Goal: Transaction & Acquisition: Purchase product/service

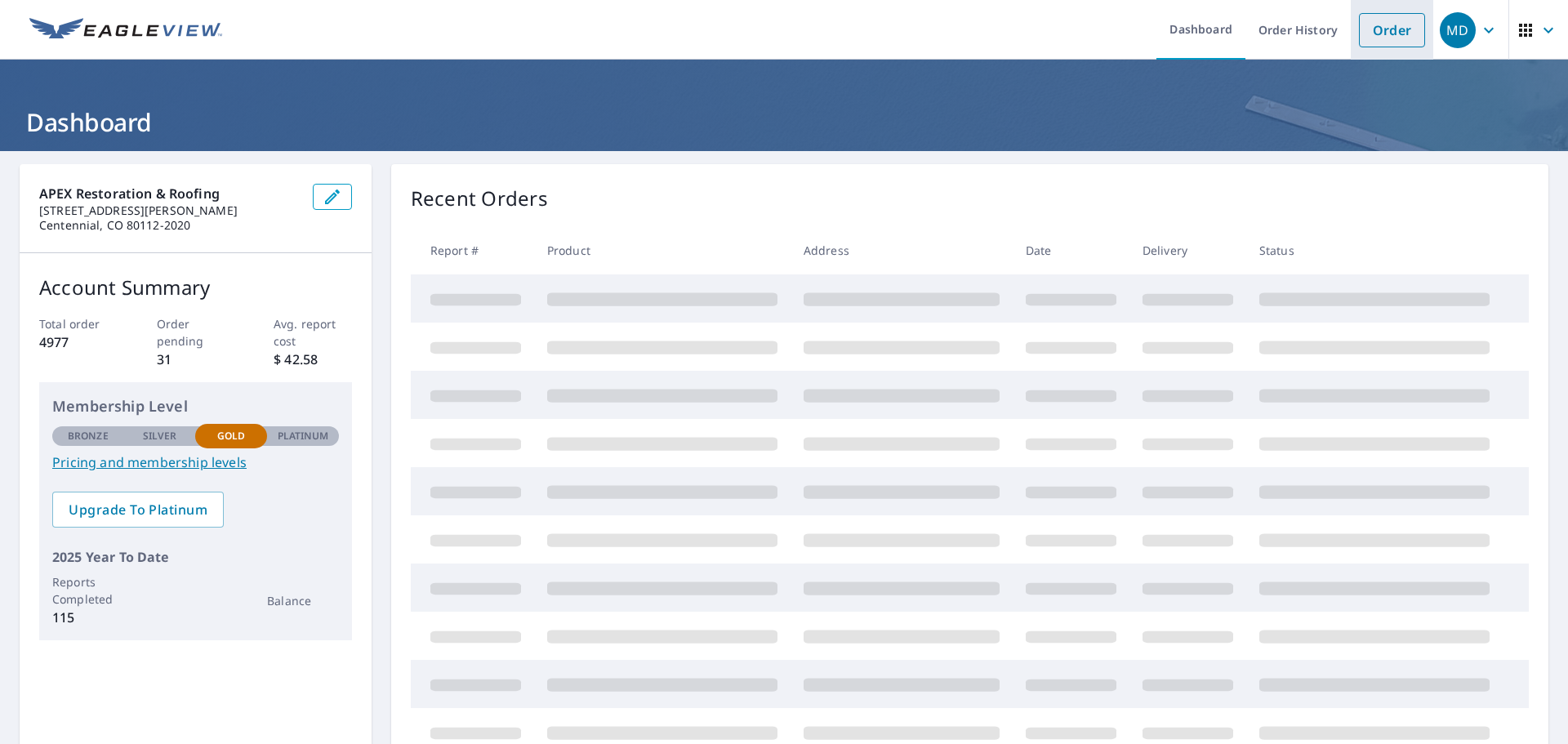
click at [1408, 36] on link "Order" at bounding box center [1392, 30] width 66 height 34
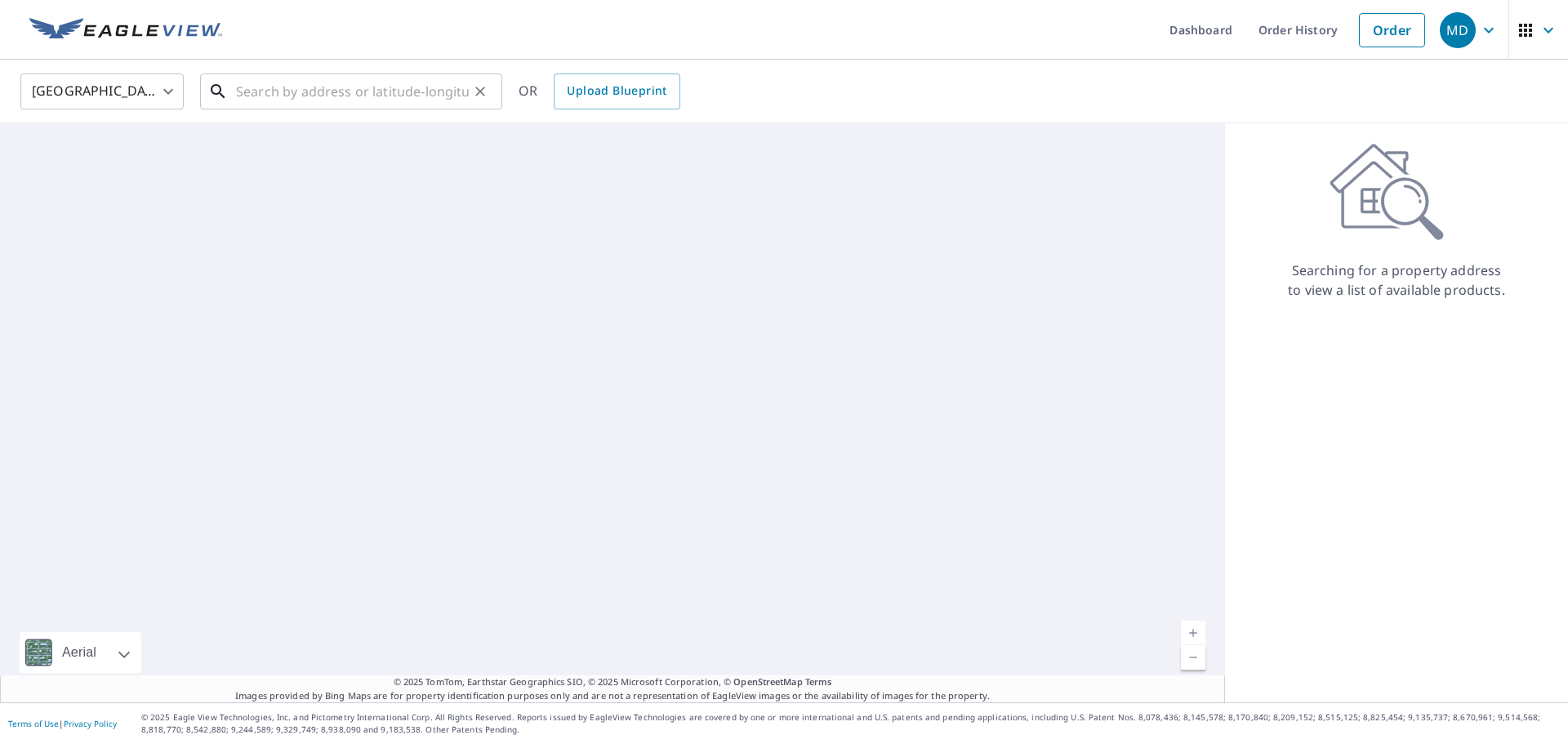
click at [370, 102] on input "text" at bounding box center [353, 92] width 233 height 46
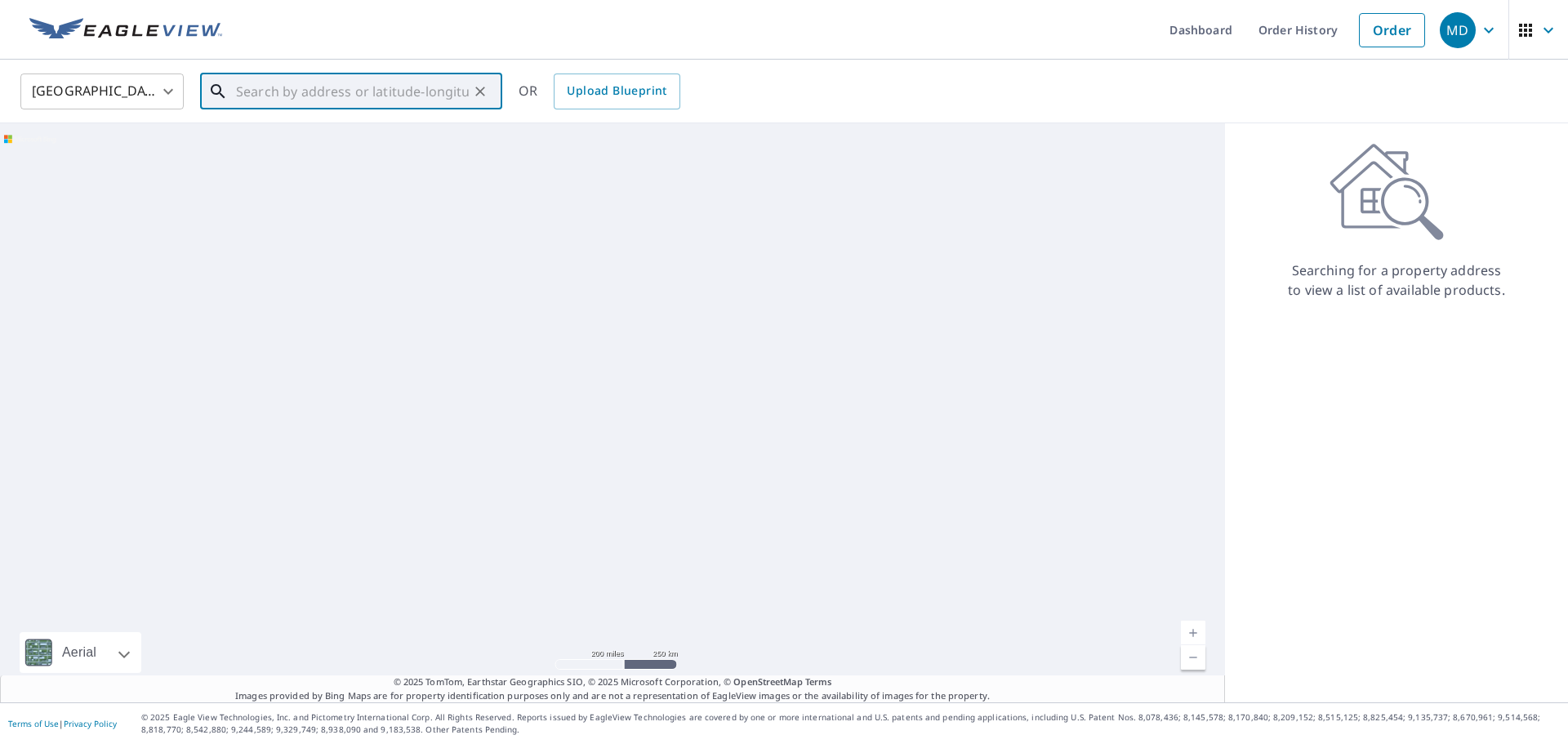
paste input "[STREET_ADDRESS]"
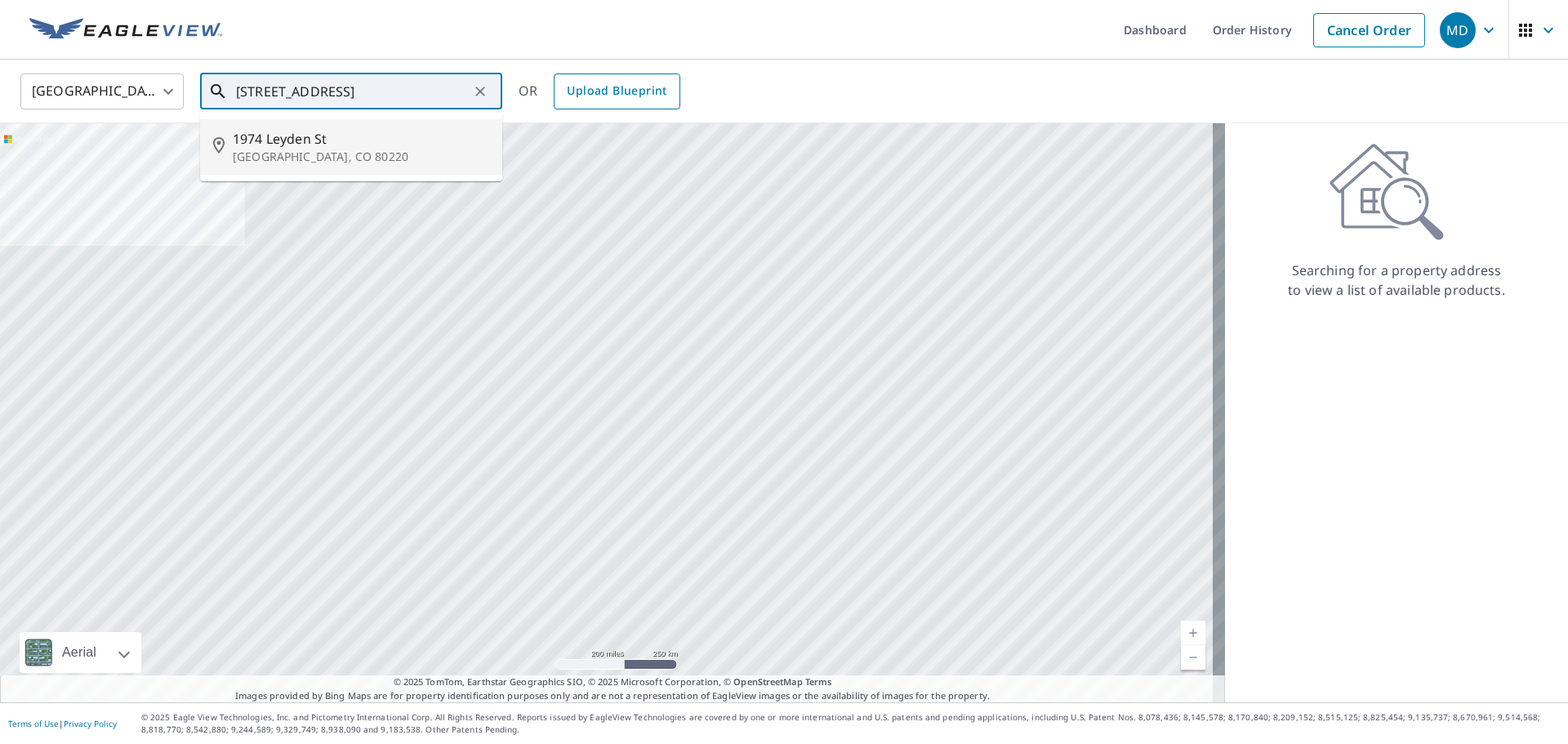
type input "[STREET_ADDRESS]"
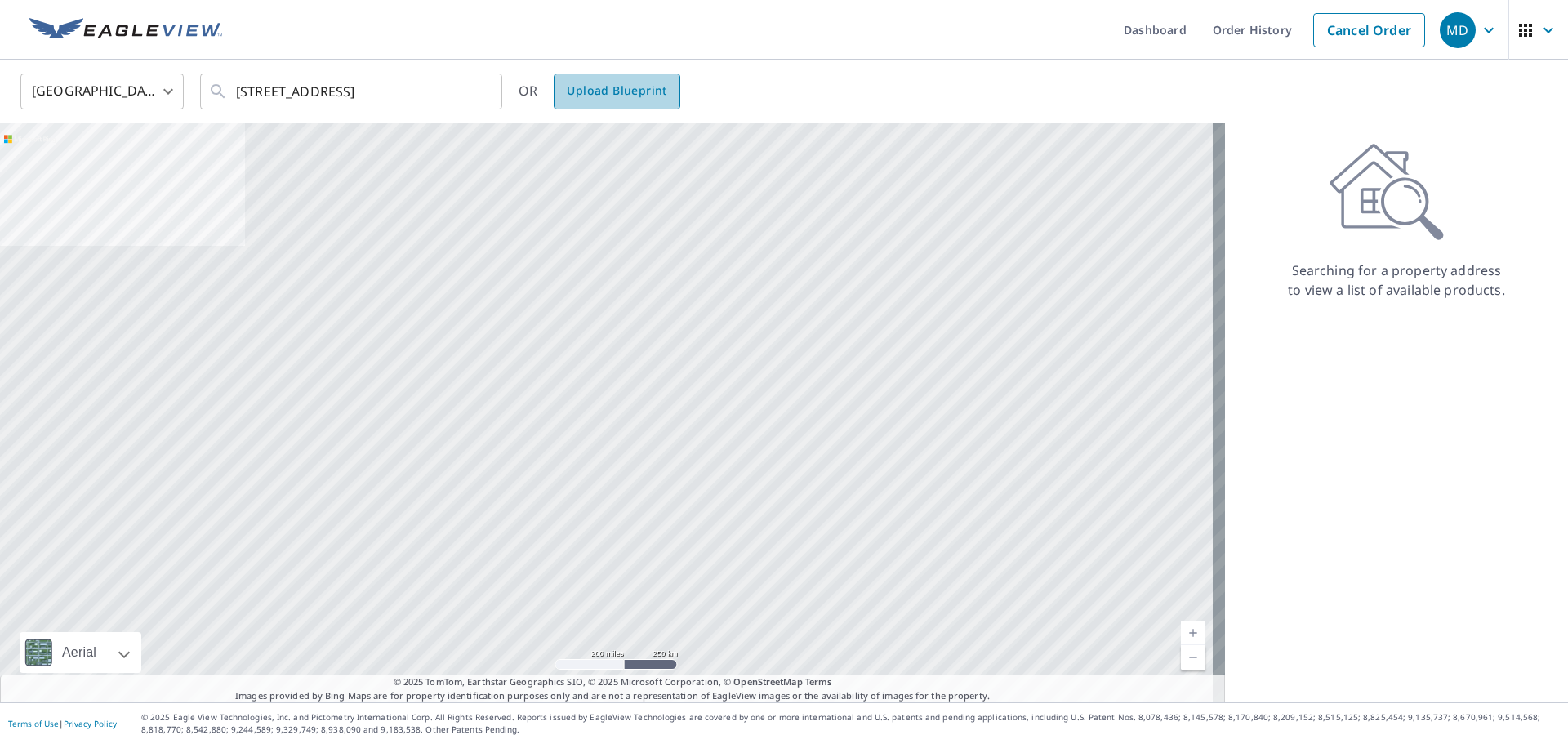
click at [603, 82] on span "Upload Blueprint" at bounding box center [616, 91] width 100 height 20
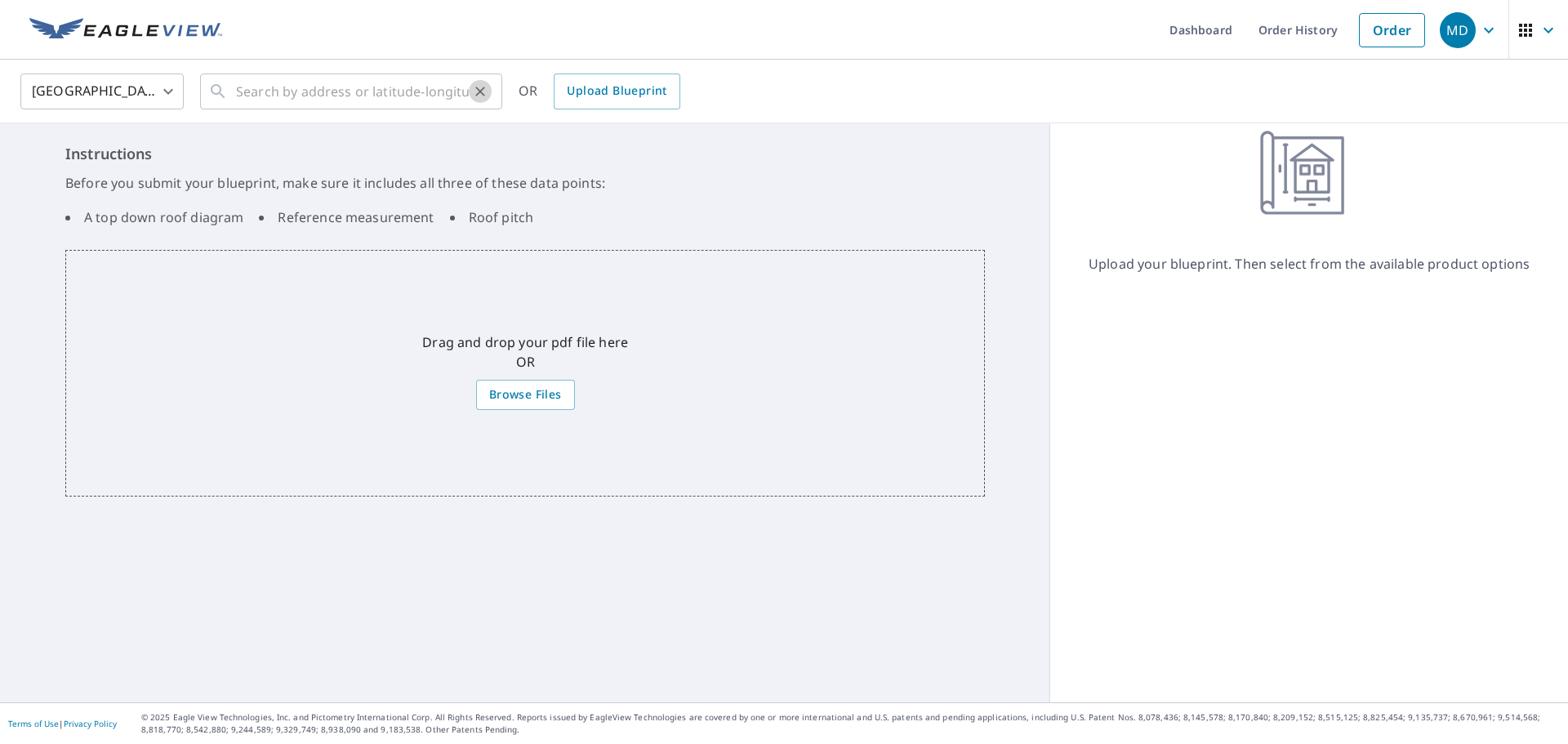
click at [483, 93] on icon "Clear" at bounding box center [479, 91] width 10 height 10
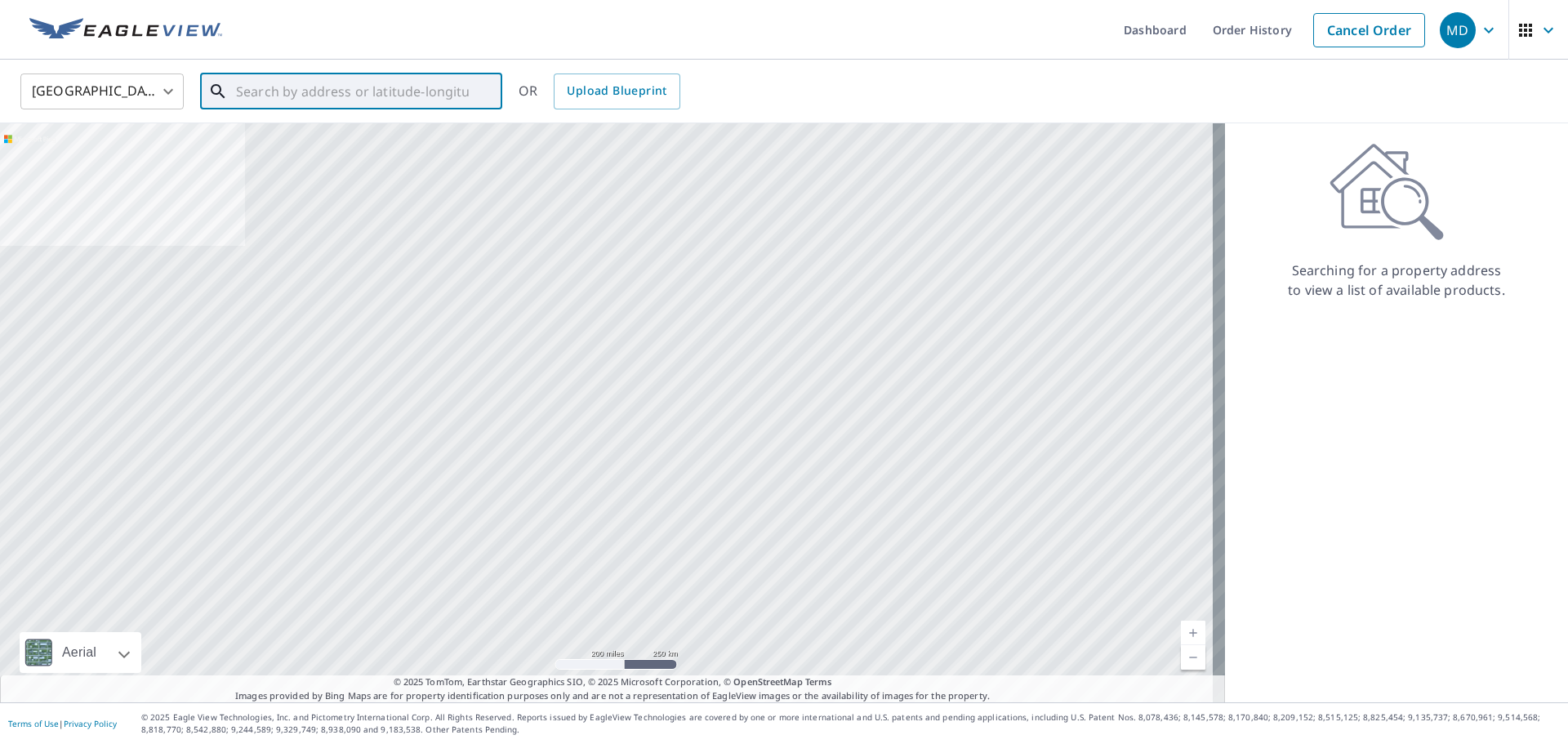
click at [349, 95] on input "text" at bounding box center [353, 92] width 233 height 46
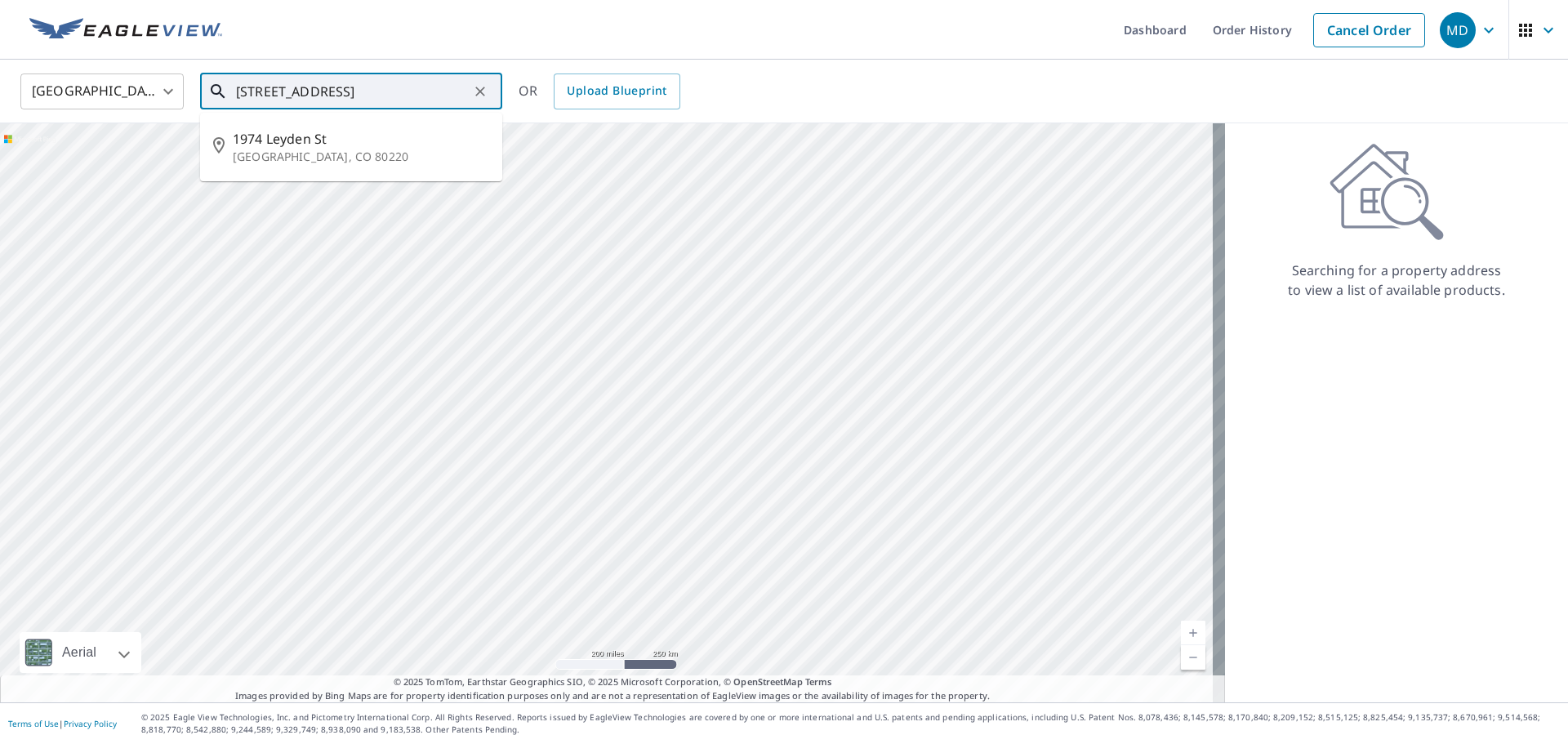
type input "[STREET_ADDRESS]"
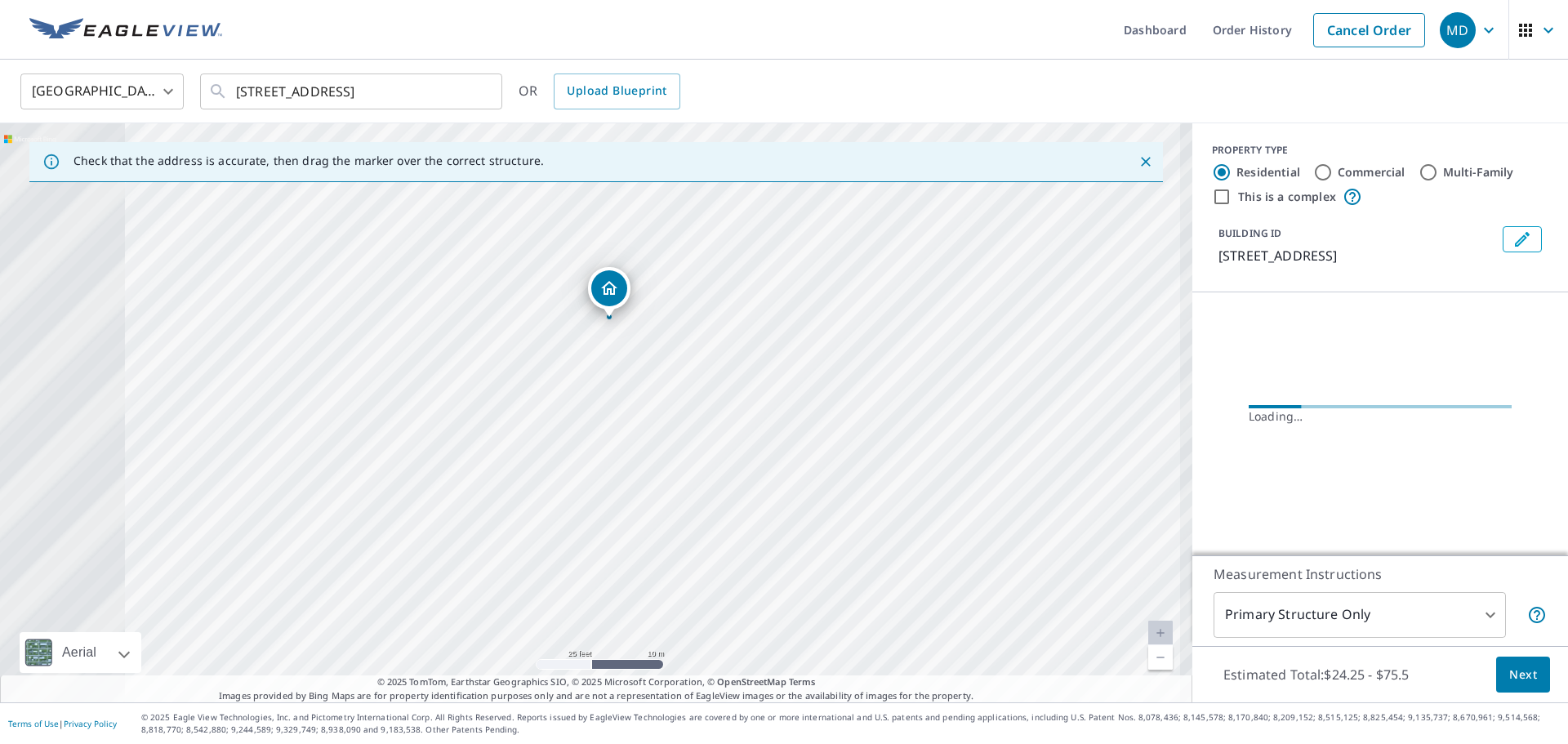
drag, startPoint x: 535, startPoint y: 383, endPoint x: 945, endPoint y: 421, distance: 411.8
click at [945, 421] on div "[STREET_ADDRESS]" at bounding box center [596, 413] width 1193 height 579
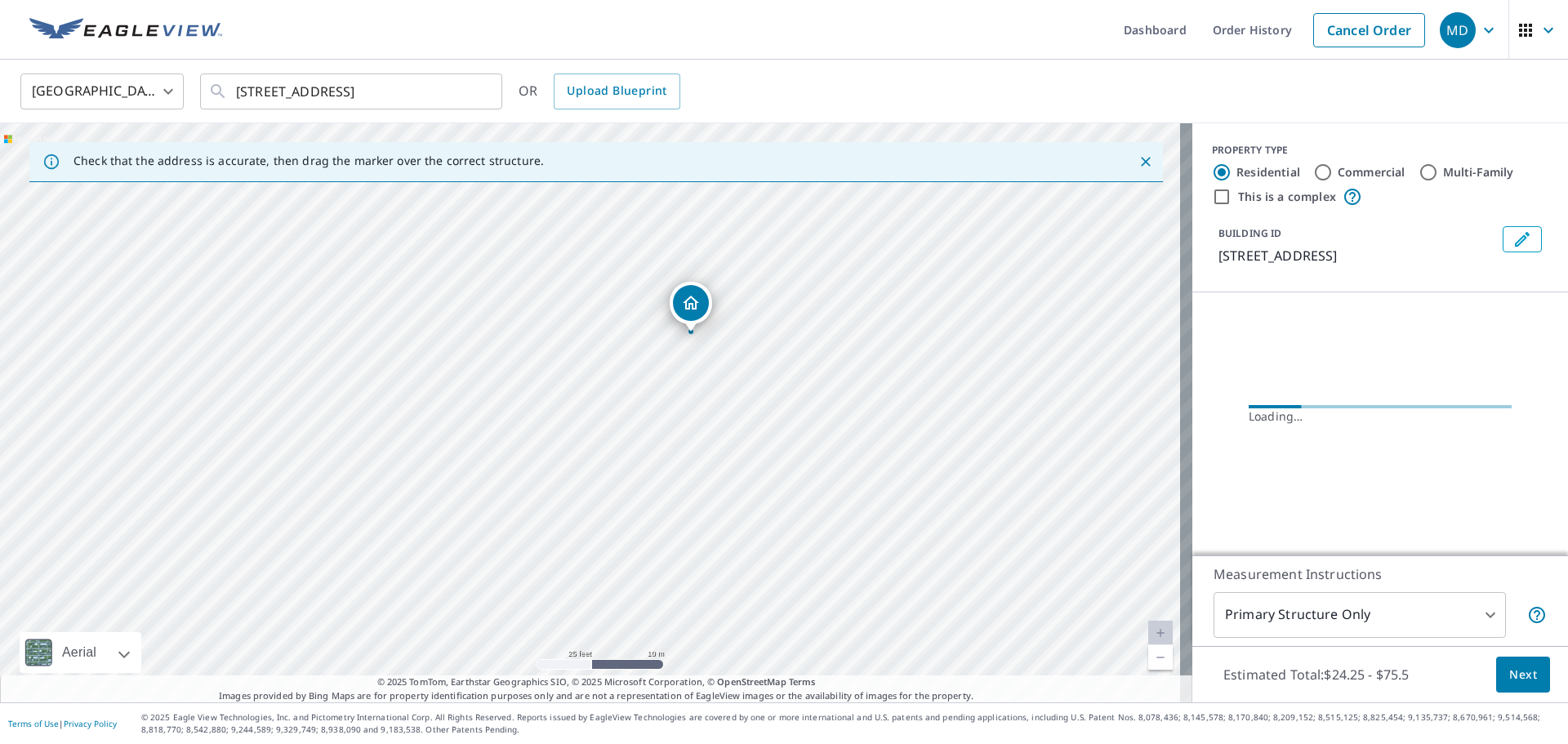
click at [833, 410] on div "[STREET_ADDRESS]" at bounding box center [596, 413] width 1193 height 579
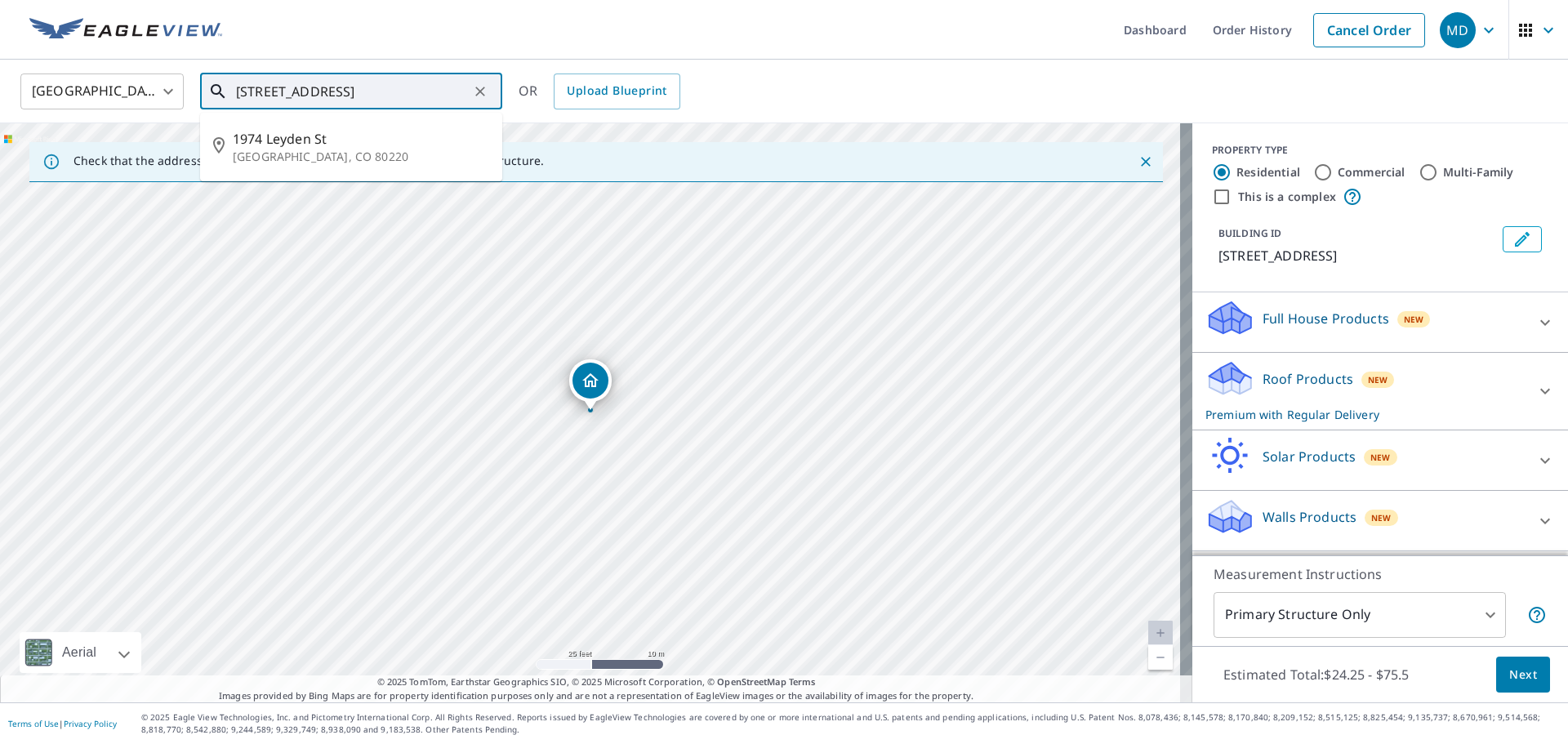
click at [426, 87] on input "[STREET_ADDRESS]" at bounding box center [353, 92] width 233 height 46
drag, startPoint x: 443, startPoint y: 95, endPoint x: 462, endPoint y: 89, distance: 19.9
click at [463, 89] on input "[STREET_ADDRESS]" at bounding box center [353, 92] width 233 height 46
click at [479, 91] on icon "Clear" at bounding box center [480, 92] width 17 height 17
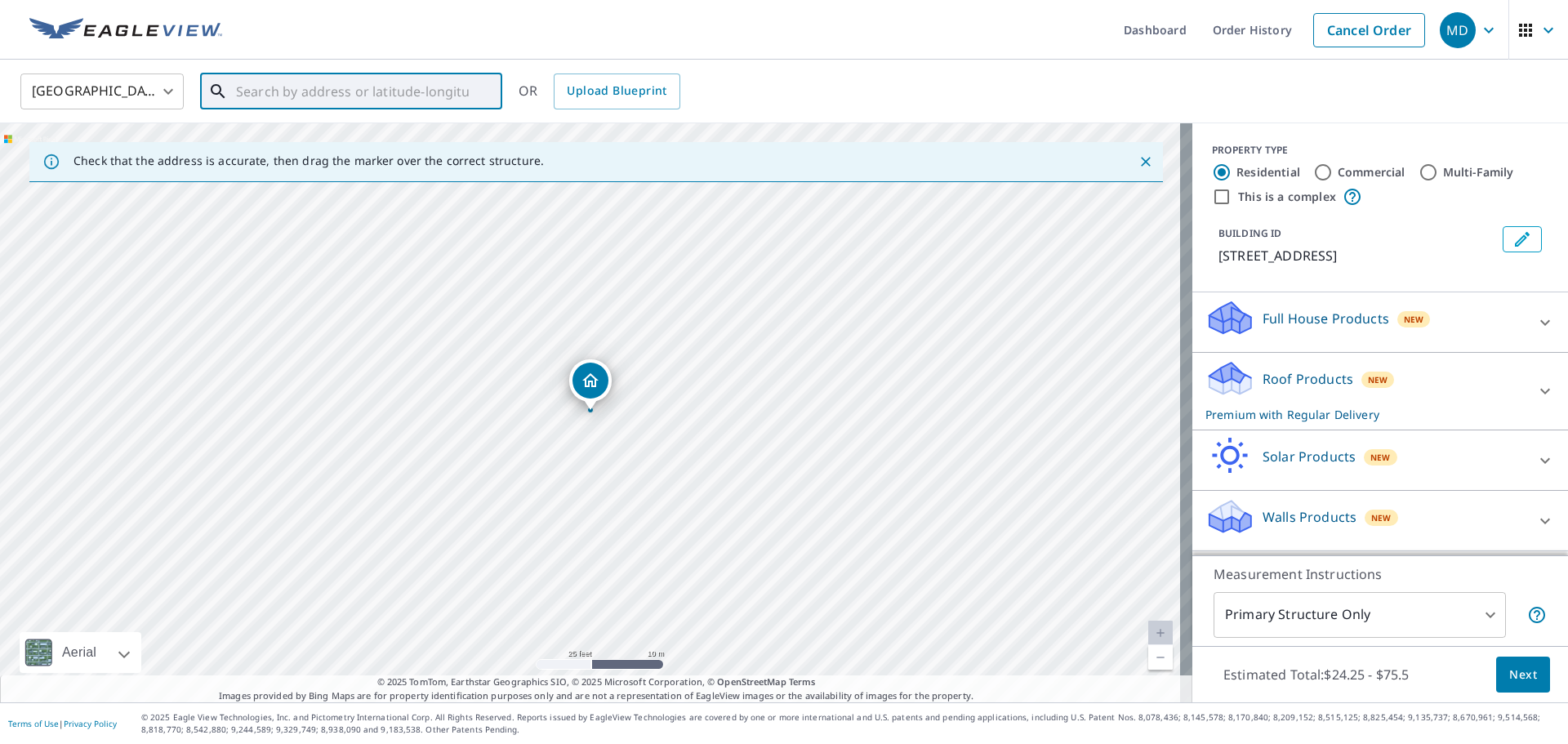
click at [373, 99] on input "text" at bounding box center [353, 92] width 233 height 46
paste input "[STREET_ADDRESS]"
click at [450, 93] on input "[STREET_ADDRESS]" at bounding box center [353, 92] width 233 height 46
type input "[STREET_ADDRESS]"
click at [784, 82] on div "[GEOGRAPHIC_DATA] [GEOGRAPHIC_DATA] ​ [STREET_ADDRESS] ​ OR Upload Blueprint" at bounding box center [778, 92] width 1541 height 39
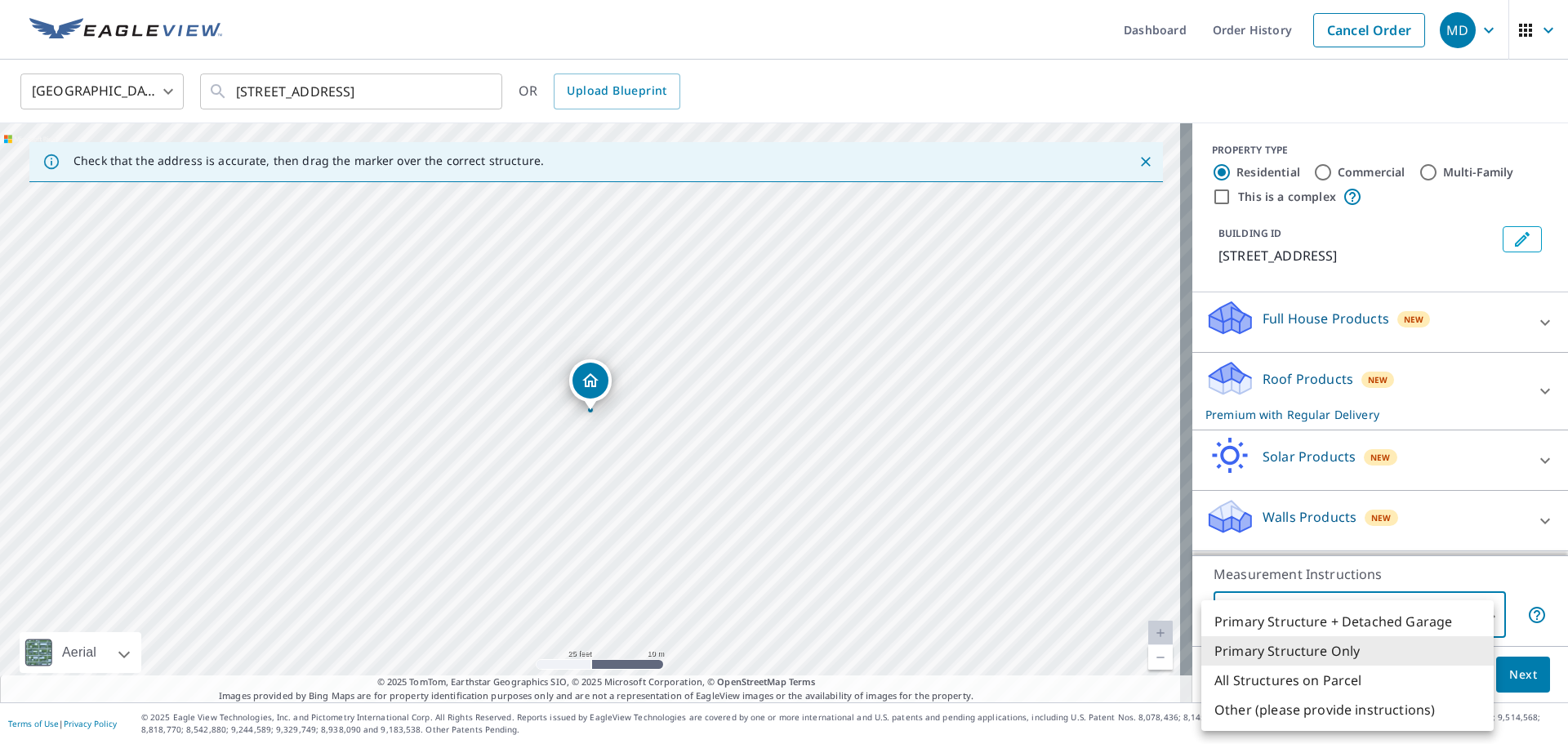
click at [1379, 618] on body "MD MD Dashboard Order History Cancel Order MD [GEOGRAPHIC_DATA] [GEOGRAPHIC_DAT…" at bounding box center [784, 372] width 1568 height 744
click at [1414, 617] on li "Primary Structure + Detached Garage" at bounding box center [1348, 621] width 293 height 29
type input "1"
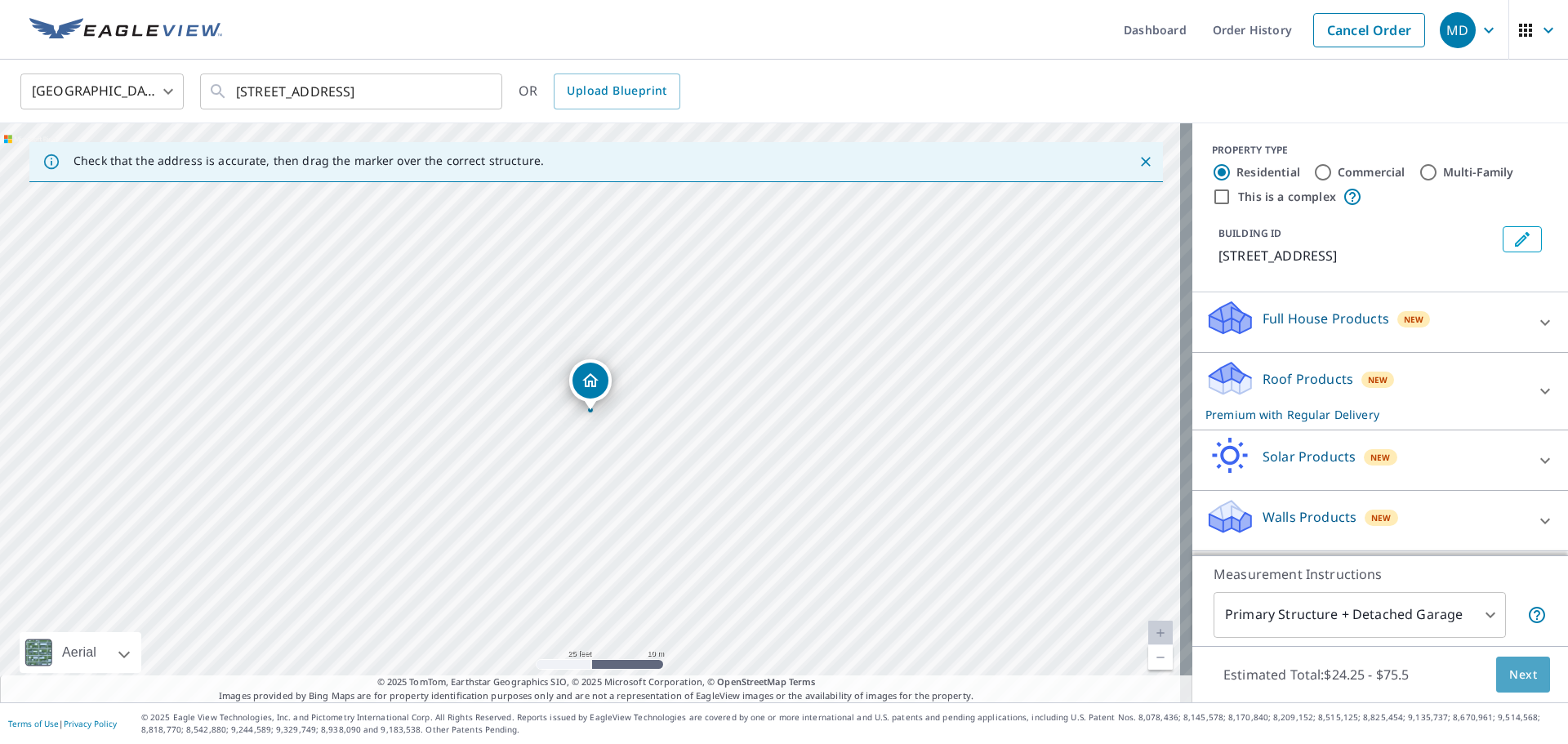
click at [1531, 676] on button "Next" at bounding box center [1522, 675] width 54 height 37
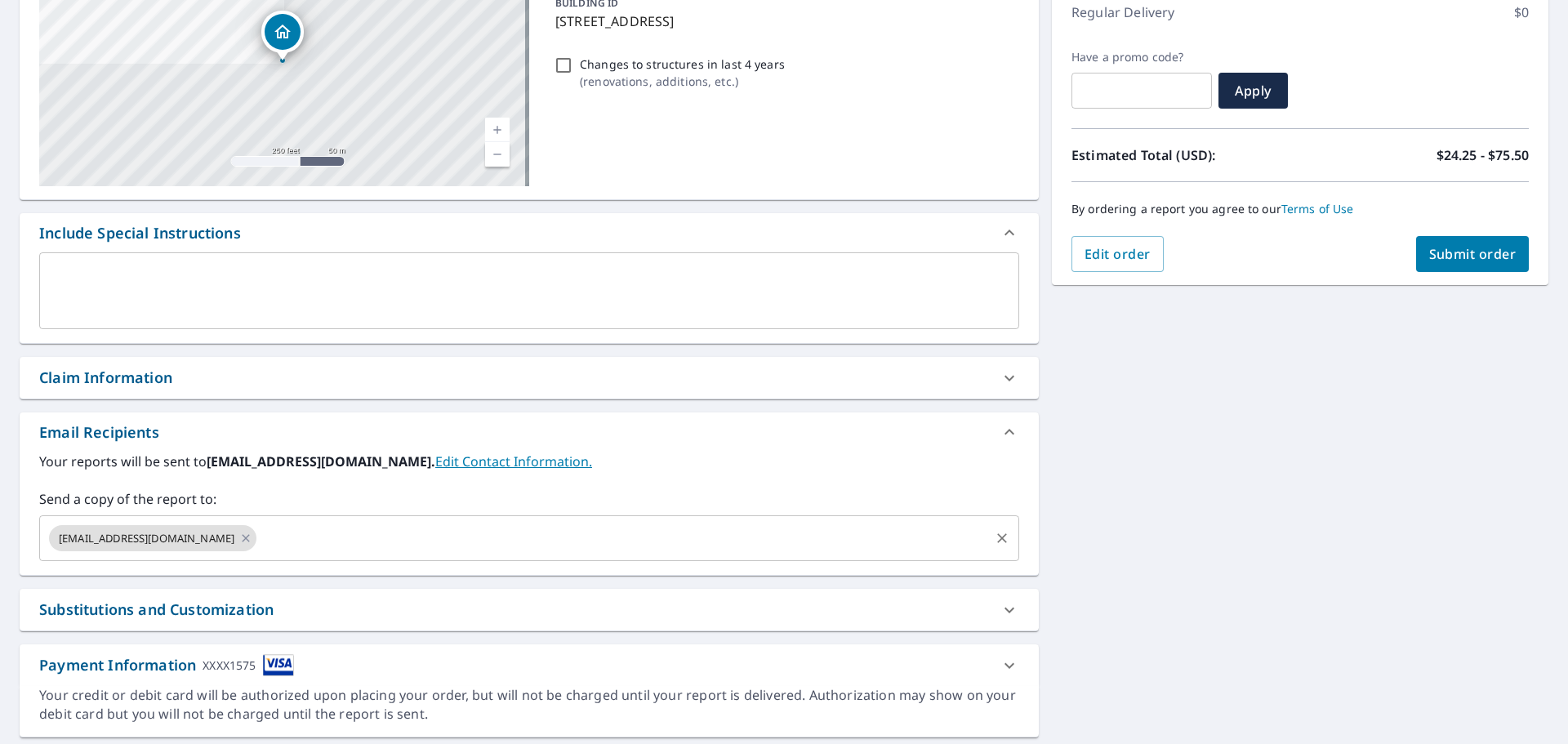
scroll to position [245, 0]
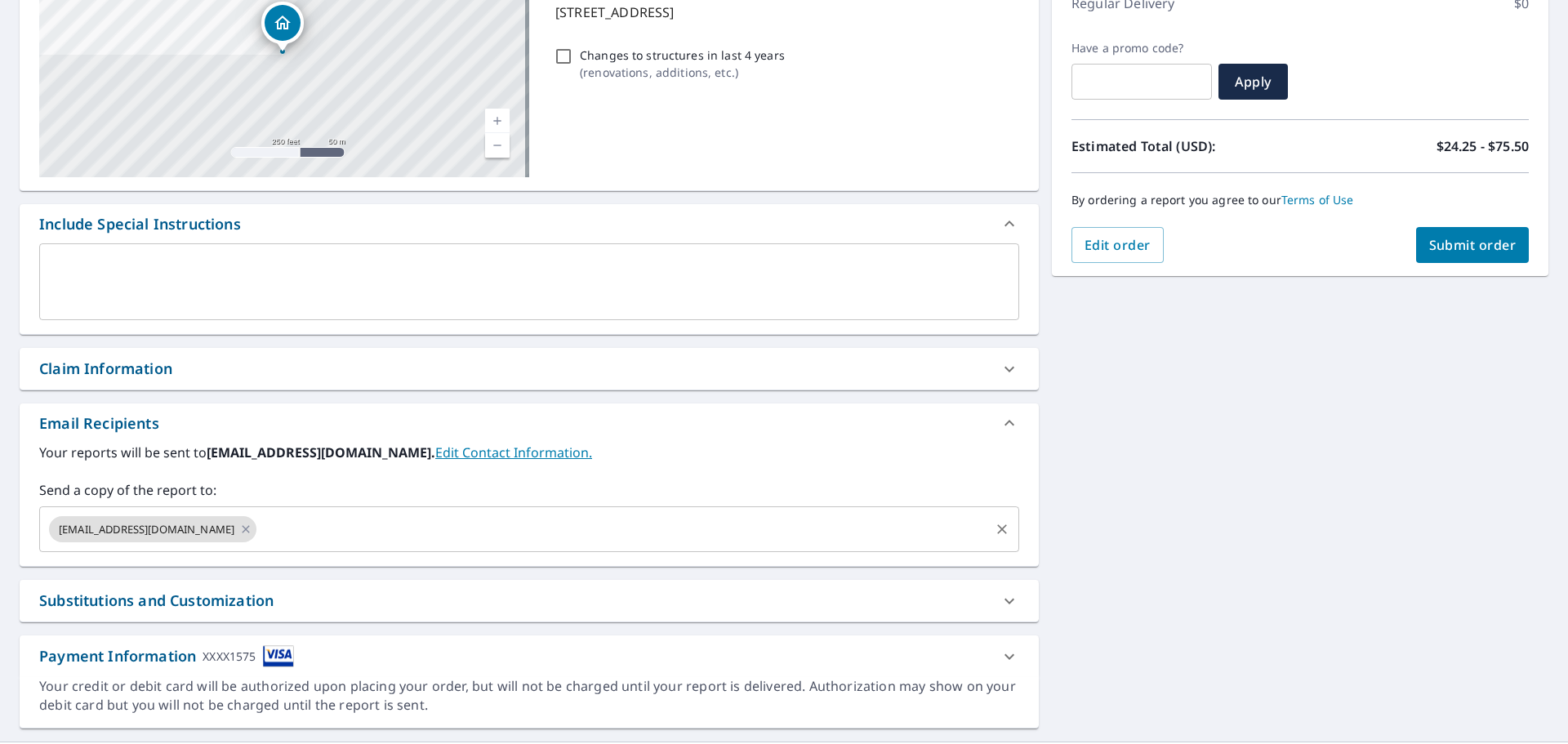
click at [271, 525] on input "text" at bounding box center [623, 529] width 729 height 31
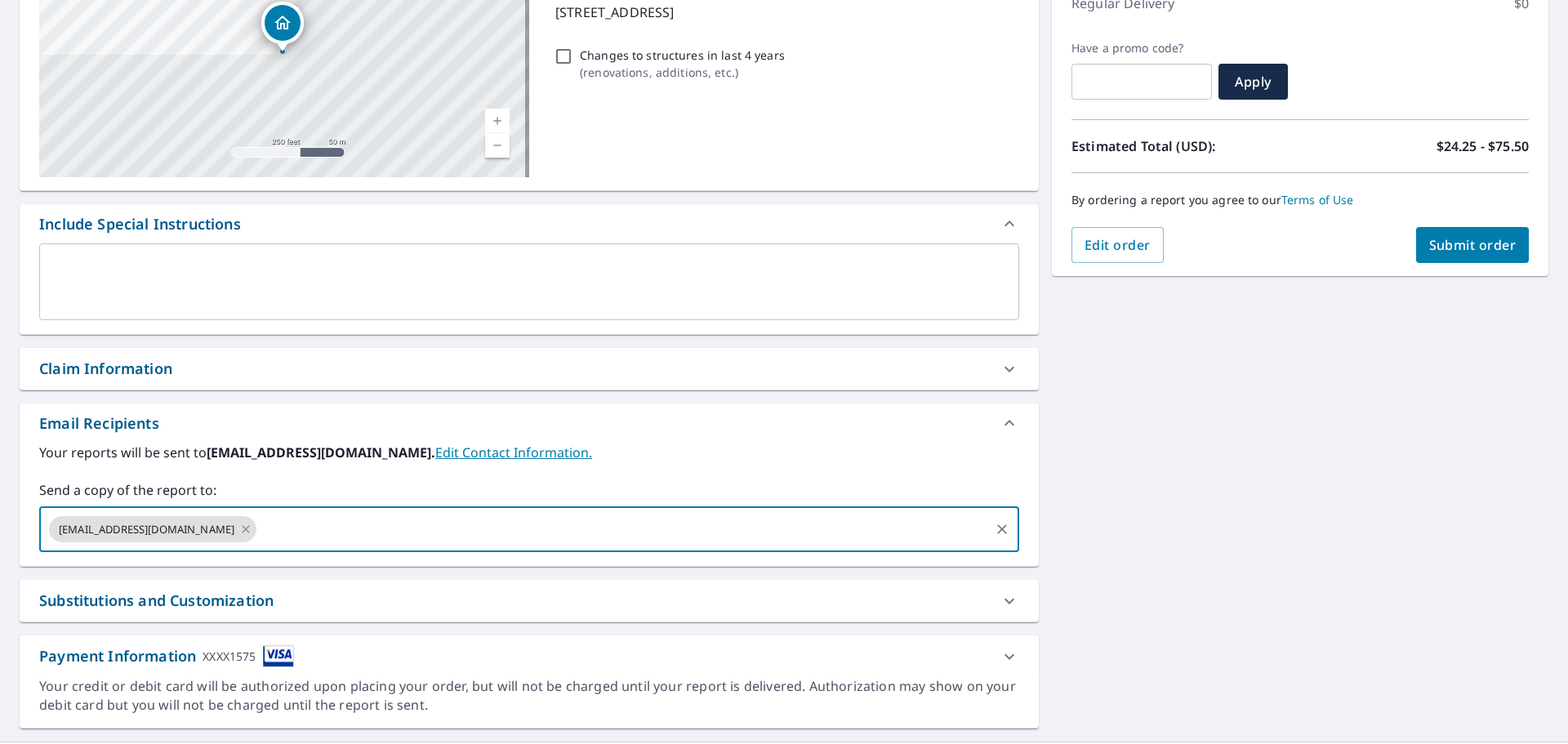
paste input "[EMAIL_ADDRESS][DOMAIN_NAME]"
type input "[EMAIL_ADDRESS][DOMAIN_NAME]"
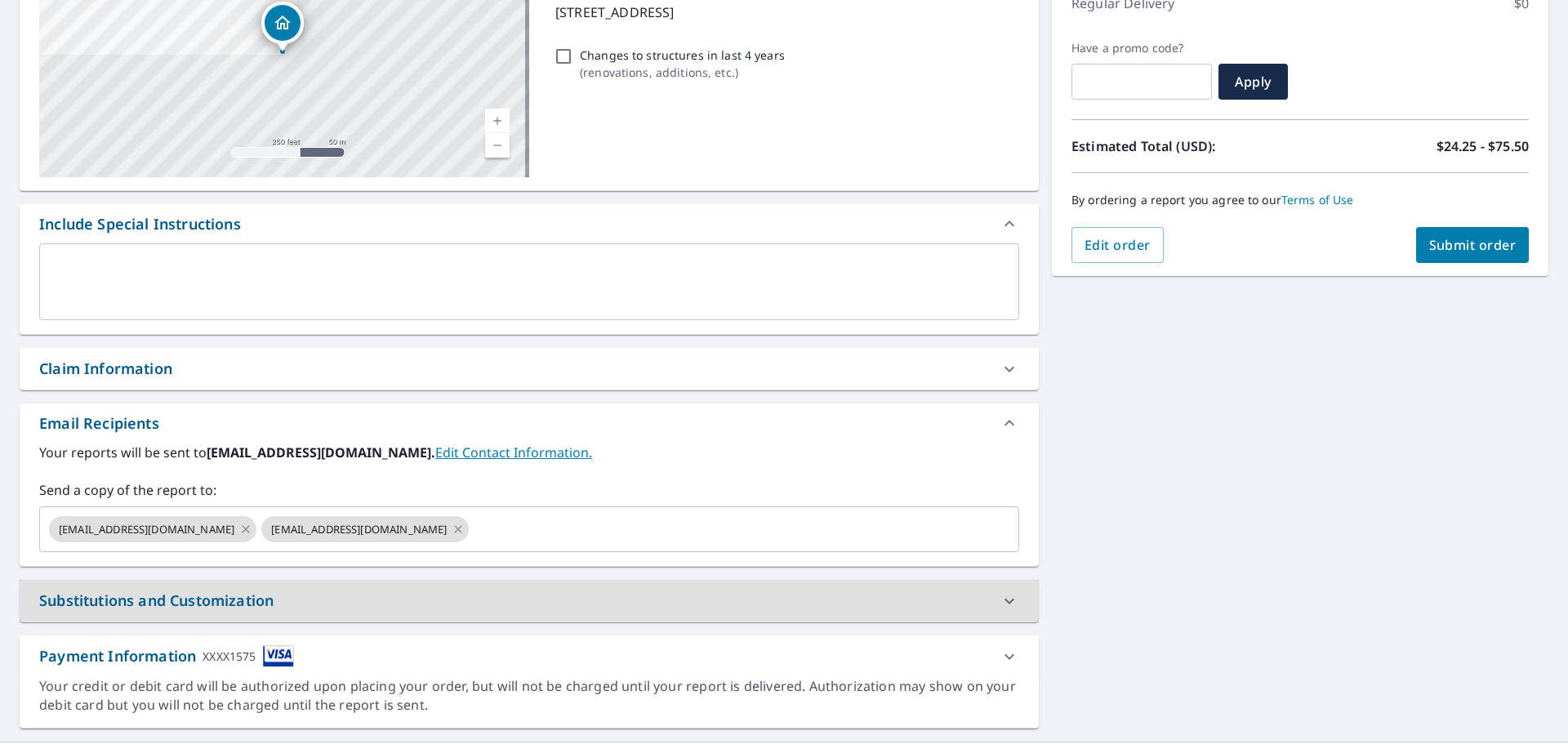
click at [1164, 476] on div "[STREET_ADDRESS] Aerial Road A standard road map Aerial A detailed look from ab…" at bounding box center [784, 324] width 1568 height 836
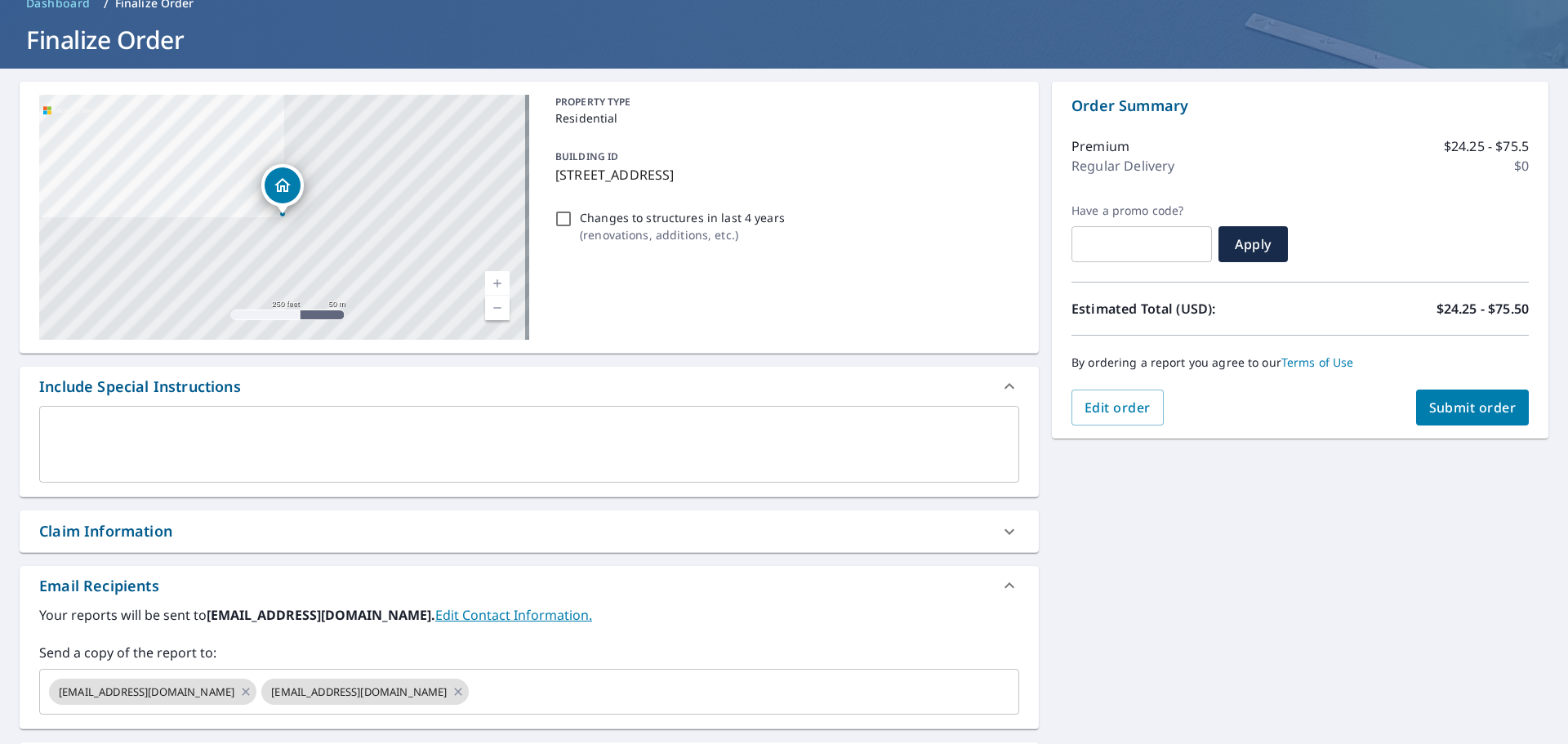
scroll to position [82, 0]
click at [1440, 406] on span "Submit order" at bounding box center [1473, 408] width 87 height 18
checkbox input "true"
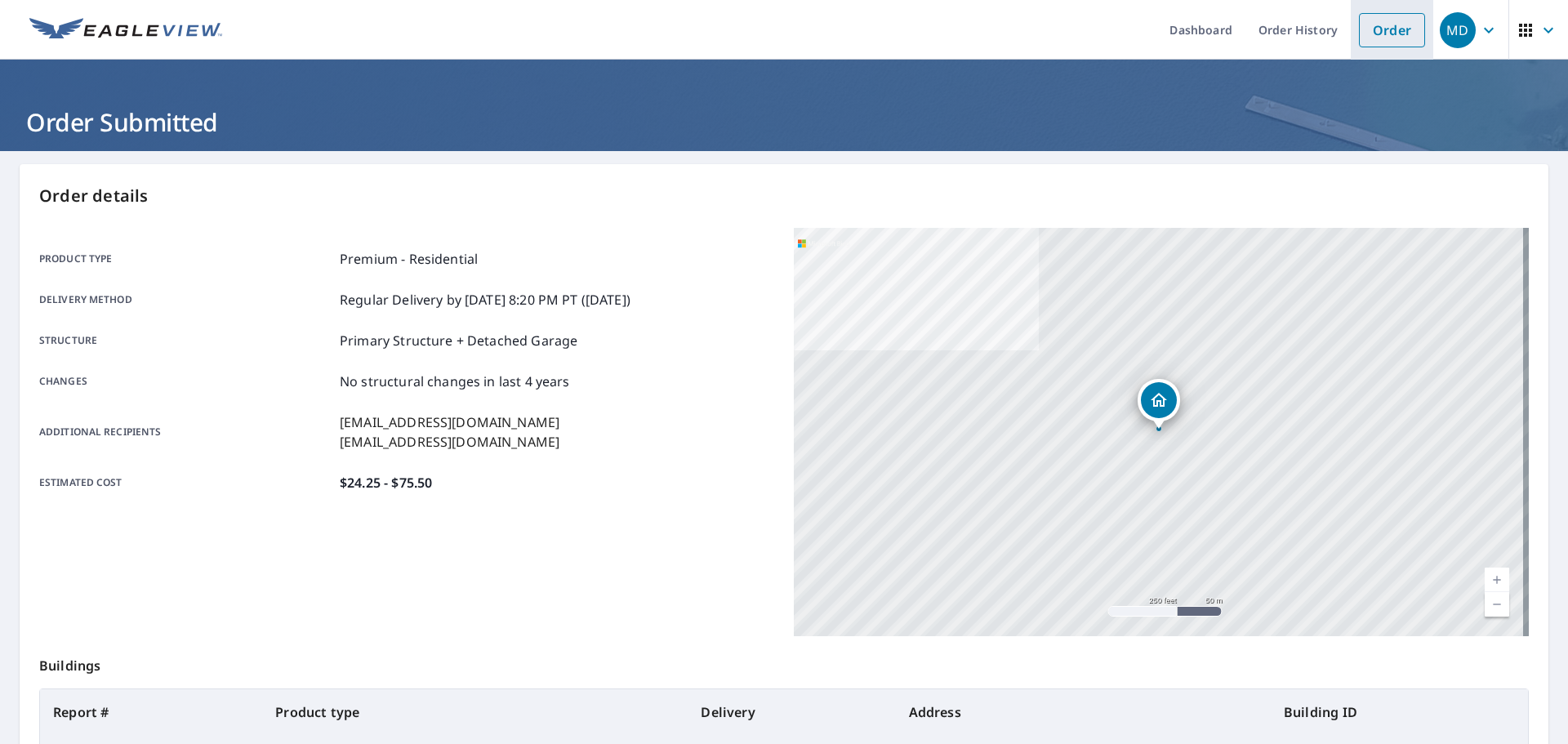
click at [1388, 43] on link "Order" at bounding box center [1392, 30] width 66 height 34
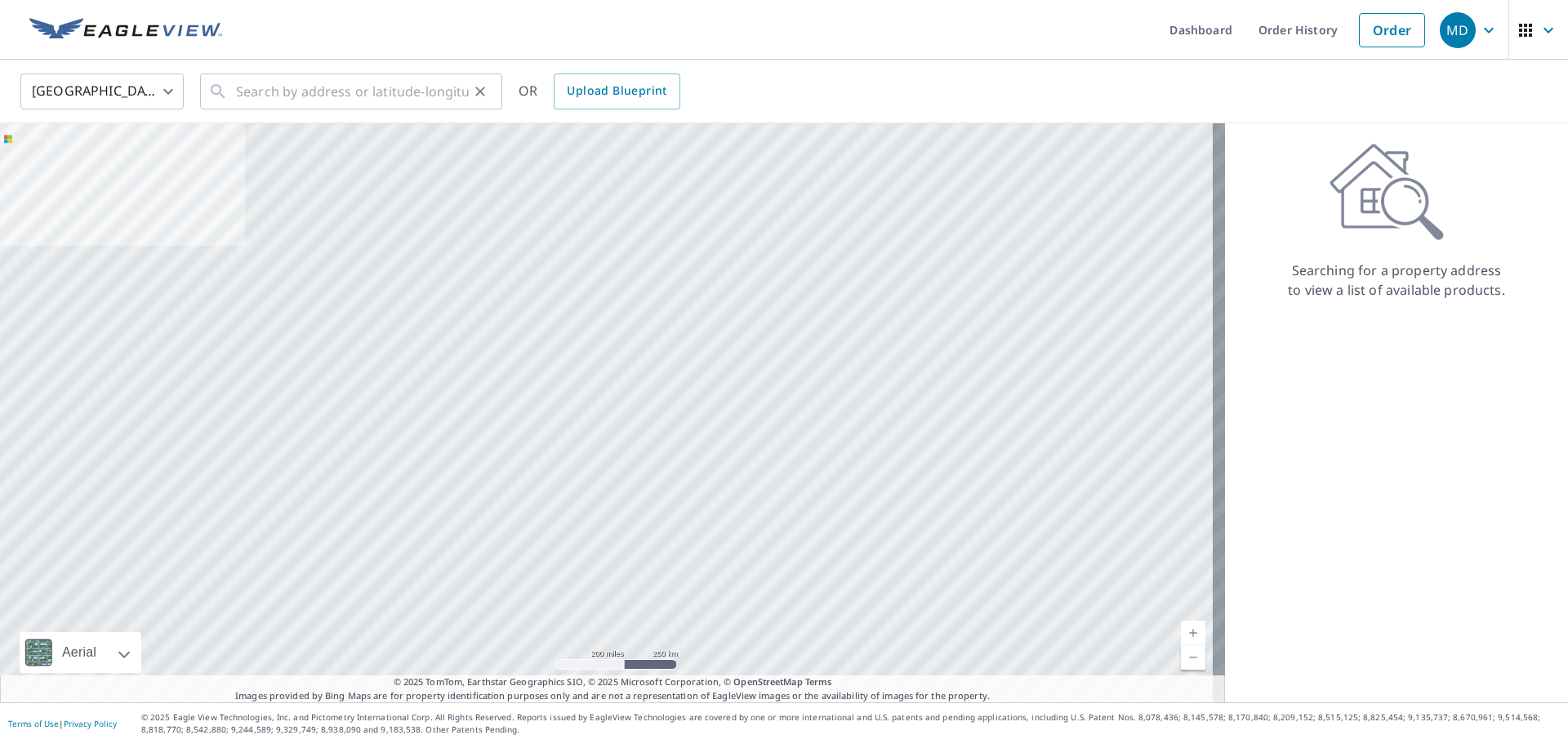
click at [204, 86] on div "​" at bounding box center [351, 91] width 302 height 36
paste input "[EMAIL_ADDRESS][DOMAIN_NAME]"
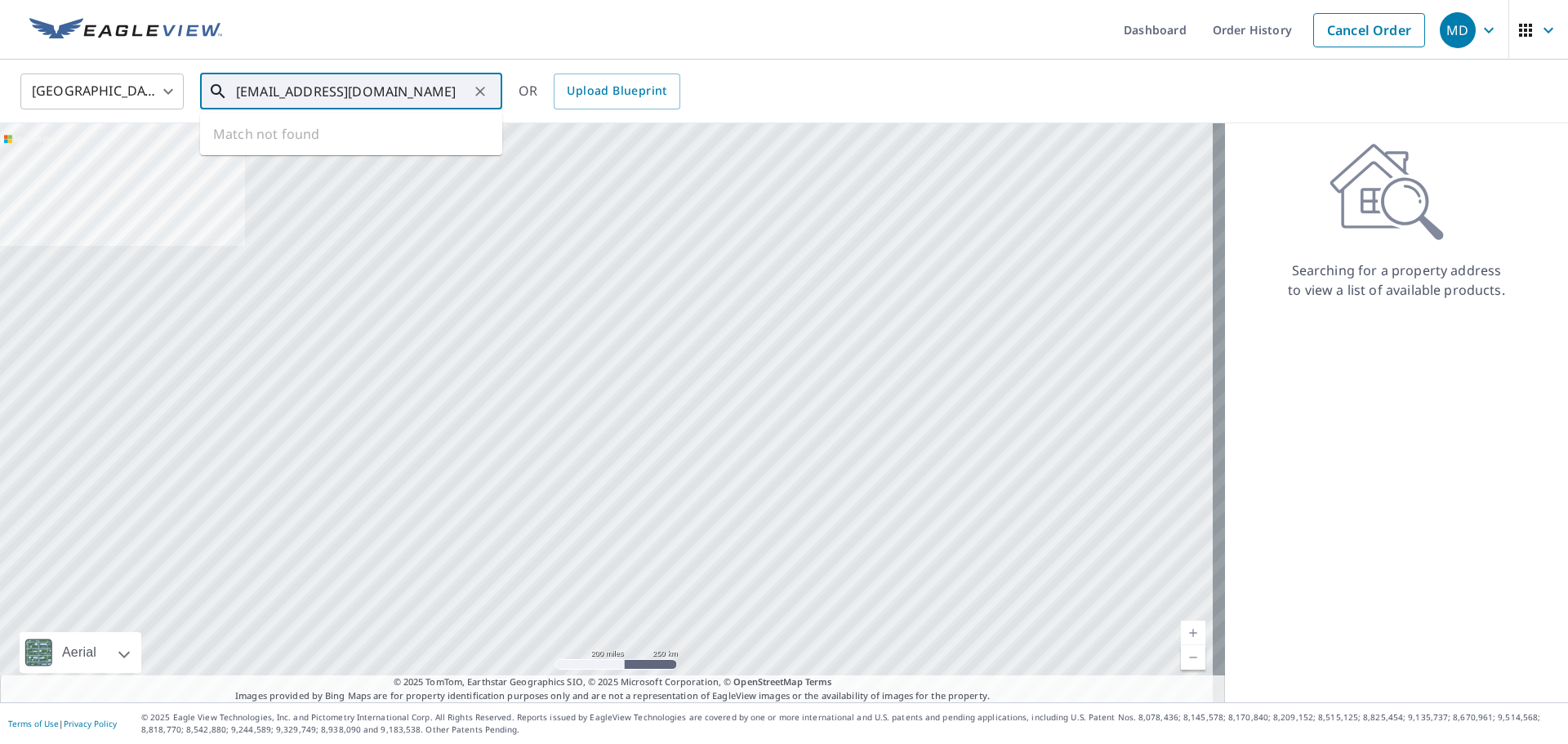
type input "[EMAIL_ADDRESS][DOMAIN_NAME]"
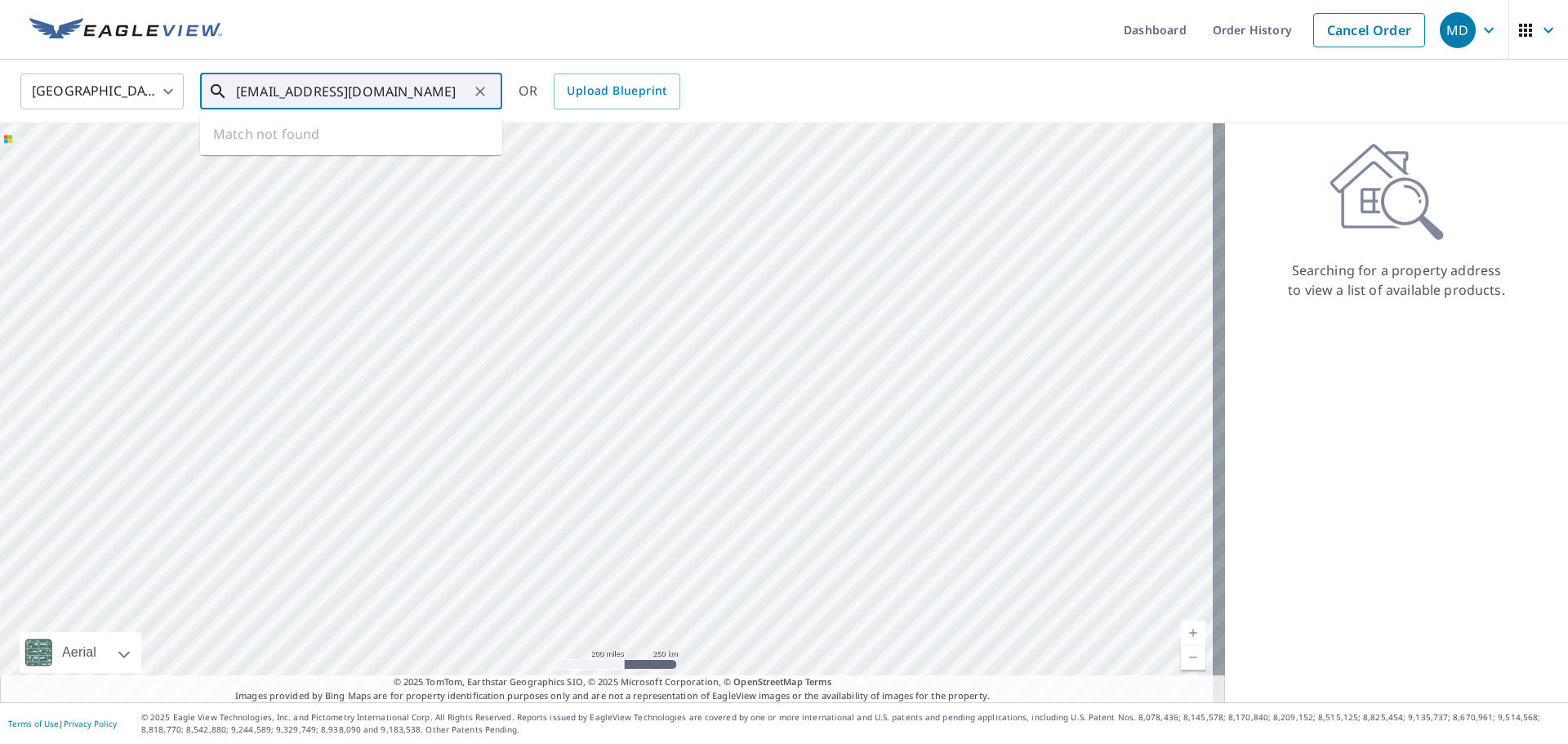
drag, startPoint x: 457, startPoint y: 96, endPoint x: 182, endPoint y: 78, distance: 275.6
click at [152, 90] on div "United States [GEOGRAPHIC_DATA] ​ [EMAIL_ADDRESS][DOMAIN_NAME] ​ Match not foun…" at bounding box center [778, 92] width 1541 height 39
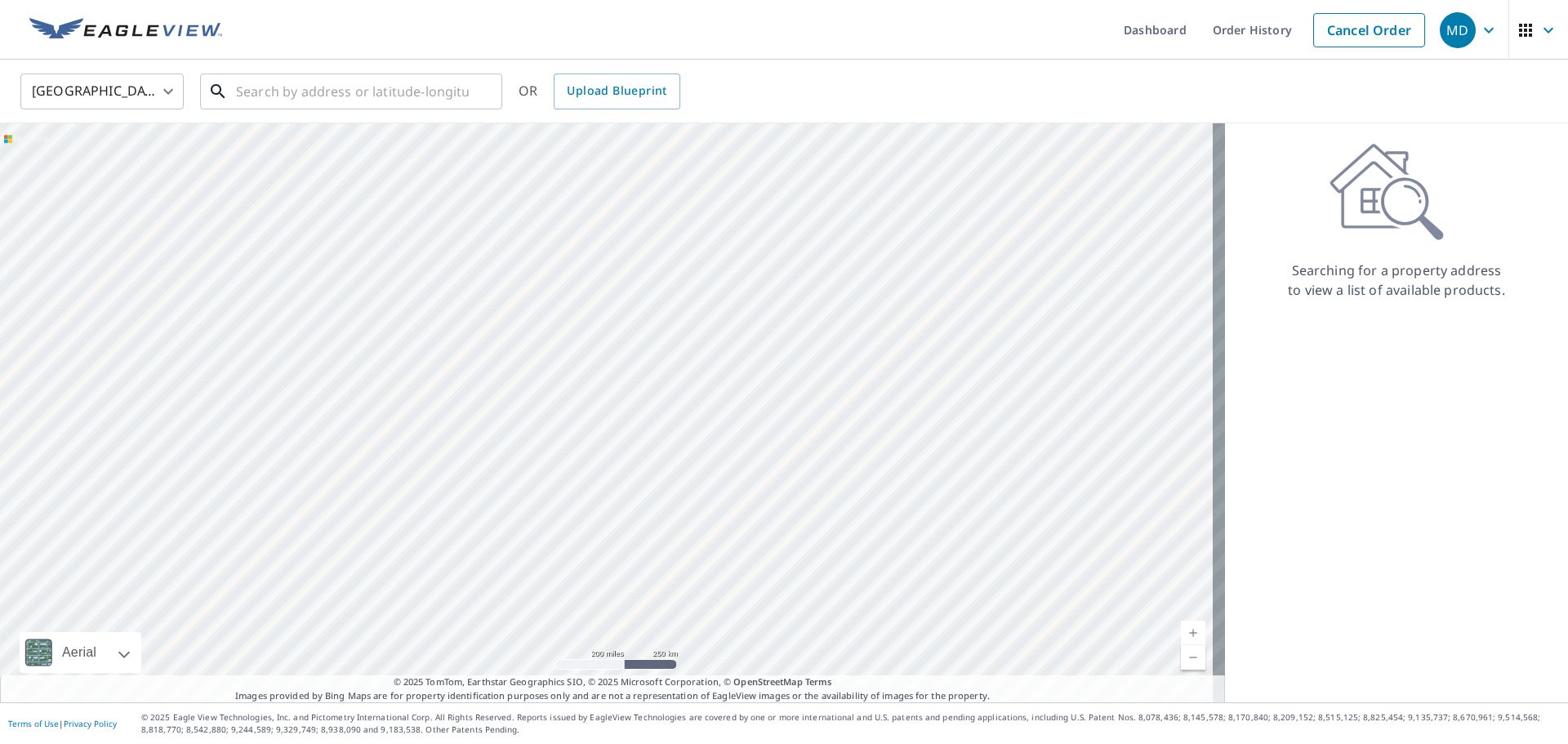
click at [368, 92] on input "text" at bounding box center [353, 92] width 233 height 46
paste input "1974 Leyden St, [GEOGRAPHIC_DATA], [GEOGRAPHIC_DATA]"
type input "1974 Leyden St, [GEOGRAPHIC_DATA], [GEOGRAPHIC_DATA]"
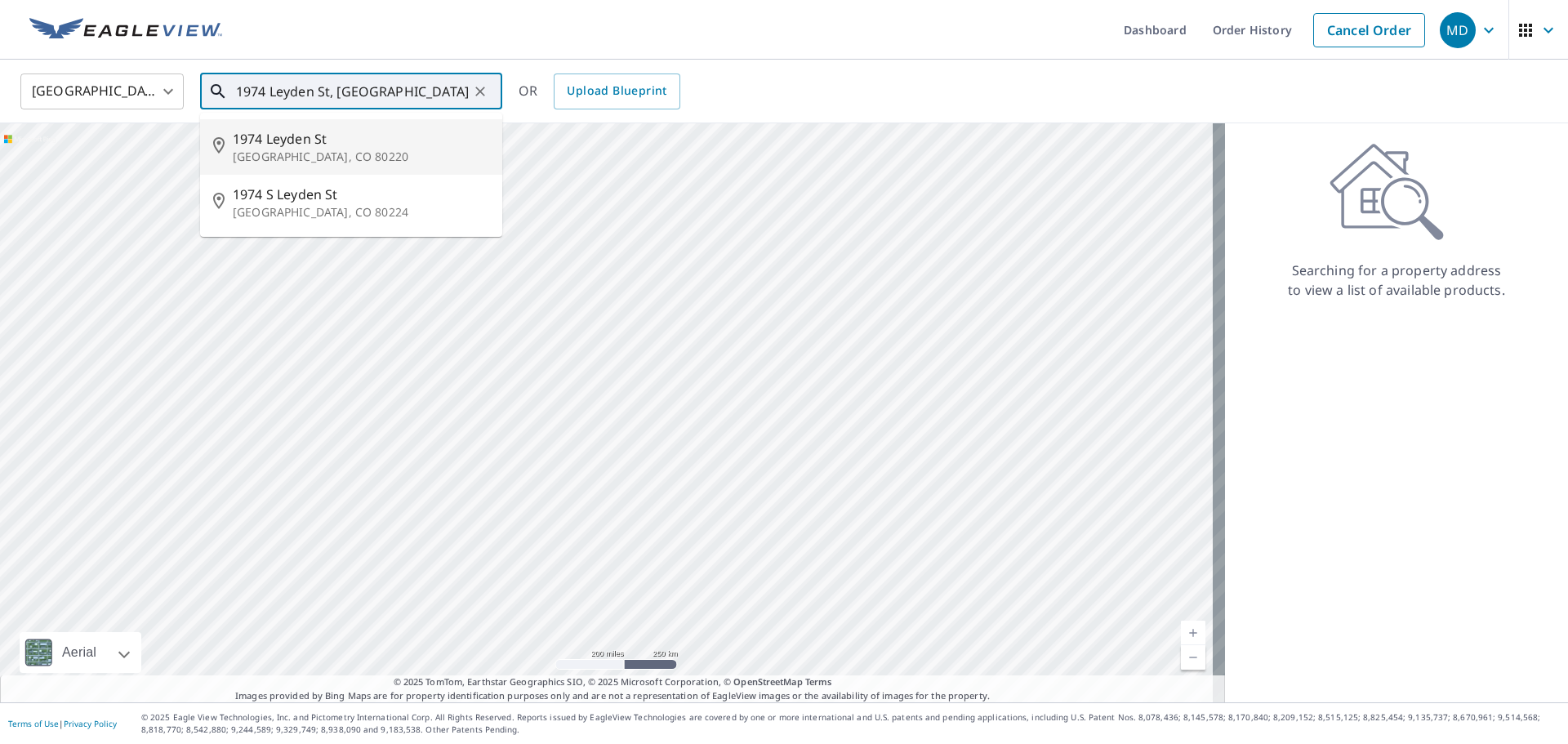
drag, startPoint x: 411, startPoint y: 93, endPoint x: 167, endPoint y: 86, distance: 244.1
click at [167, 86] on div "United States [GEOGRAPHIC_DATA] ​ 1974 [GEOGRAPHIC_DATA], [GEOGRAPHIC_DATA] ​ […" at bounding box center [778, 92] width 1541 height 39
click at [297, 97] on input "text" at bounding box center [353, 92] width 233 height 46
paste input "[STREET_ADDRESS]"
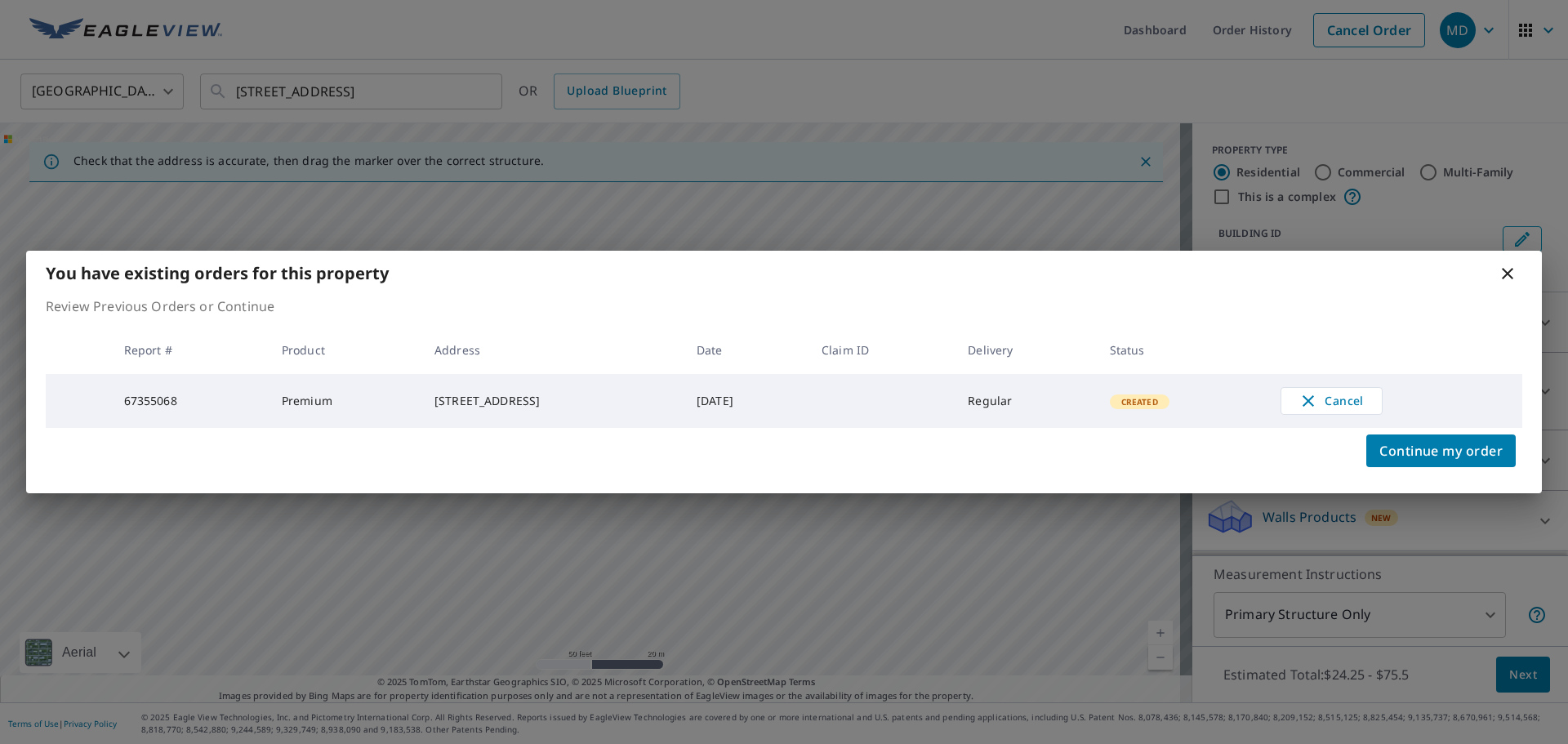
drag, startPoint x: 556, startPoint y: 391, endPoint x: 565, endPoint y: 400, distance: 12.7
click at [565, 400] on div "[STREET_ADDRESS]" at bounding box center [553, 401] width 236 height 17
click at [1510, 272] on icon at bounding box center [1507, 273] width 19 height 19
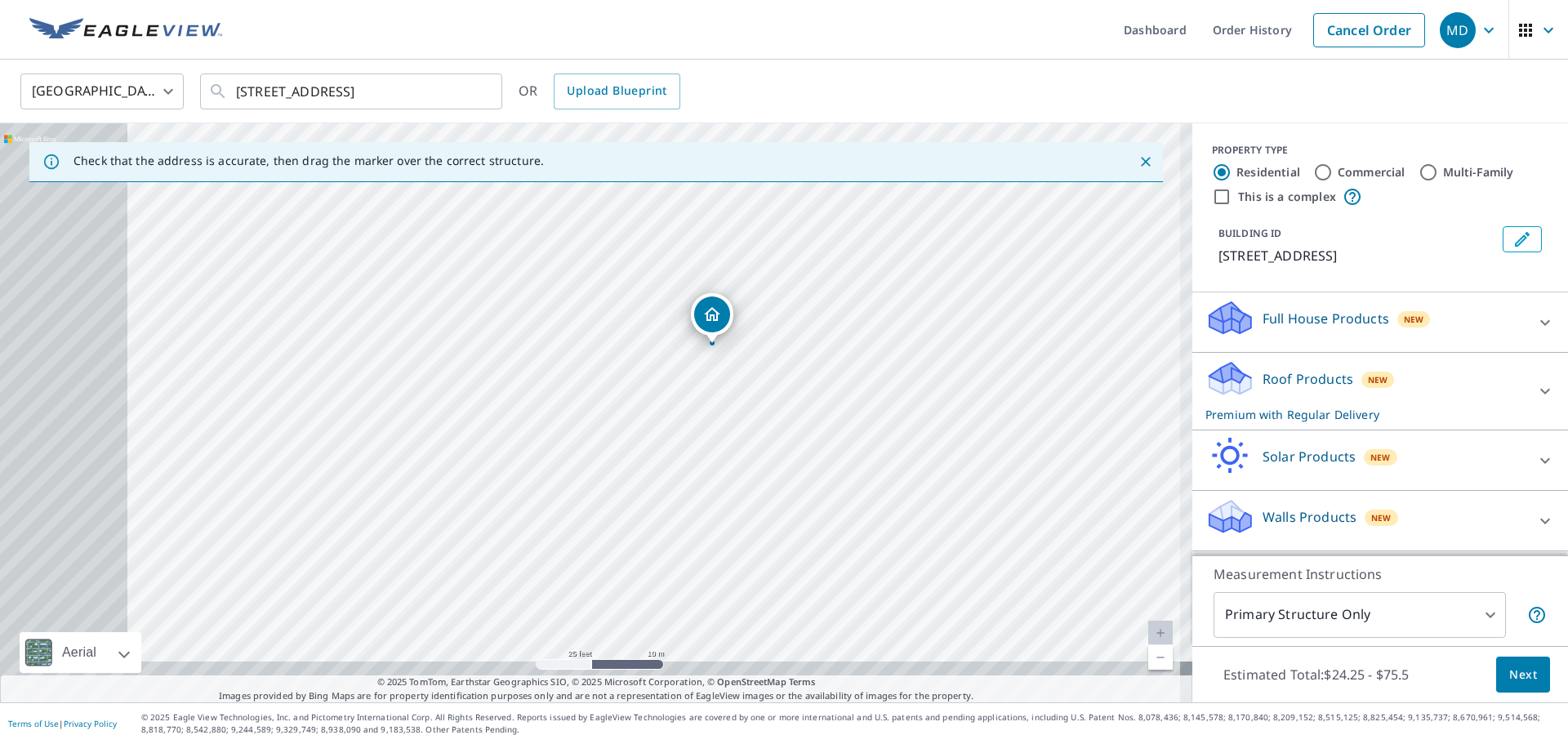
click at [812, 320] on div "[STREET_ADDRESS]" at bounding box center [596, 413] width 1193 height 579
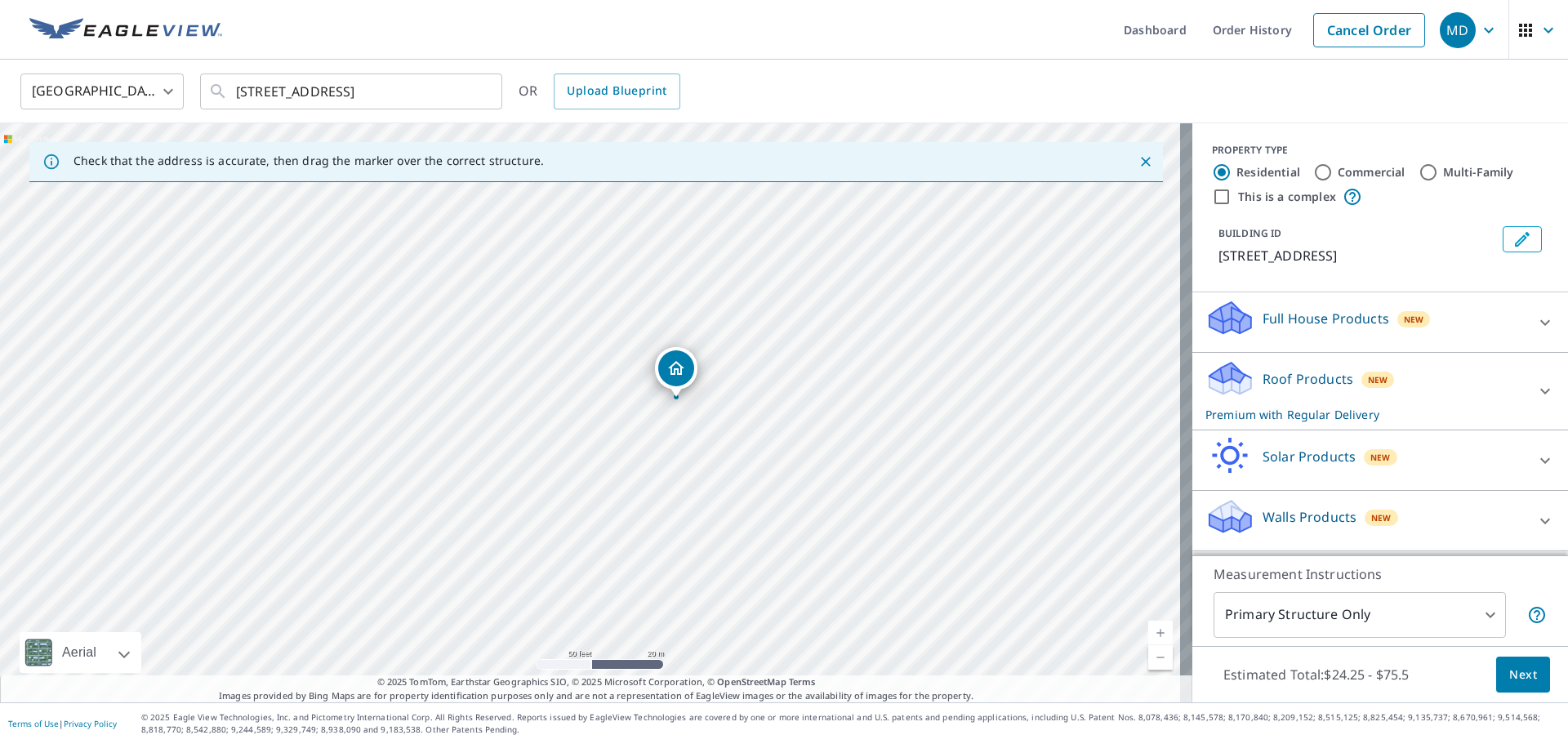
click at [634, 476] on div "[STREET_ADDRESS]" at bounding box center [596, 413] width 1193 height 579
click at [466, 89] on input "[STREET_ADDRESS]" at bounding box center [353, 92] width 233 height 46
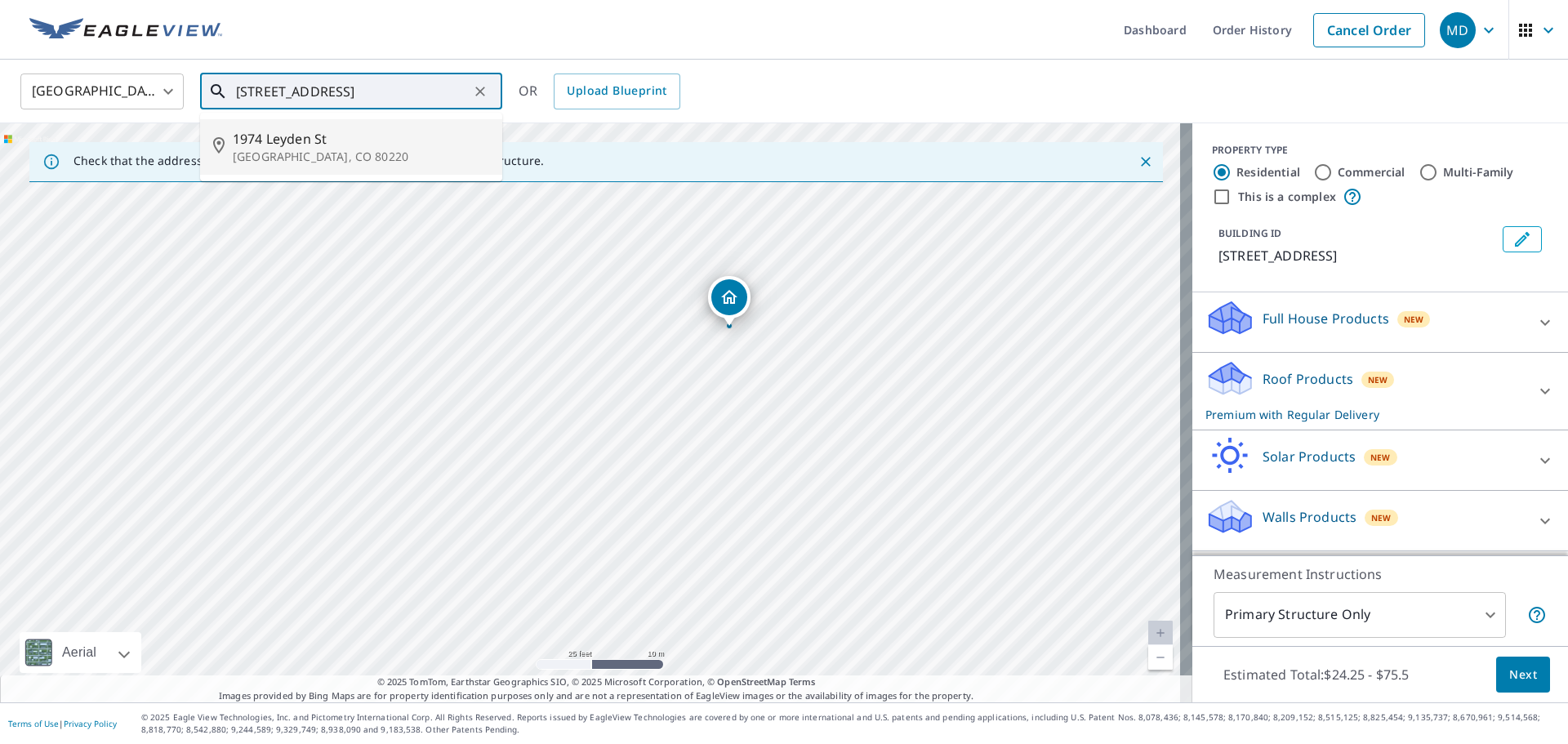
click at [371, 129] on span "1974 Leyden St" at bounding box center [360, 138] width 256 height 19
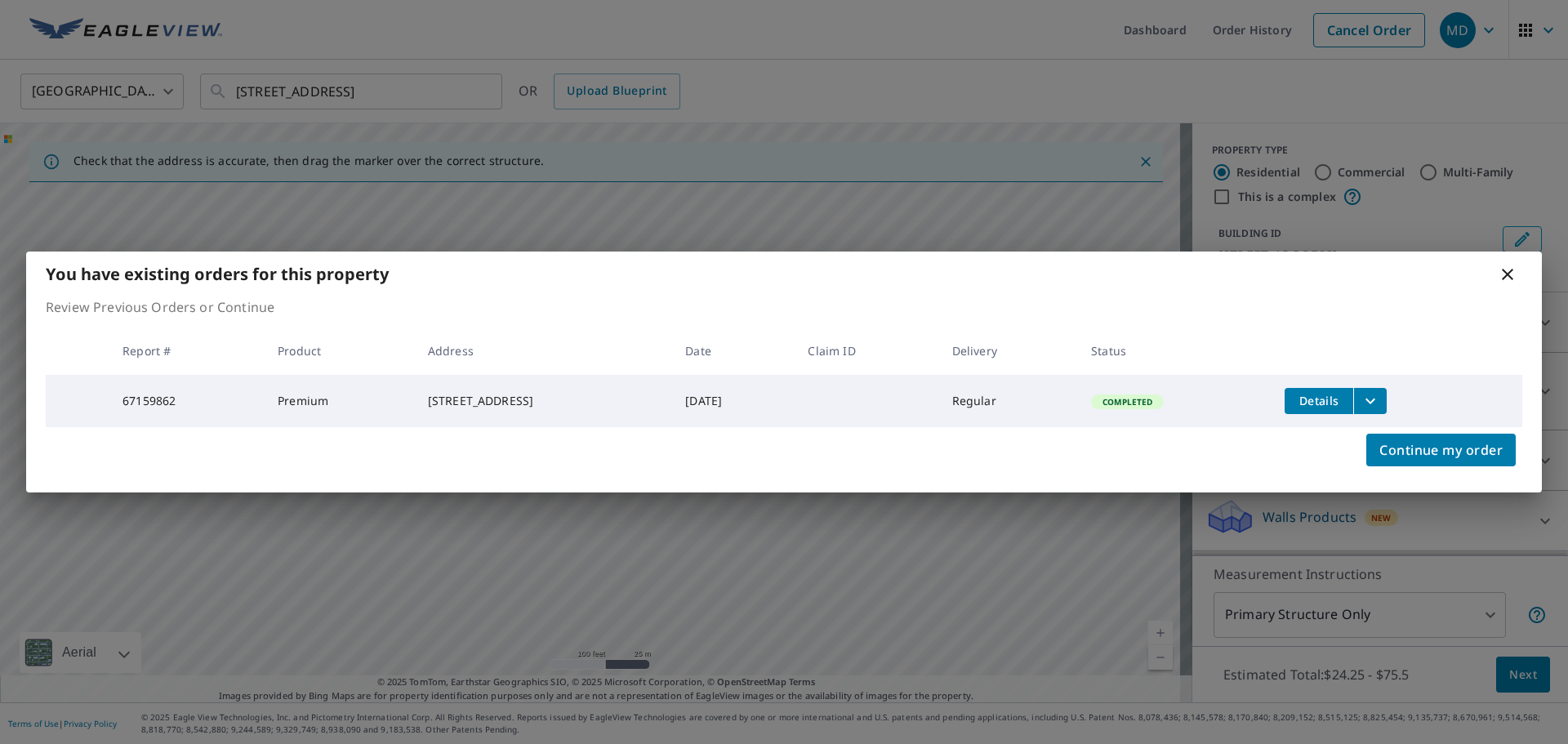
click at [1506, 269] on icon at bounding box center [1507, 274] width 11 height 11
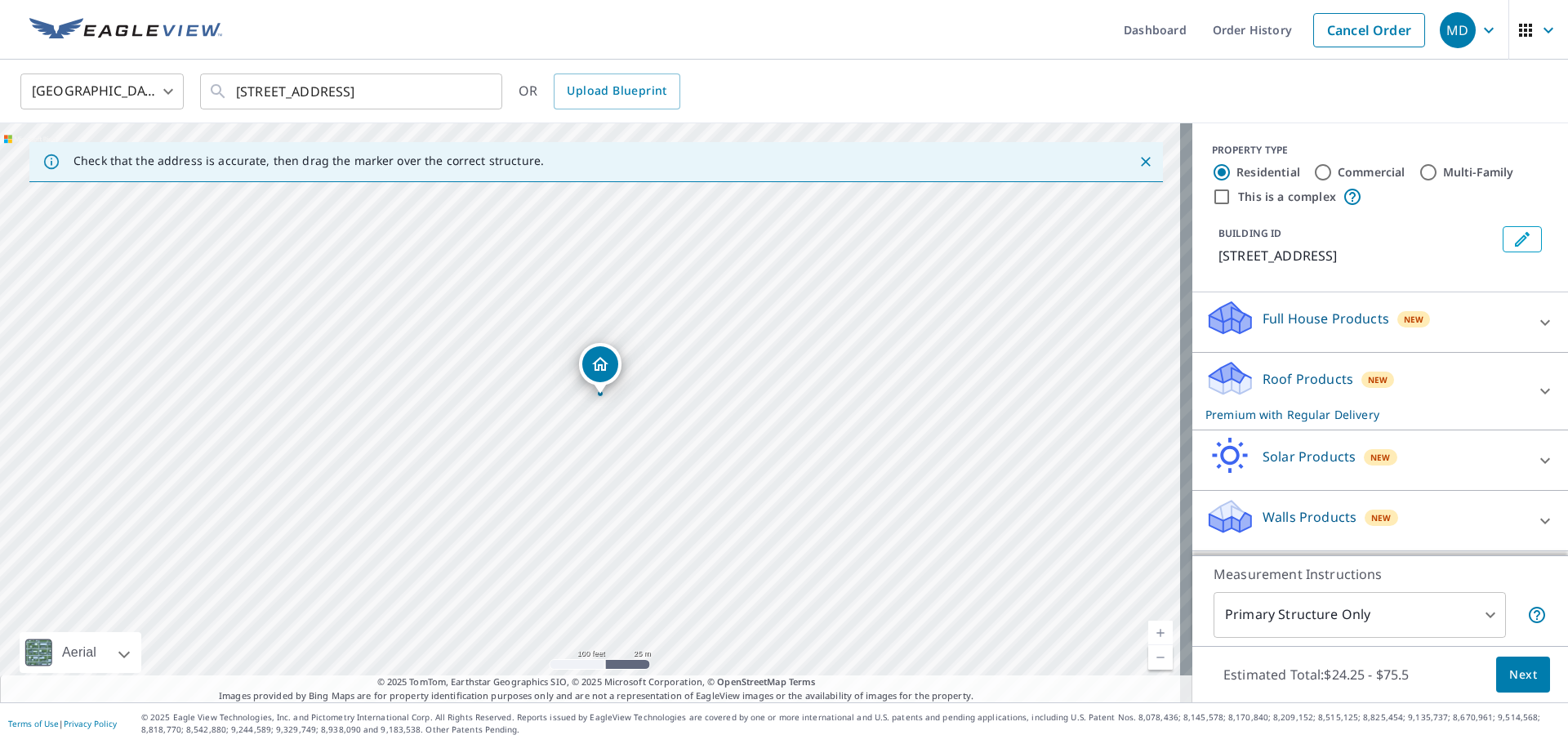
drag, startPoint x: 647, startPoint y: 438, endPoint x: 702, endPoint y: 292, distance: 156.0
click at [702, 292] on div "[STREET_ADDRESS]" at bounding box center [596, 413] width 1193 height 579
drag, startPoint x: 679, startPoint y: 294, endPoint x: 710, endPoint y: 411, distance: 121.0
click at [710, 411] on div "[STREET_ADDRESS]" at bounding box center [596, 413] width 1193 height 579
drag, startPoint x: 589, startPoint y: 334, endPoint x: 684, endPoint y: 388, distance: 109.3
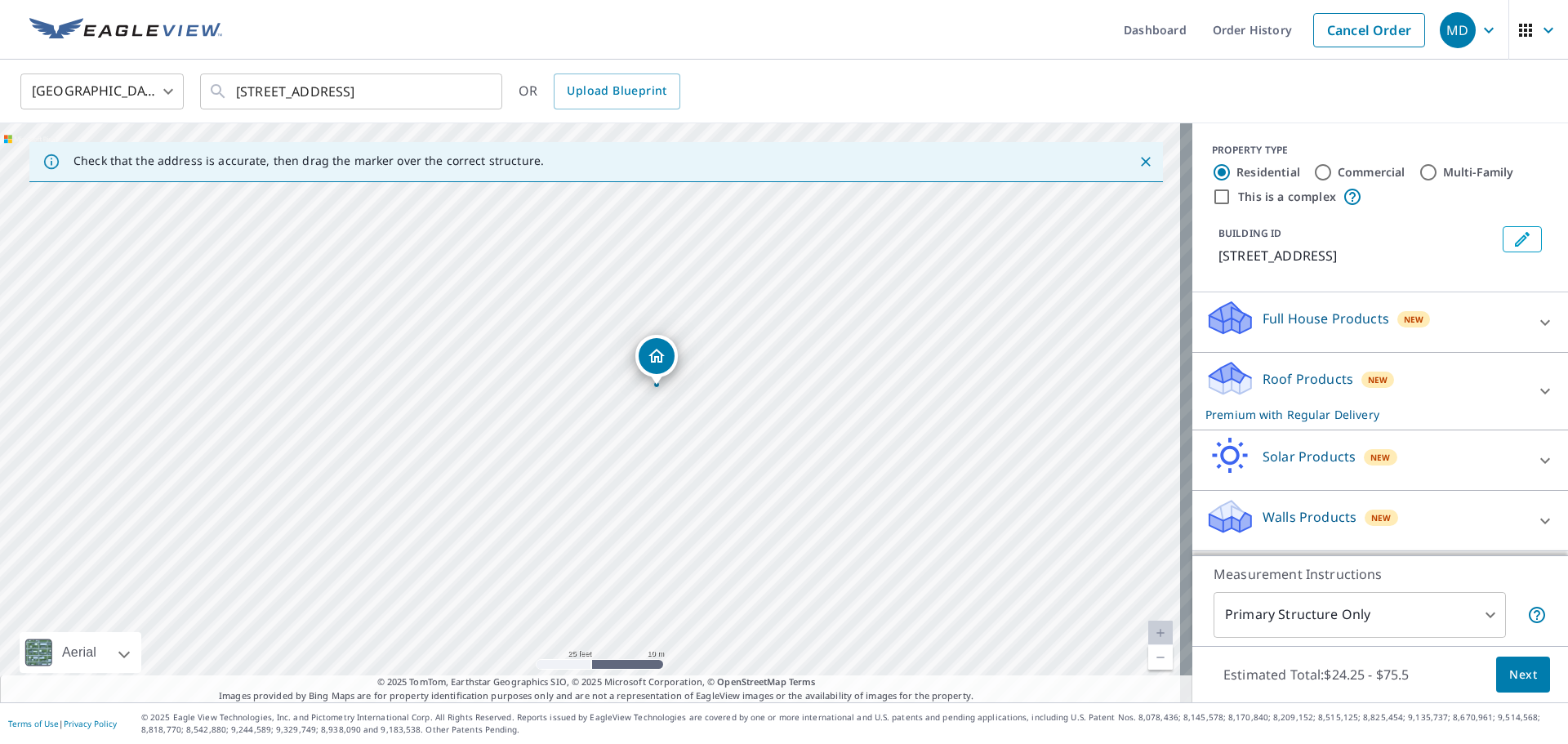
click at [684, 388] on div "[STREET_ADDRESS]" at bounding box center [596, 413] width 1193 height 579
drag, startPoint x: 807, startPoint y: 462, endPoint x: 741, endPoint y: 373, distance: 110.8
click at [744, 375] on div "[STREET_ADDRESS]" at bounding box center [596, 413] width 1193 height 579
click at [466, 93] on input "[STREET_ADDRESS]" at bounding box center [353, 92] width 233 height 46
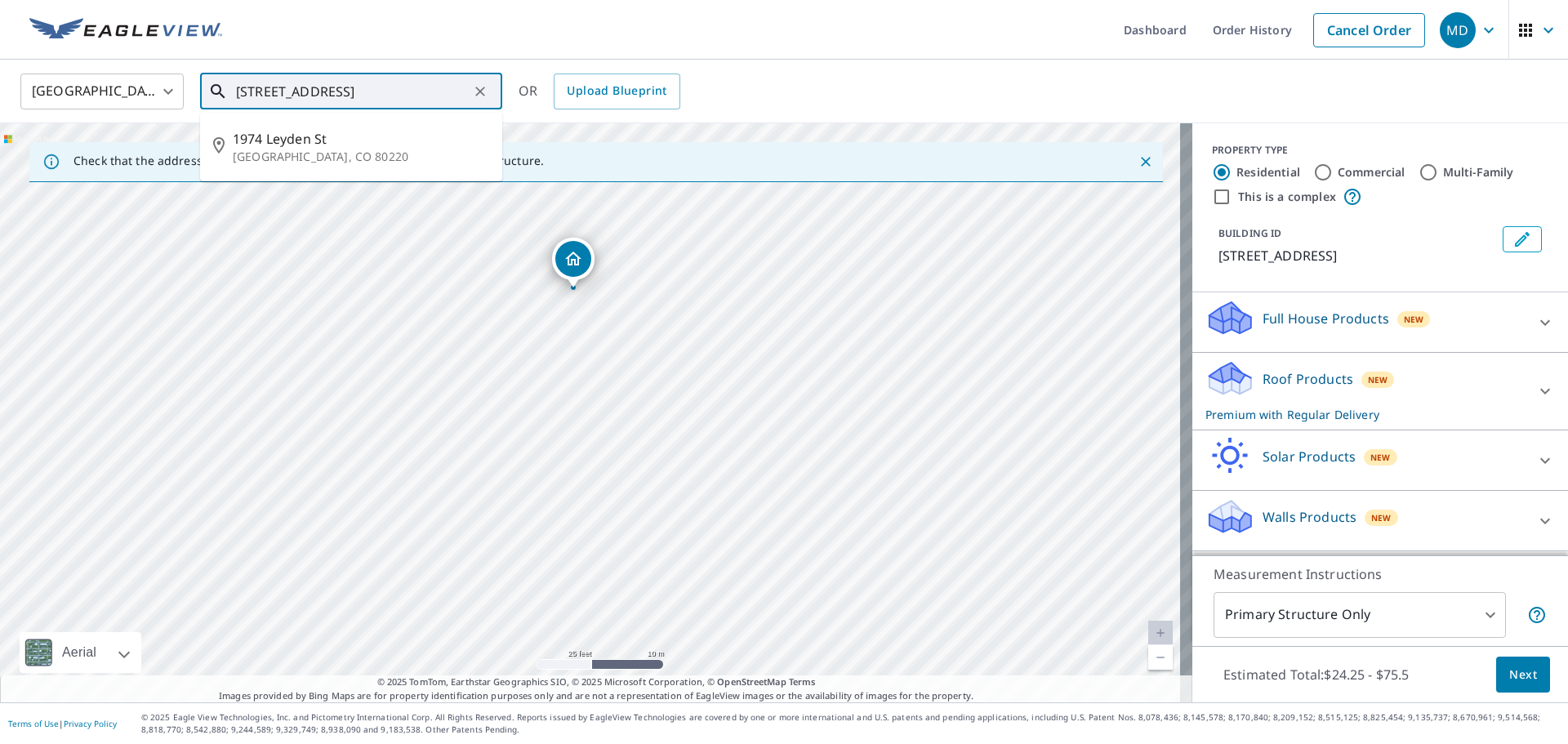
drag, startPoint x: 457, startPoint y: 91, endPoint x: 204, endPoint y: 93, distance: 253.0
click at [204, 93] on div "[STREET_ADDRESS] ​" at bounding box center [351, 91] width 302 height 36
paste input "[STREET_ADDRESS]"
click at [420, 93] on input "[STREET_ADDRESS]" at bounding box center [353, 92] width 233 height 46
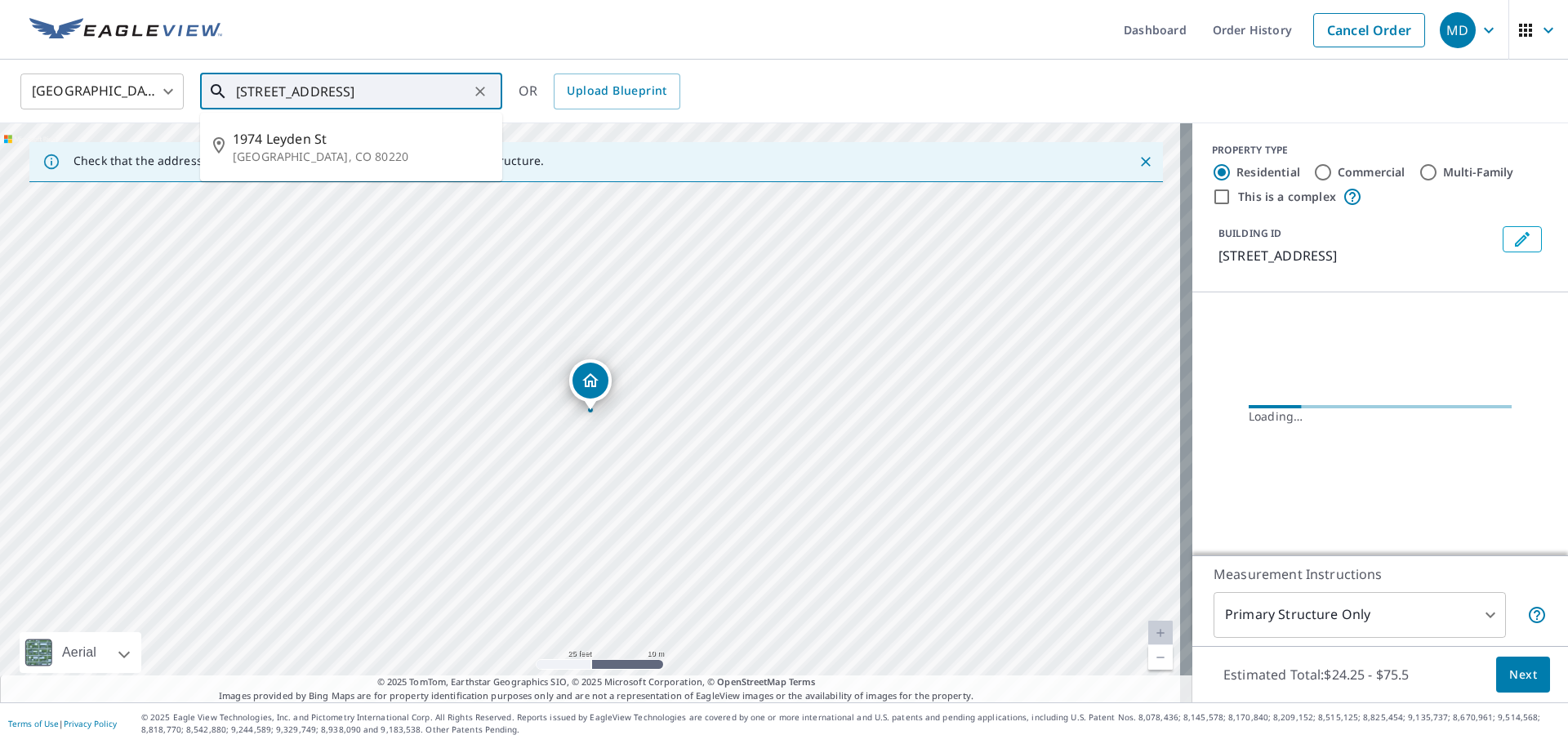
click at [456, 93] on input "[STREET_ADDRESS]" at bounding box center [353, 92] width 233 height 46
drag, startPoint x: 454, startPoint y: 88, endPoint x: 205, endPoint y: 72, distance: 249.5
click at [205, 72] on div "United States [GEOGRAPHIC_DATA] ​ [STREET_ADDRESS] ​ [STREET_ADDRESS] OR Upload…" at bounding box center [778, 92] width 1541 height 39
paste input "[STREET_ADDRESS]"
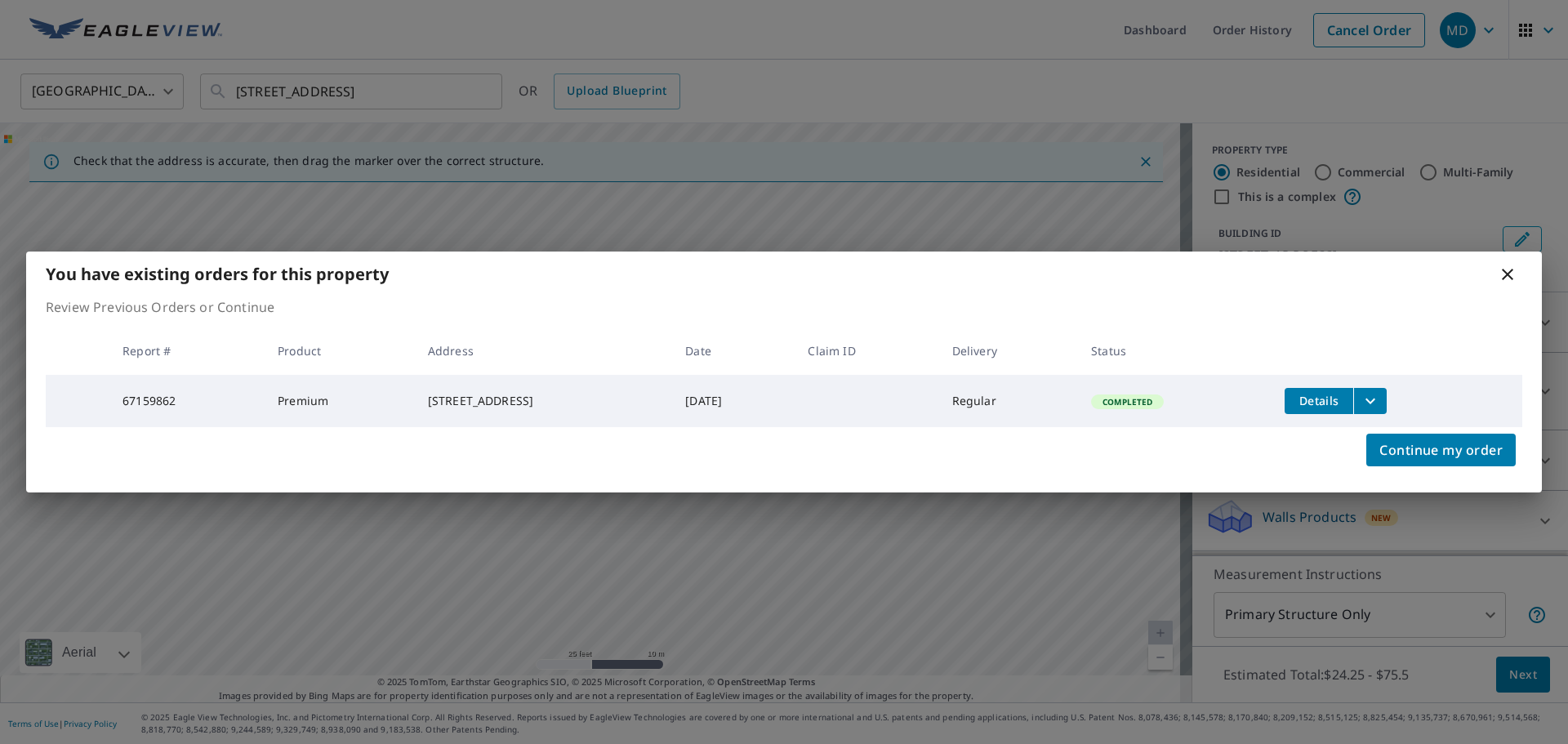
click at [1509, 267] on icon at bounding box center [1507, 274] width 19 height 19
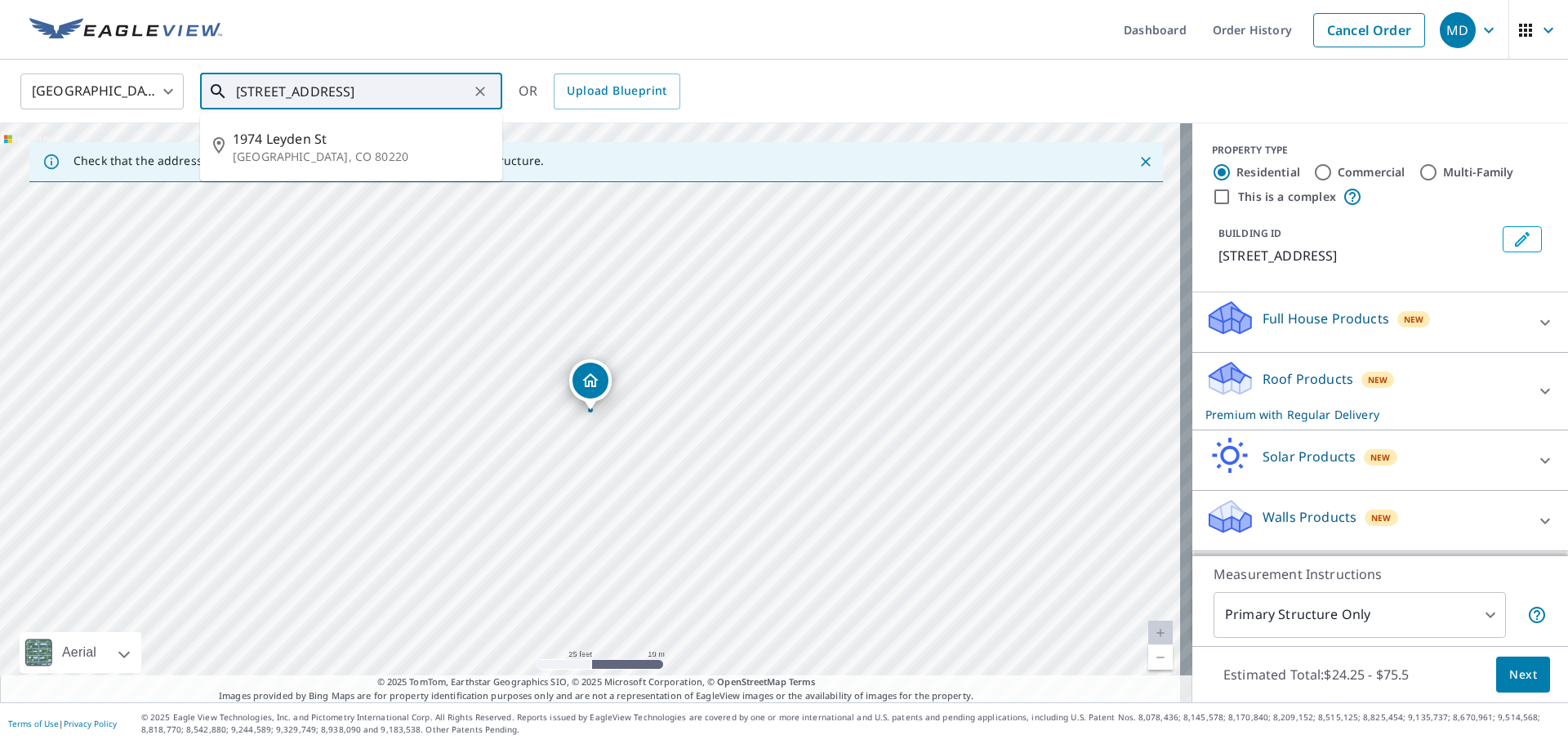
click at [444, 94] on input "[STREET_ADDRESS]" at bounding box center [353, 92] width 233 height 46
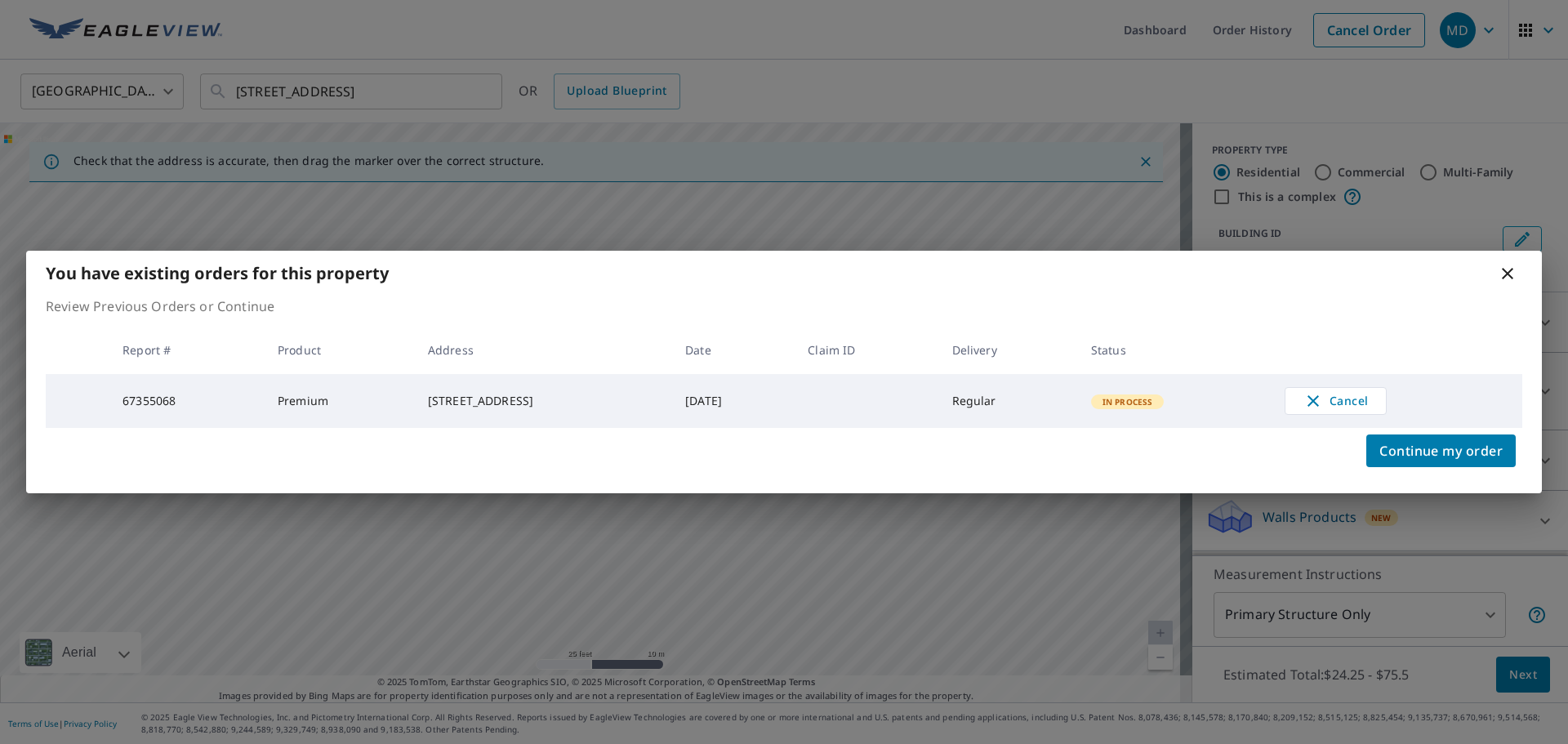
click at [1508, 269] on icon at bounding box center [1507, 273] width 19 height 19
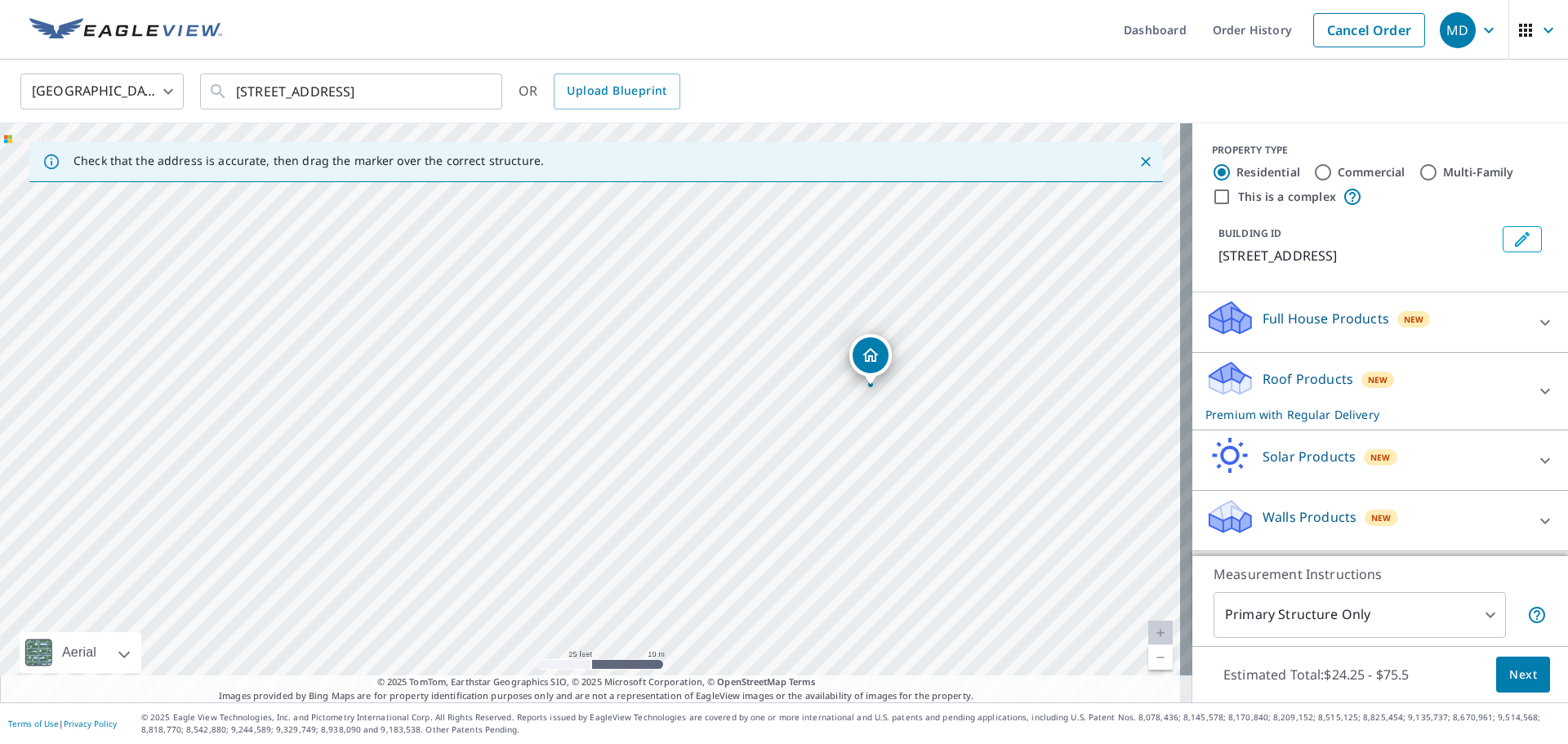
drag, startPoint x: 553, startPoint y: 376, endPoint x: 918, endPoint y: 432, distance: 369.3
click at [918, 432] on div "[STREET_ADDRESS]" at bounding box center [596, 413] width 1193 height 579
drag, startPoint x: 800, startPoint y: 439, endPoint x: 840, endPoint y: 489, distance: 64.0
click at [840, 489] on div "[STREET_ADDRESS]" at bounding box center [596, 413] width 1193 height 579
drag, startPoint x: 597, startPoint y: 410, endPoint x: 670, endPoint y: 604, distance: 207.3
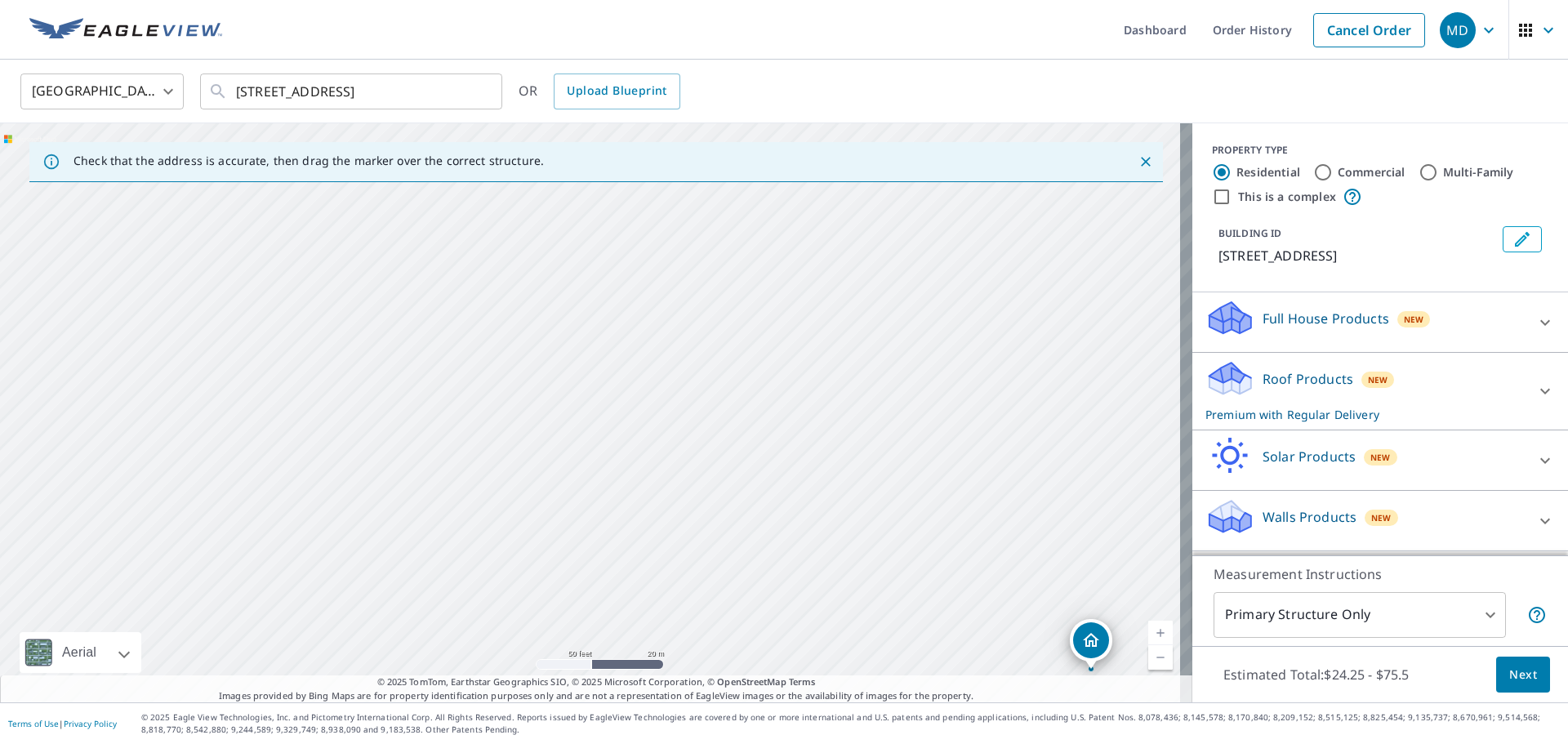
click at [670, 604] on div "[STREET_ADDRESS]" at bounding box center [596, 413] width 1193 height 579
drag, startPoint x: 700, startPoint y: 489, endPoint x: 599, endPoint y: 593, distance: 145.0
click at [599, 593] on div "[STREET_ADDRESS]" at bounding box center [596, 413] width 1193 height 579
drag, startPoint x: 674, startPoint y: 510, endPoint x: 493, endPoint y: 282, distance: 291.1
click at [488, 276] on div "[STREET_ADDRESS]" at bounding box center [596, 413] width 1193 height 579
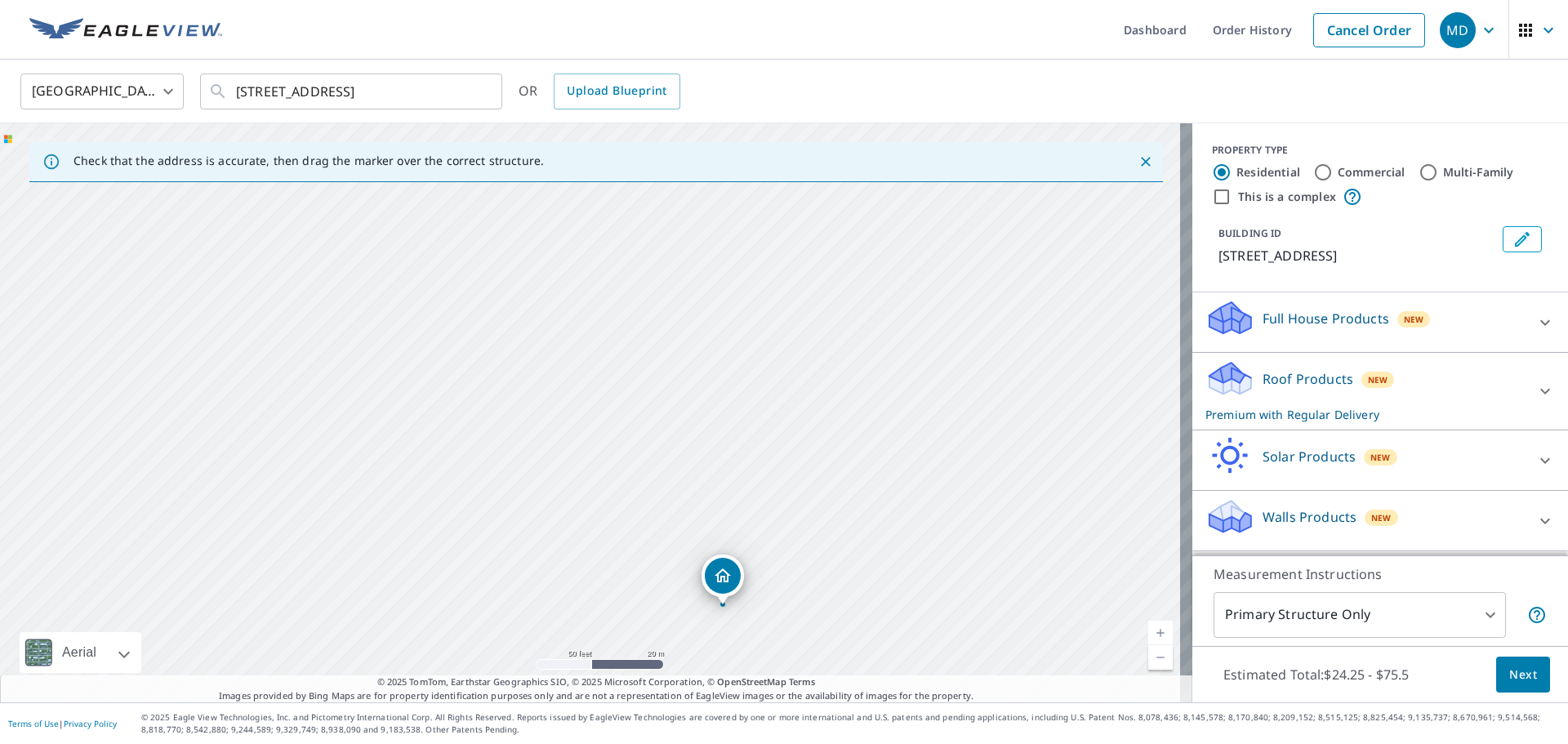
drag, startPoint x: 606, startPoint y: 497, endPoint x: 628, endPoint y: 309, distance: 189.3
click at [628, 310] on div "[STREET_ADDRESS]" at bounding box center [596, 413] width 1193 height 579
drag, startPoint x: 667, startPoint y: 355, endPoint x: 942, endPoint y: 376, distance: 275.8
click at [933, 375] on div "[STREET_ADDRESS]" at bounding box center [596, 413] width 1193 height 579
drag, startPoint x: 676, startPoint y: 384, endPoint x: 894, endPoint y: 398, distance: 218.4
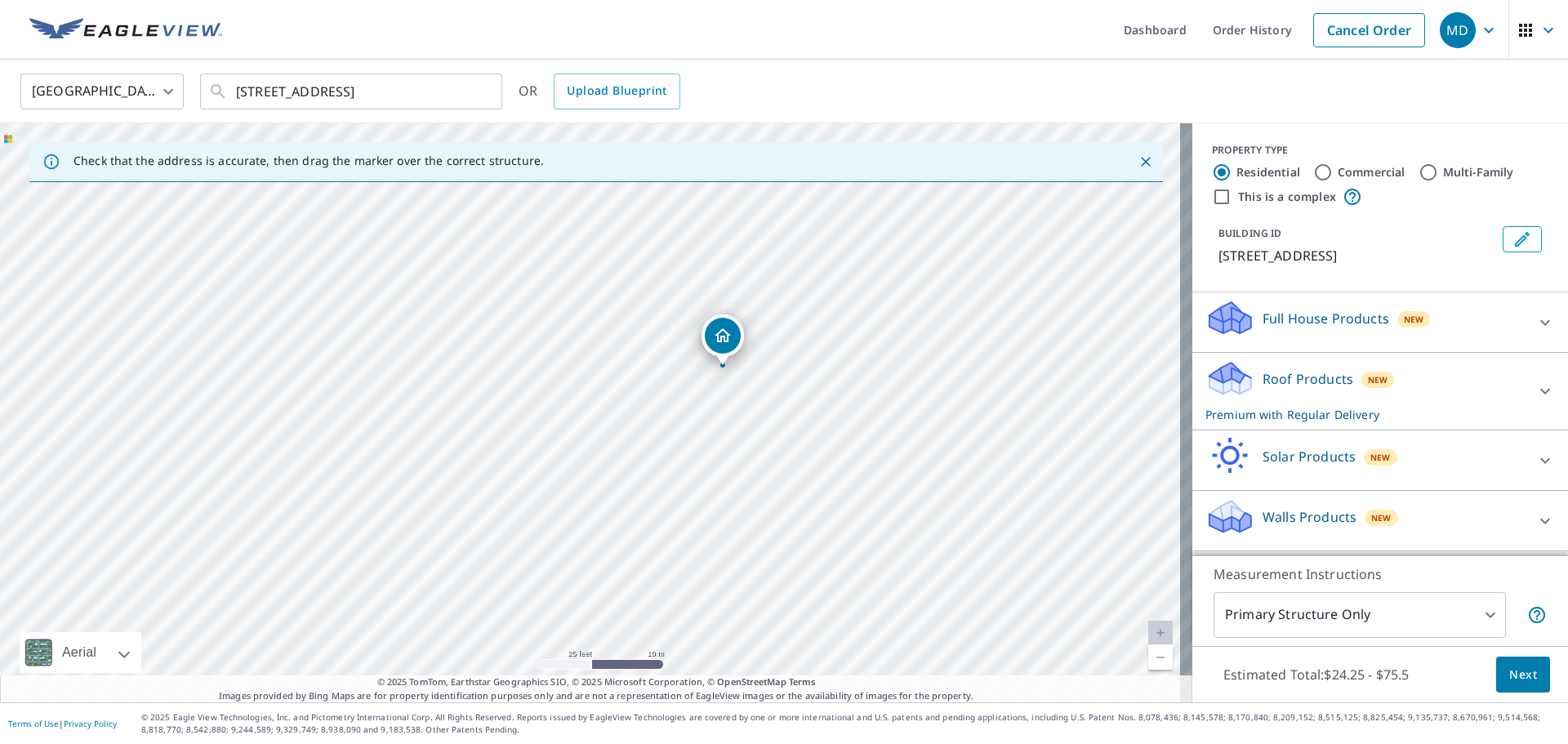
click at [894, 398] on div "[STREET_ADDRESS]" at bounding box center [596, 413] width 1193 height 579
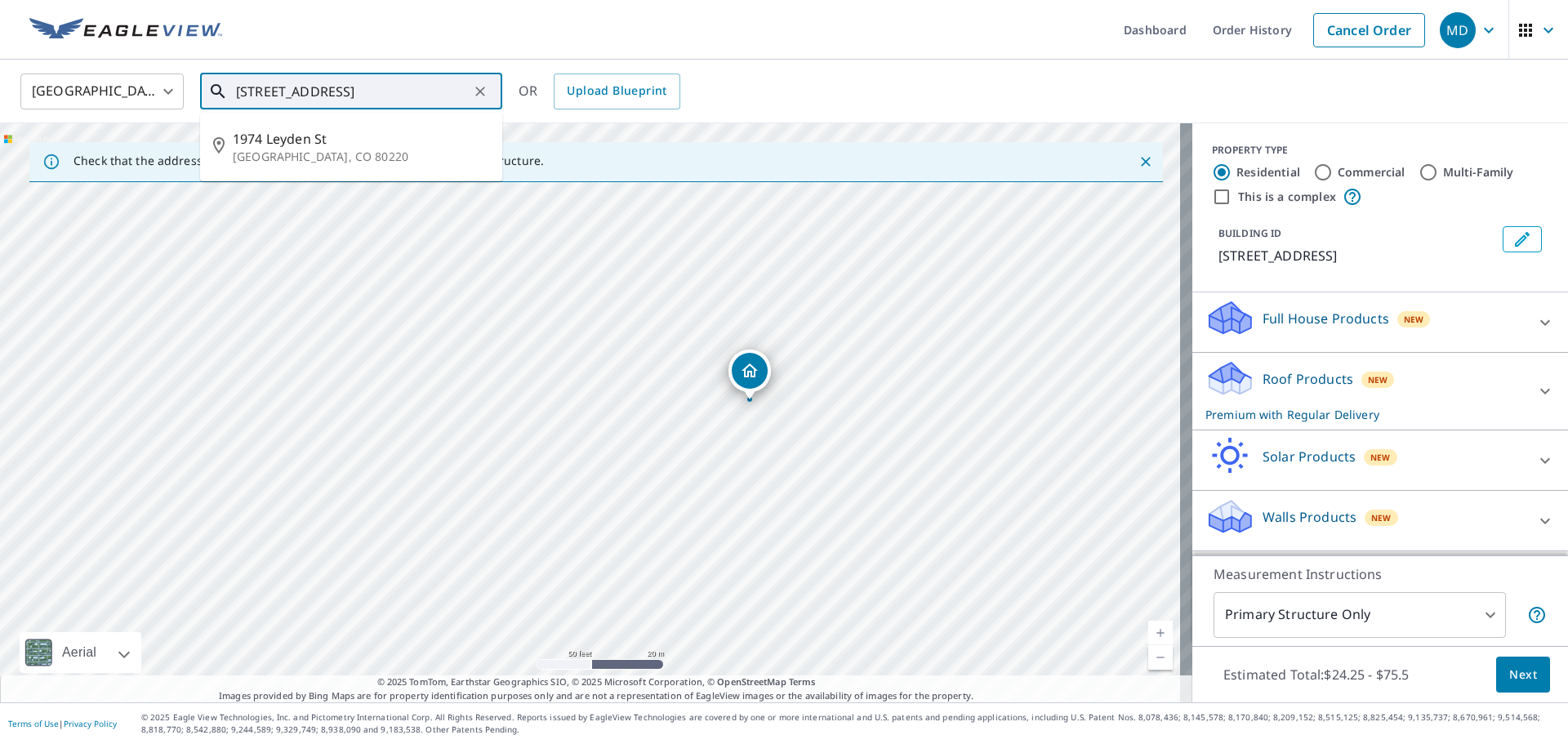
click at [442, 97] on input "[STREET_ADDRESS]" at bounding box center [353, 92] width 233 height 46
click at [381, 143] on span "1974 Leyden St" at bounding box center [360, 138] width 256 height 19
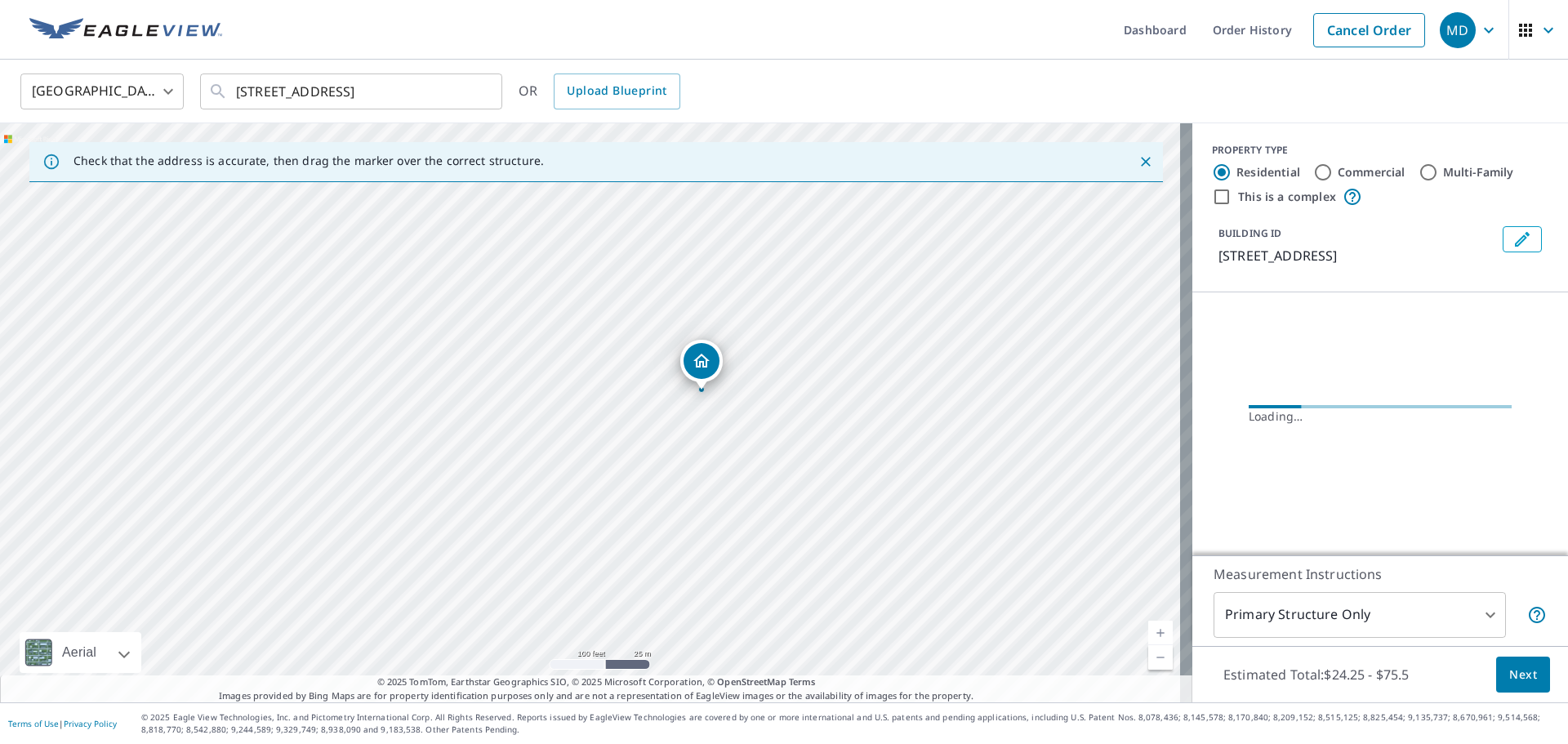
drag, startPoint x: 799, startPoint y: 517, endPoint x: 803, endPoint y: 542, distance: 25.3
click at [803, 542] on div "[STREET_ADDRESS]" at bounding box center [596, 413] width 1193 height 579
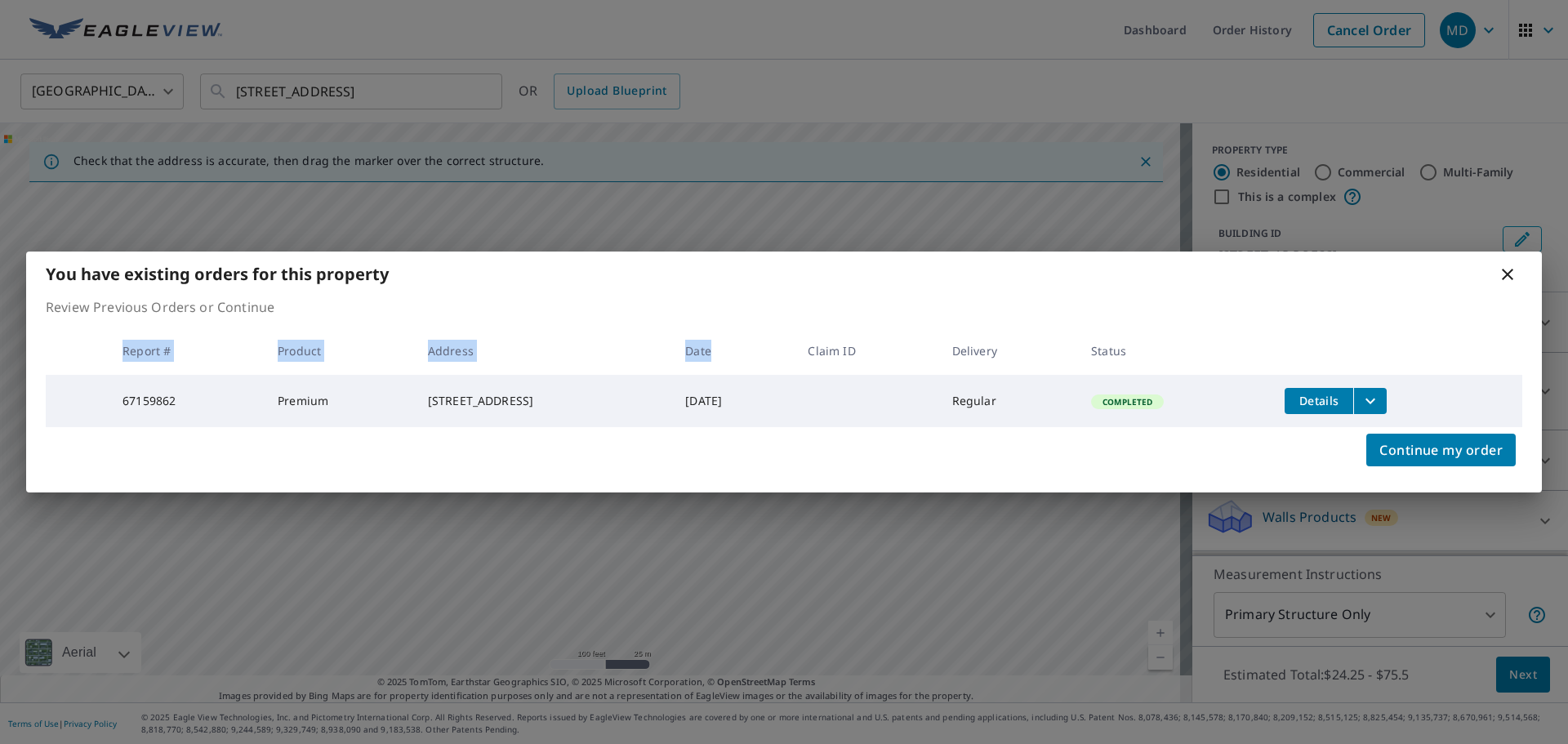
drag, startPoint x: 770, startPoint y: 373, endPoint x: 799, endPoint y: 473, distance: 104.1
click at [799, 473] on div "You have existing orders for this property Review Previous Orders or Continue R…" at bounding box center [784, 371] width 1516 height 240
click at [1516, 272] on icon at bounding box center [1507, 274] width 19 height 19
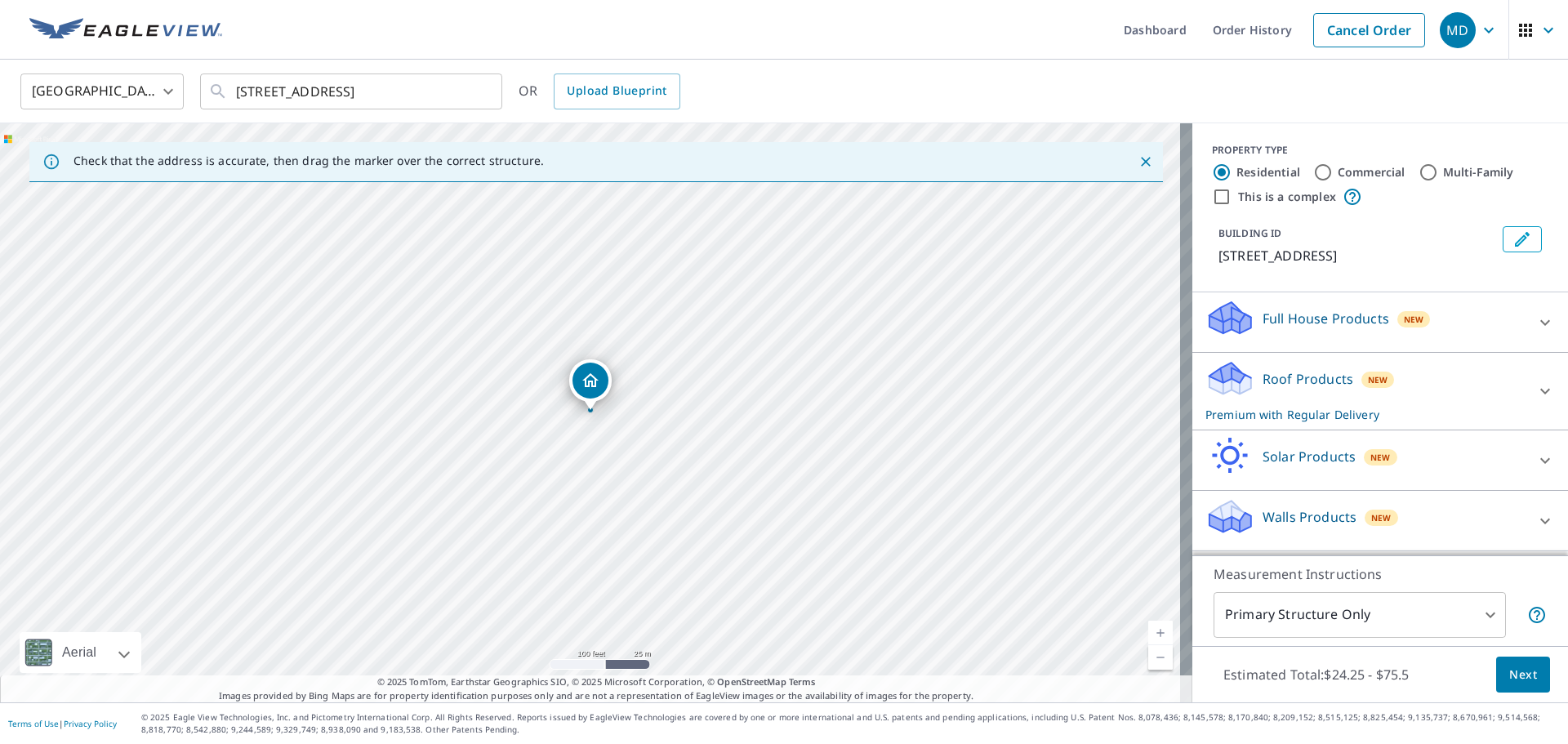
click at [1508, 271] on div "BUILDING ID [STREET_ADDRESS]" at bounding box center [1380, 245] width 337 height 52
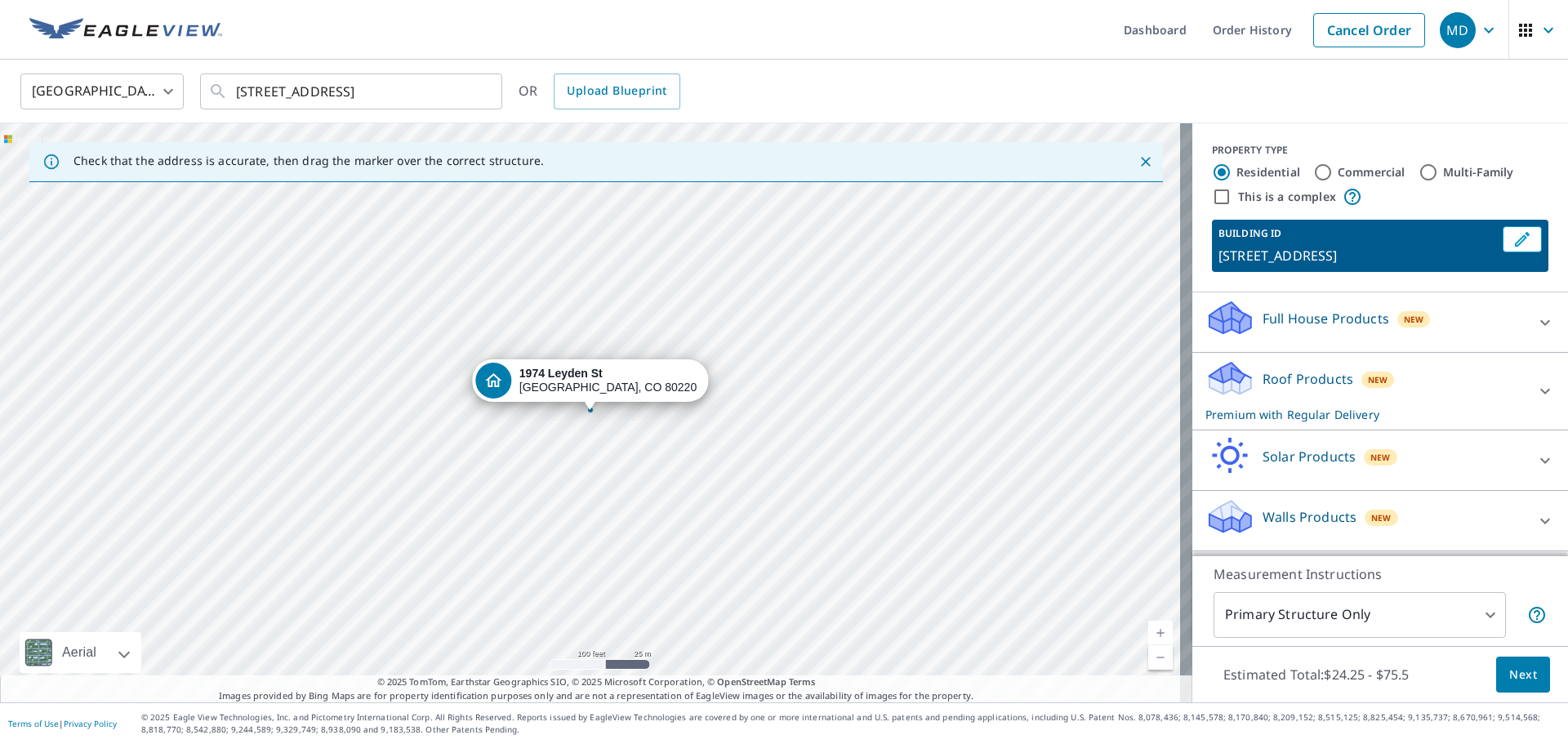
click at [757, 360] on div "[STREET_ADDRESS]" at bounding box center [596, 413] width 1193 height 579
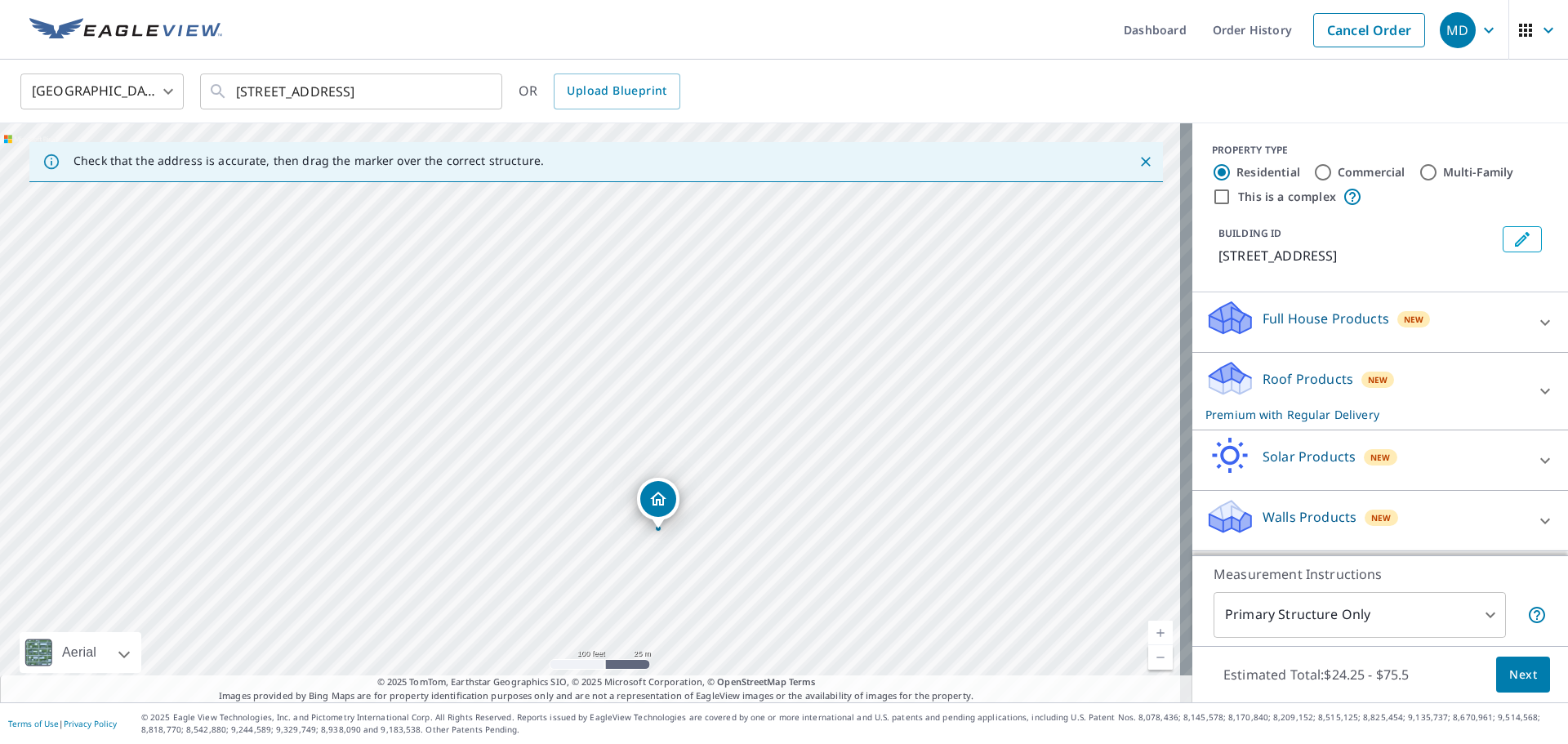
drag, startPoint x: 673, startPoint y: 342, endPoint x: 740, endPoint y: 461, distance: 136.6
click at [740, 461] on div "[STREET_ADDRESS]" at bounding box center [596, 413] width 1193 height 579
click at [750, 519] on div "[STREET_ADDRESS]" at bounding box center [596, 413] width 1193 height 579
drag, startPoint x: 724, startPoint y: 465, endPoint x: 717, endPoint y: 433, distance: 32.8
click at [717, 433] on div "[STREET_ADDRESS]" at bounding box center [596, 413] width 1193 height 579
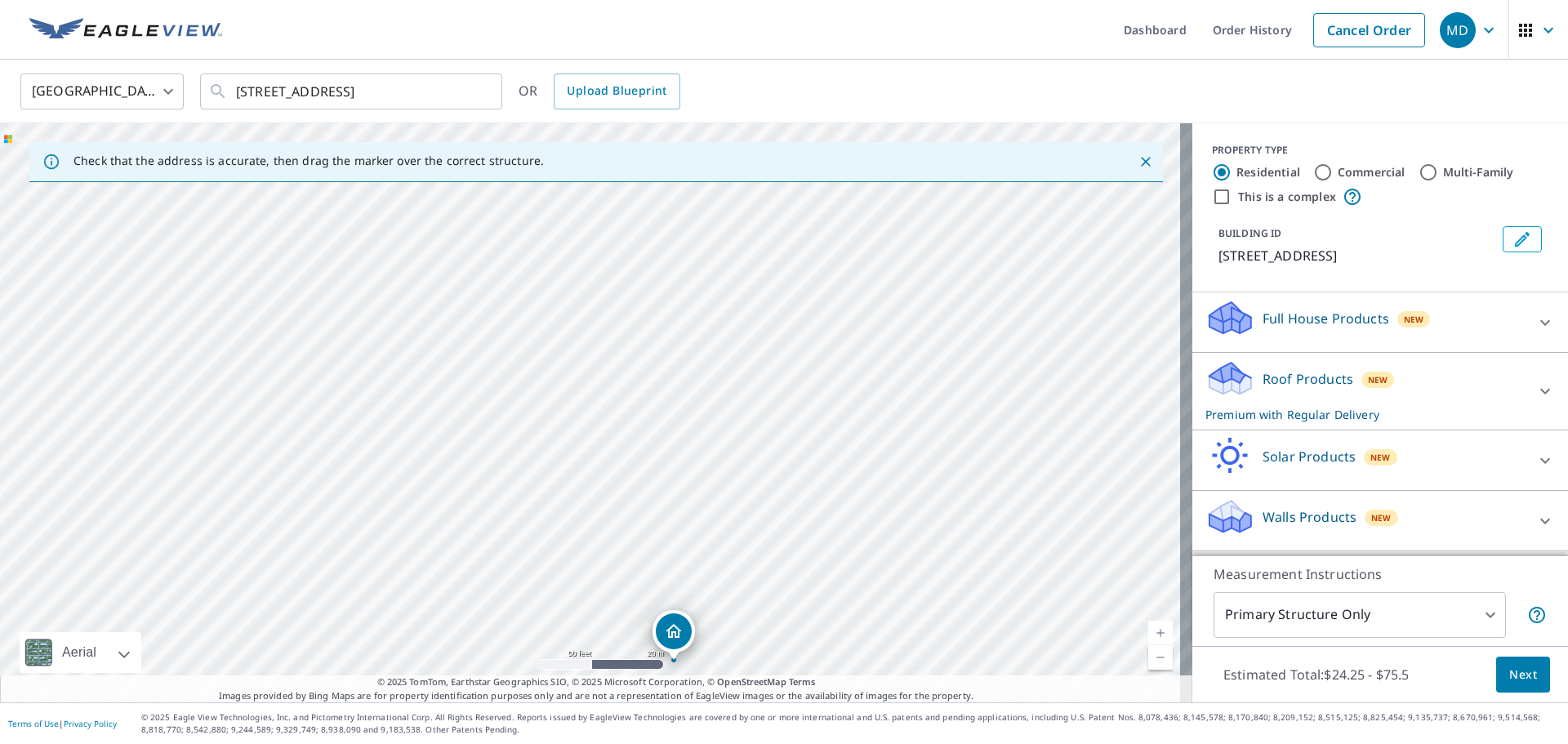
drag, startPoint x: 665, startPoint y: 394, endPoint x: 650, endPoint y: 526, distance: 132.8
click at [650, 526] on div "[STREET_ADDRESS]" at bounding box center [596, 413] width 1193 height 579
drag, startPoint x: 673, startPoint y: 495, endPoint x: 676, endPoint y: 540, distance: 45.1
click at [676, 540] on div "[STREET_ADDRESS]" at bounding box center [596, 413] width 1193 height 579
drag, startPoint x: 678, startPoint y: 466, endPoint x: 678, endPoint y: 506, distance: 40.0
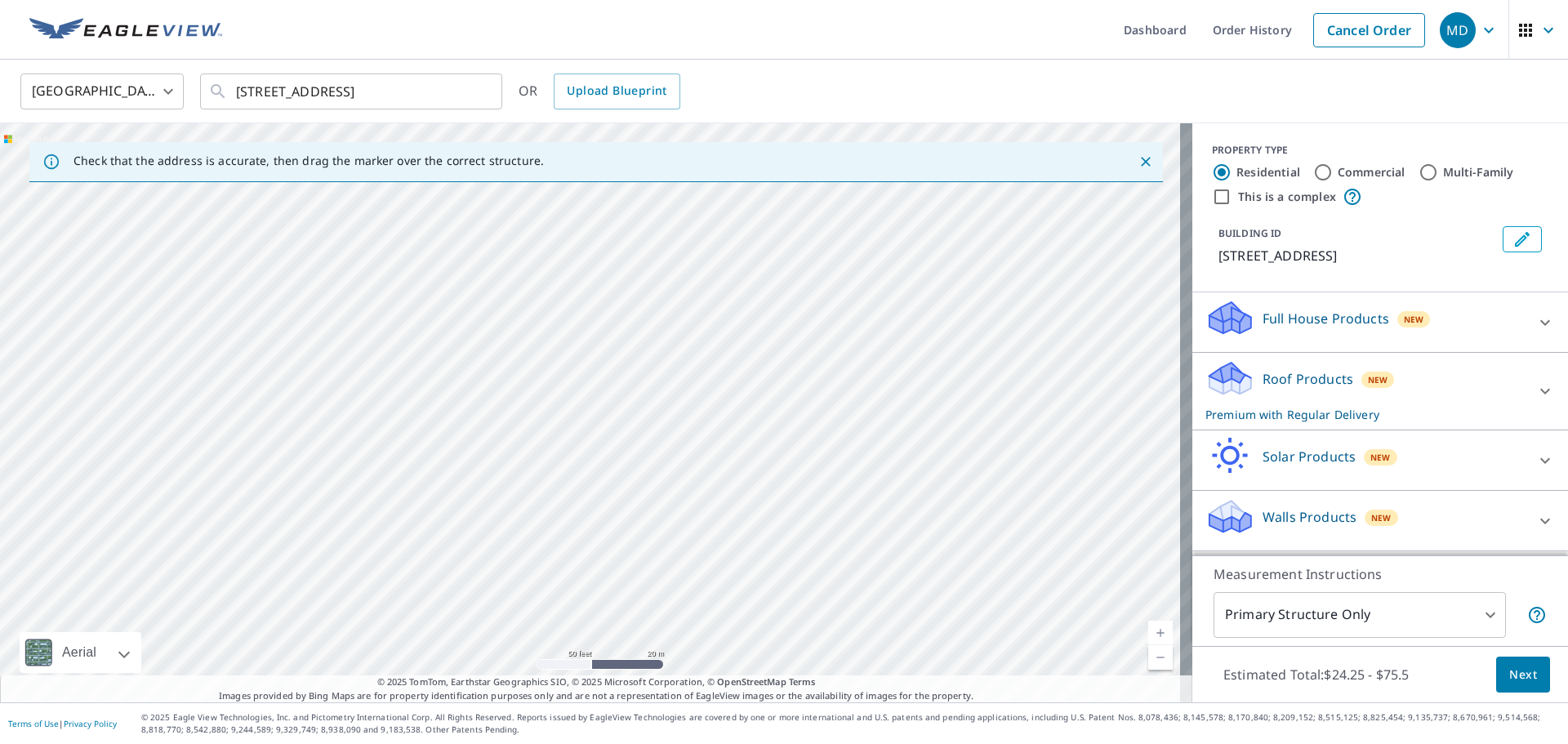
click at [678, 506] on div "[STREET_ADDRESS]" at bounding box center [596, 413] width 1193 height 579
drag, startPoint x: 674, startPoint y: 407, endPoint x: 669, endPoint y: 328, distance: 79.2
click at [669, 330] on div "[STREET_ADDRESS]" at bounding box center [596, 413] width 1193 height 579
drag, startPoint x: 695, startPoint y: 512, endPoint x: 733, endPoint y: 472, distance: 55.2
click at [733, 472] on div "[STREET_ADDRESS]" at bounding box center [596, 413] width 1193 height 579
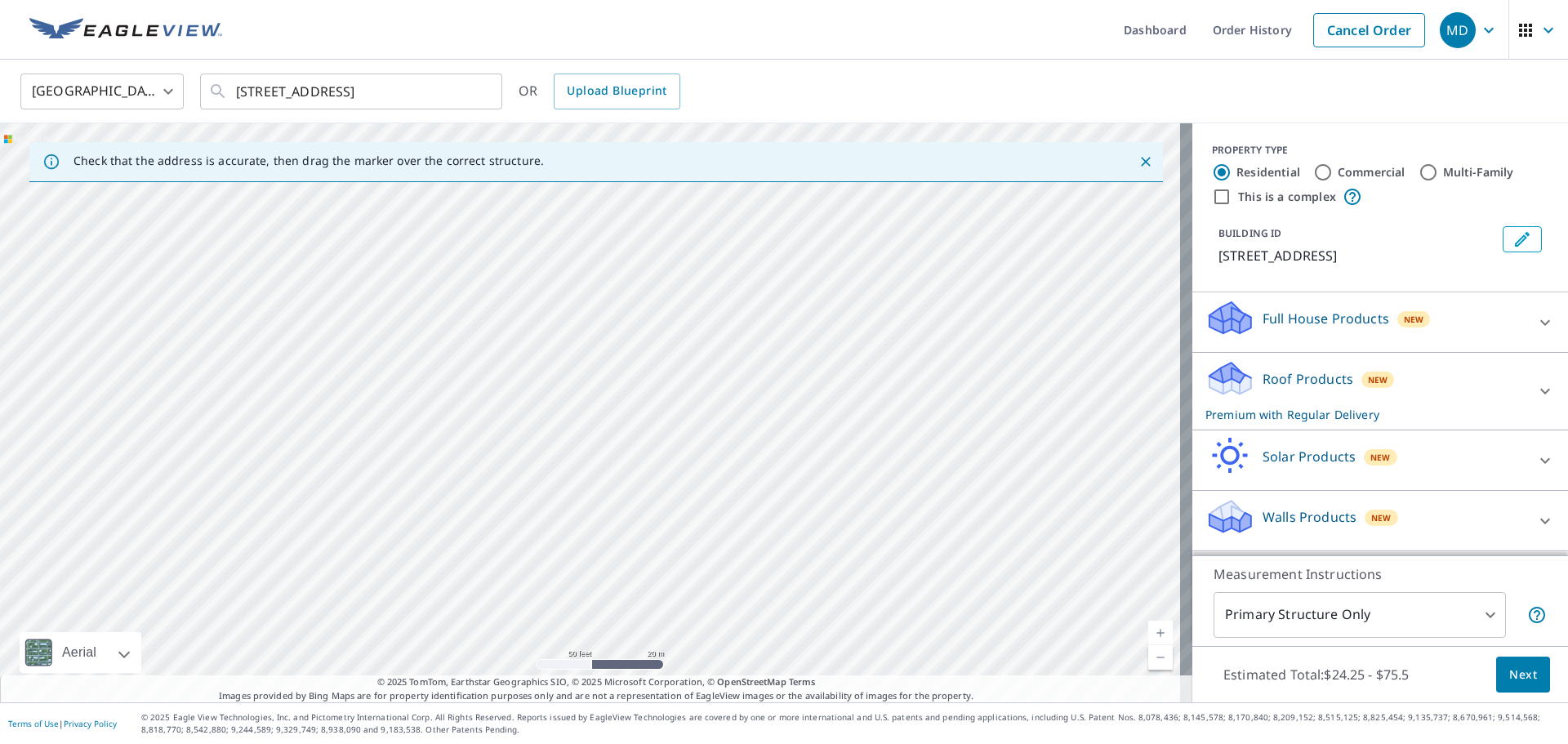
drag, startPoint x: 739, startPoint y: 420, endPoint x: 741, endPoint y: 430, distance: 10.2
click at [741, 430] on div "[STREET_ADDRESS]" at bounding box center [596, 413] width 1193 height 579
drag, startPoint x: 714, startPoint y: 311, endPoint x: 739, endPoint y: 356, distance: 51.5
click at [739, 356] on div "[STREET_ADDRESS]" at bounding box center [596, 413] width 1193 height 579
drag, startPoint x: 732, startPoint y: 455, endPoint x: 730, endPoint y: 358, distance: 97.0
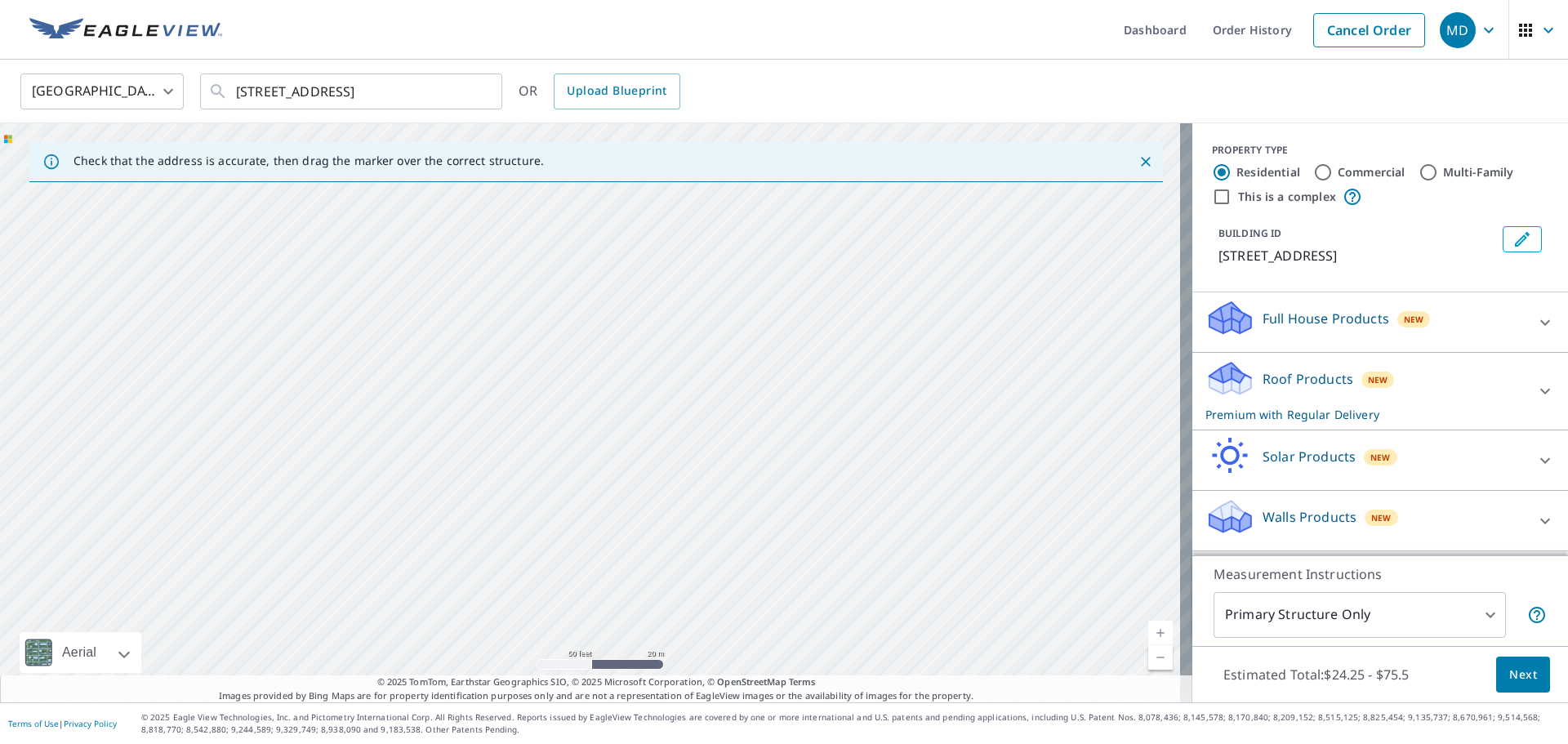
click at [730, 358] on div "[STREET_ADDRESS]" at bounding box center [596, 413] width 1193 height 579
drag, startPoint x: 748, startPoint y: 517, endPoint x: 738, endPoint y: 410, distance: 107.5
click at [738, 411] on div "[STREET_ADDRESS]" at bounding box center [596, 413] width 1193 height 579
drag, startPoint x: 740, startPoint y: 501, endPoint x: 742, endPoint y: 411, distance: 90.0
click at [740, 414] on div "[STREET_ADDRESS]" at bounding box center [596, 413] width 1193 height 579
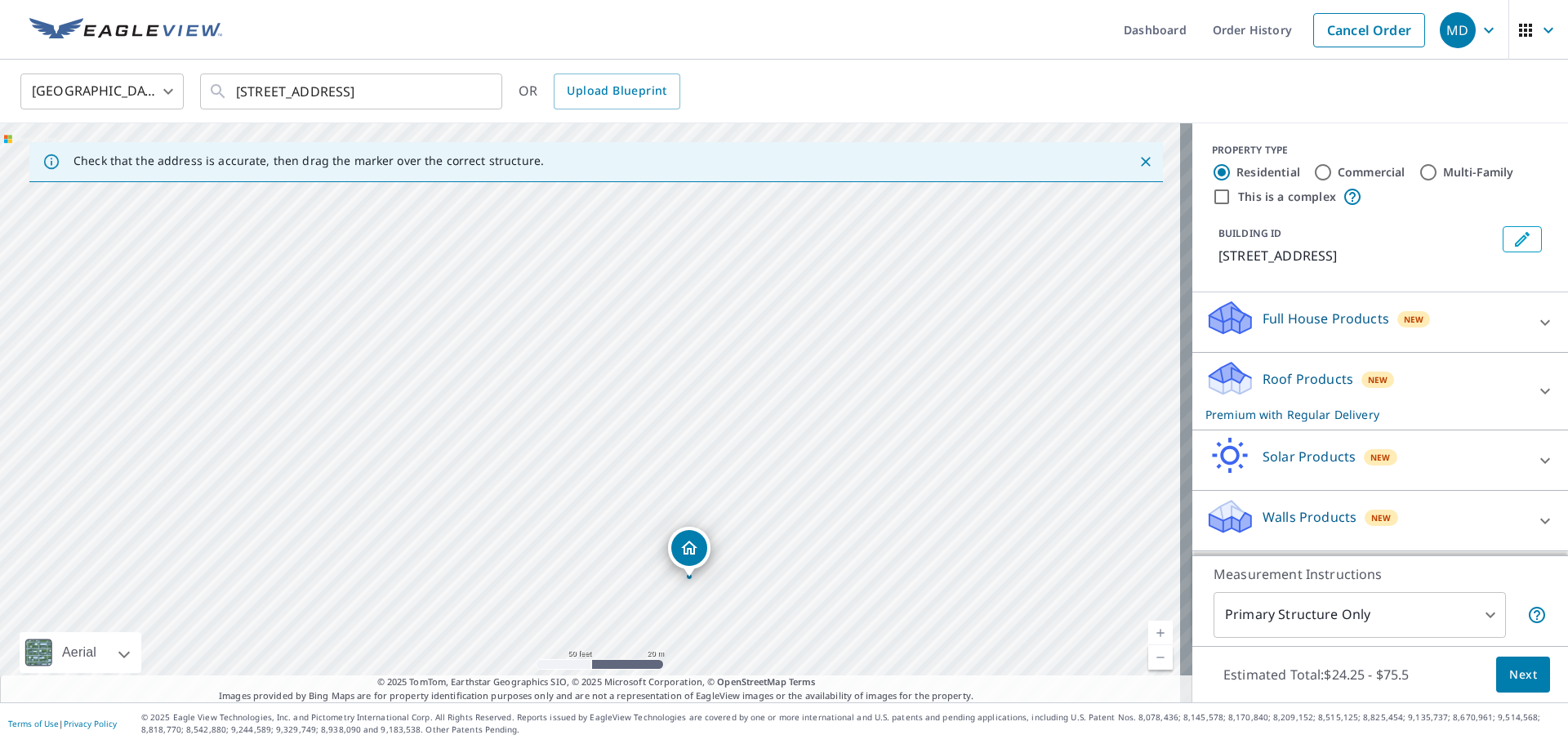
drag, startPoint x: 771, startPoint y: 535, endPoint x: 763, endPoint y: 456, distance: 79.4
click at [763, 462] on div "[STREET_ADDRESS]" at bounding box center [596, 413] width 1193 height 579
drag, startPoint x: 762, startPoint y: 525, endPoint x: 763, endPoint y: 417, distance: 108.0
click at [762, 419] on div "[STREET_ADDRESS]" at bounding box center [596, 413] width 1193 height 579
click at [441, 106] on input "[STREET_ADDRESS]" at bounding box center [353, 92] width 233 height 46
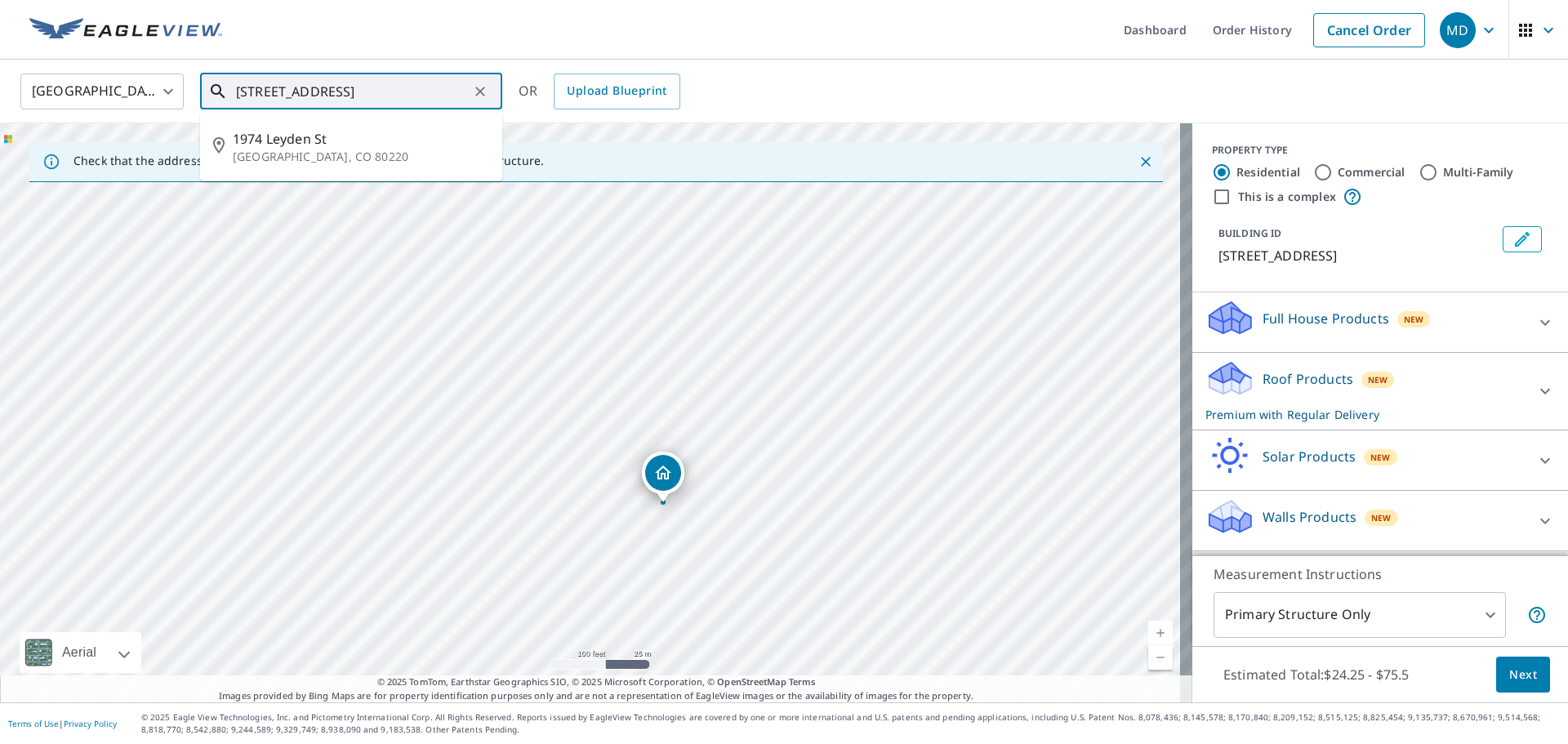
drag, startPoint x: 450, startPoint y: 93, endPoint x: 220, endPoint y: 85, distance: 230.1
click at [220, 85] on div "[STREET_ADDRESS] ​" at bounding box center [351, 91] width 302 height 36
paste input "[STREET_ADDRESS]"
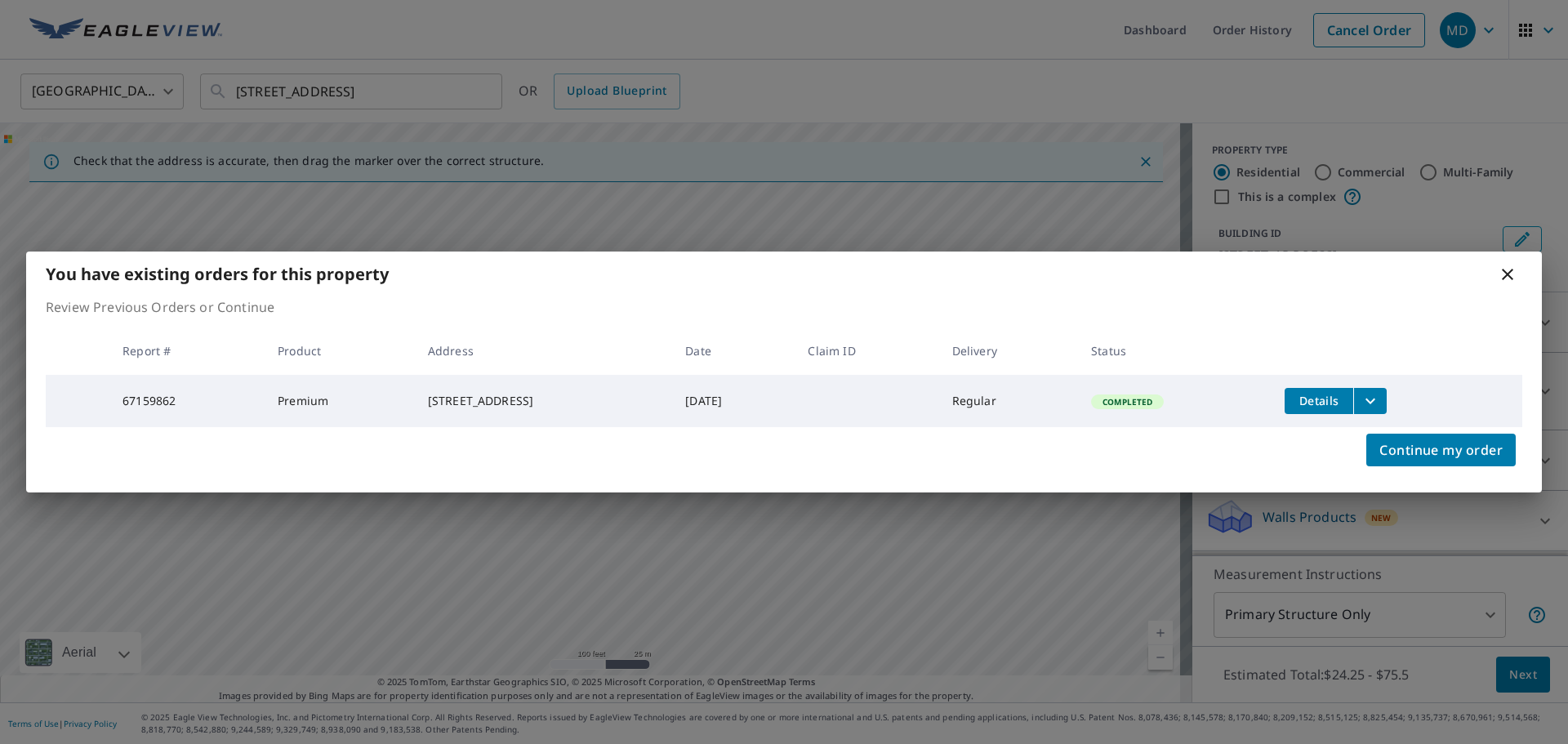
click at [1507, 271] on icon at bounding box center [1507, 274] width 11 height 11
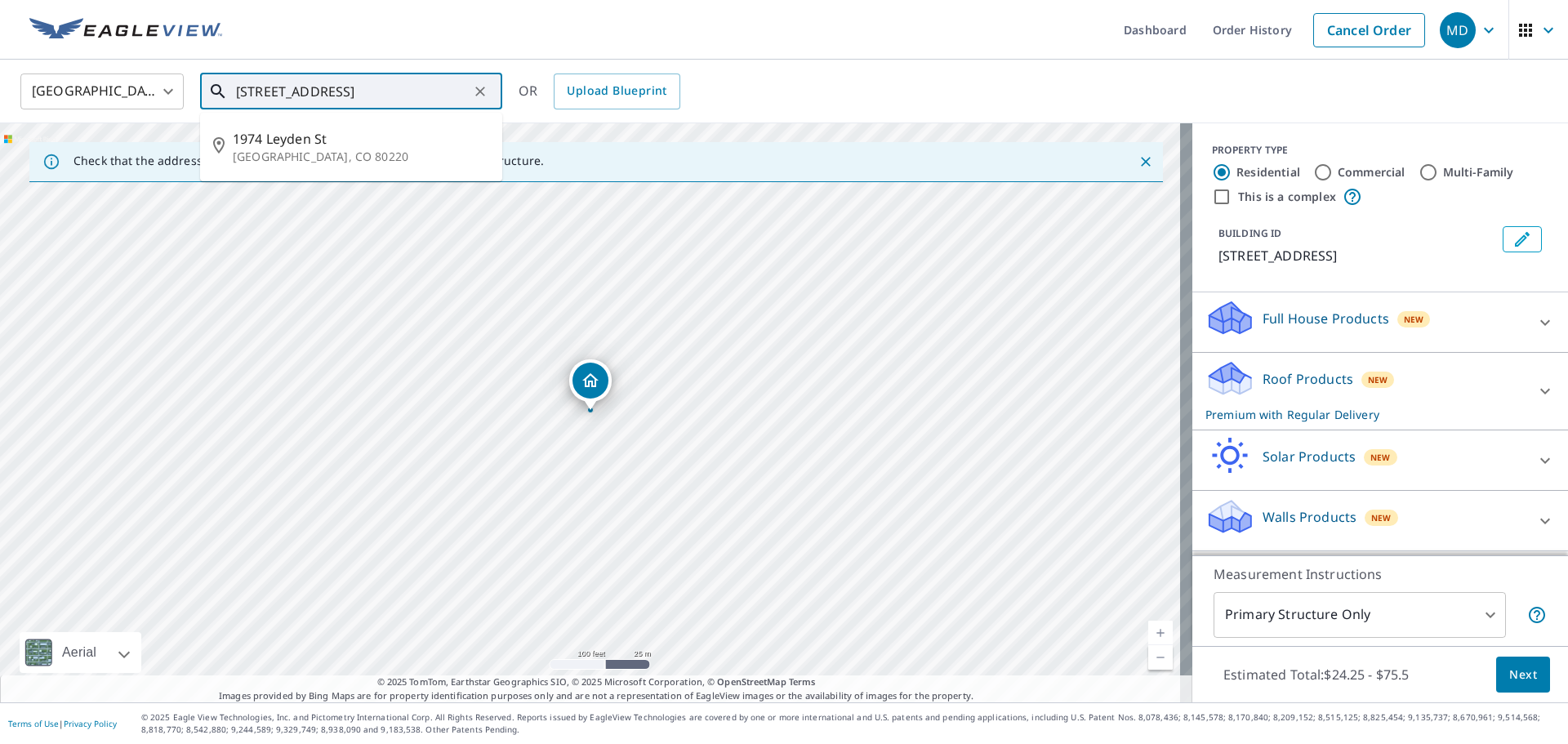
click at [455, 94] on input "[STREET_ADDRESS]" at bounding box center [353, 92] width 233 height 46
click at [451, 94] on input "[STREET_ADDRESS]" at bounding box center [353, 92] width 233 height 46
drag, startPoint x: 452, startPoint y: 92, endPoint x: 71, endPoint y: 106, distance: 381.3
click at [71, 106] on div "United States [GEOGRAPHIC_DATA] ​ [STREET_ADDRESS] ​ [STREET_ADDRESS] OR Upload…" at bounding box center [778, 92] width 1541 height 39
paste input "[STREET_ADDRESS]"
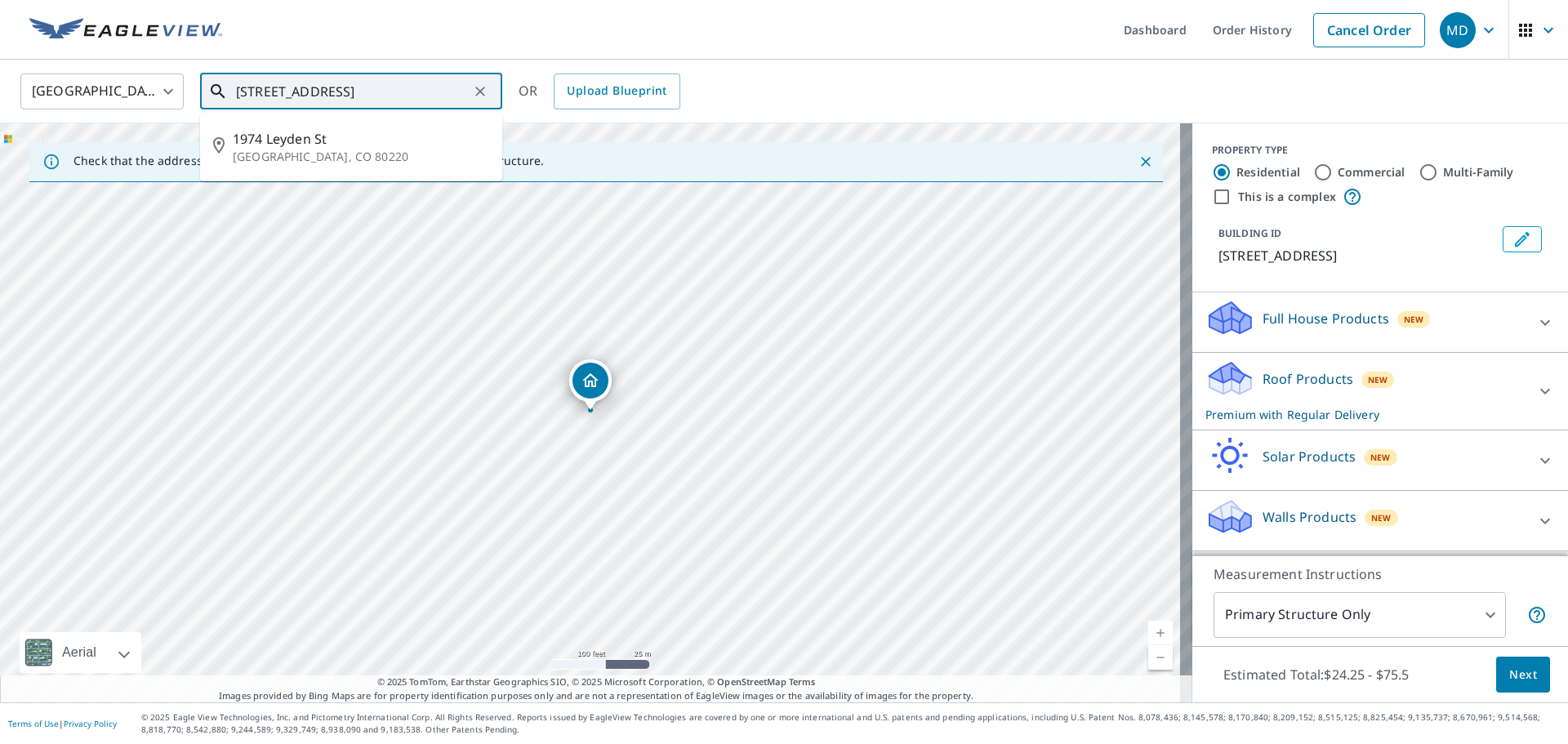
type input "[STREET_ADDRESS]"
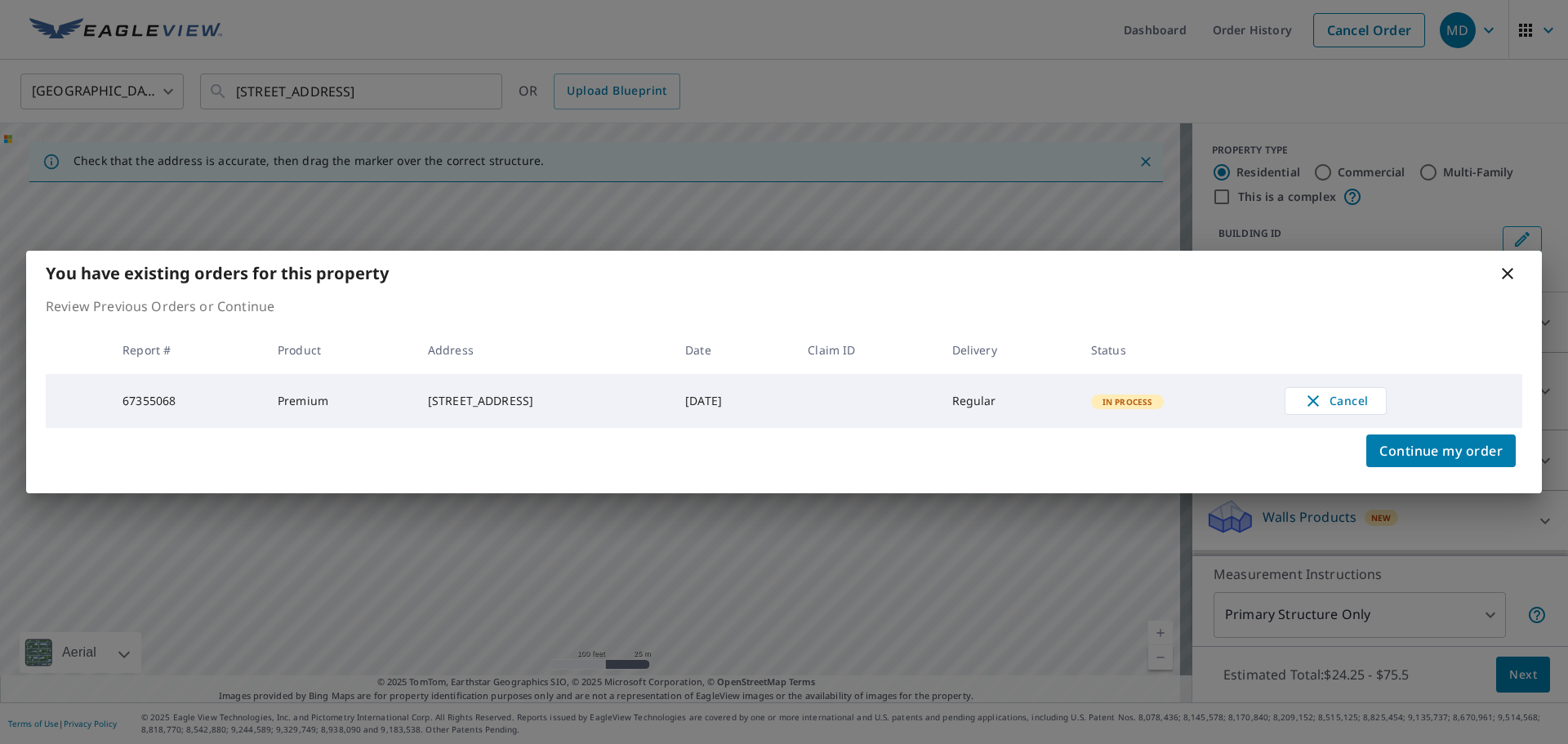
click at [1505, 270] on icon at bounding box center [1507, 273] width 19 height 19
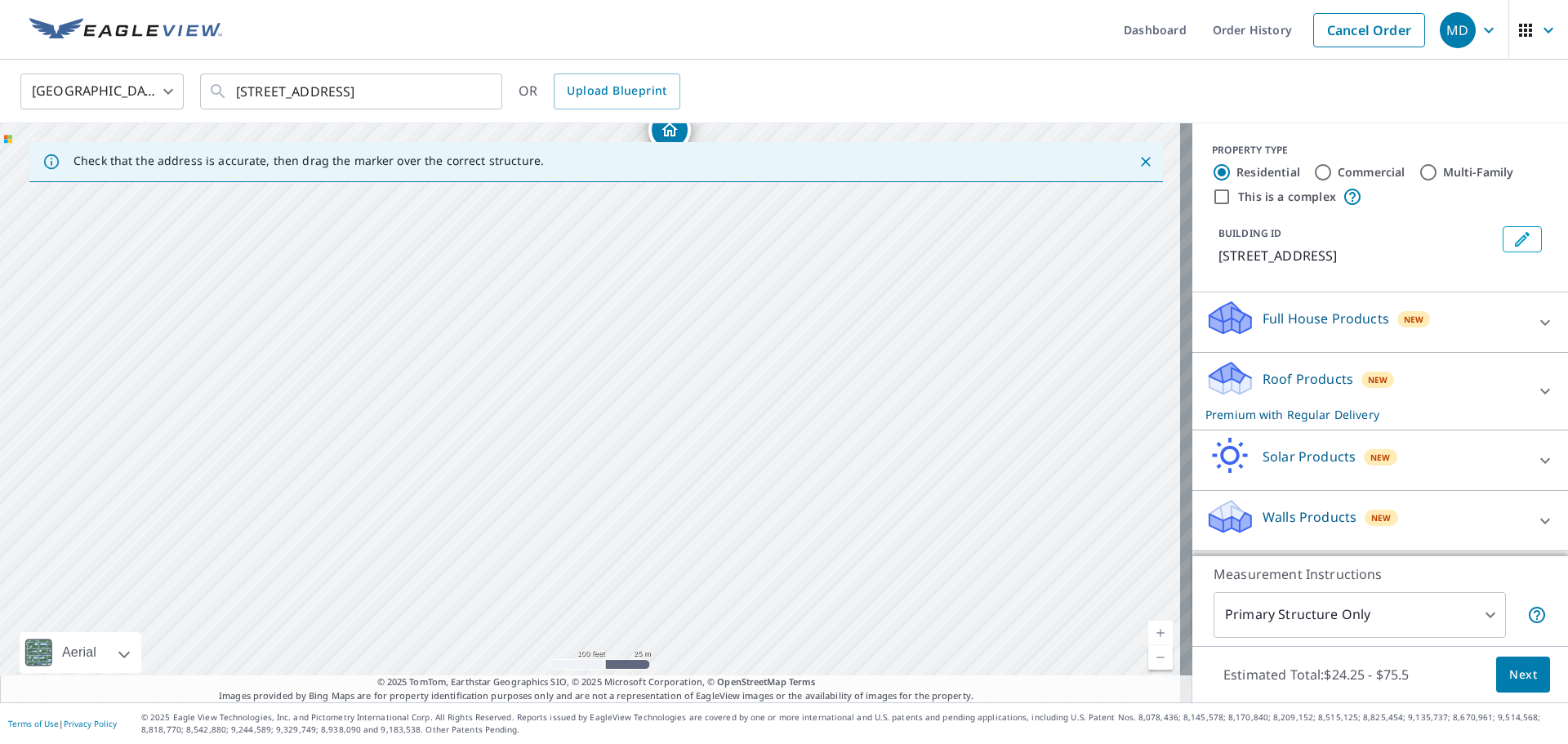
drag, startPoint x: 843, startPoint y: 526, endPoint x: 940, endPoint y: 246, distance: 296.3
click at [940, 248] on div "[STREET_ADDRESS]" at bounding box center [596, 413] width 1193 height 579
drag, startPoint x: 668, startPoint y: 383, endPoint x: 665, endPoint y: 301, distance: 82.1
click at [665, 301] on div "[STREET_ADDRESS]" at bounding box center [596, 413] width 1193 height 579
drag, startPoint x: 647, startPoint y: 379, endPoint x: 681, endPoint y: 574, distance: 197.9
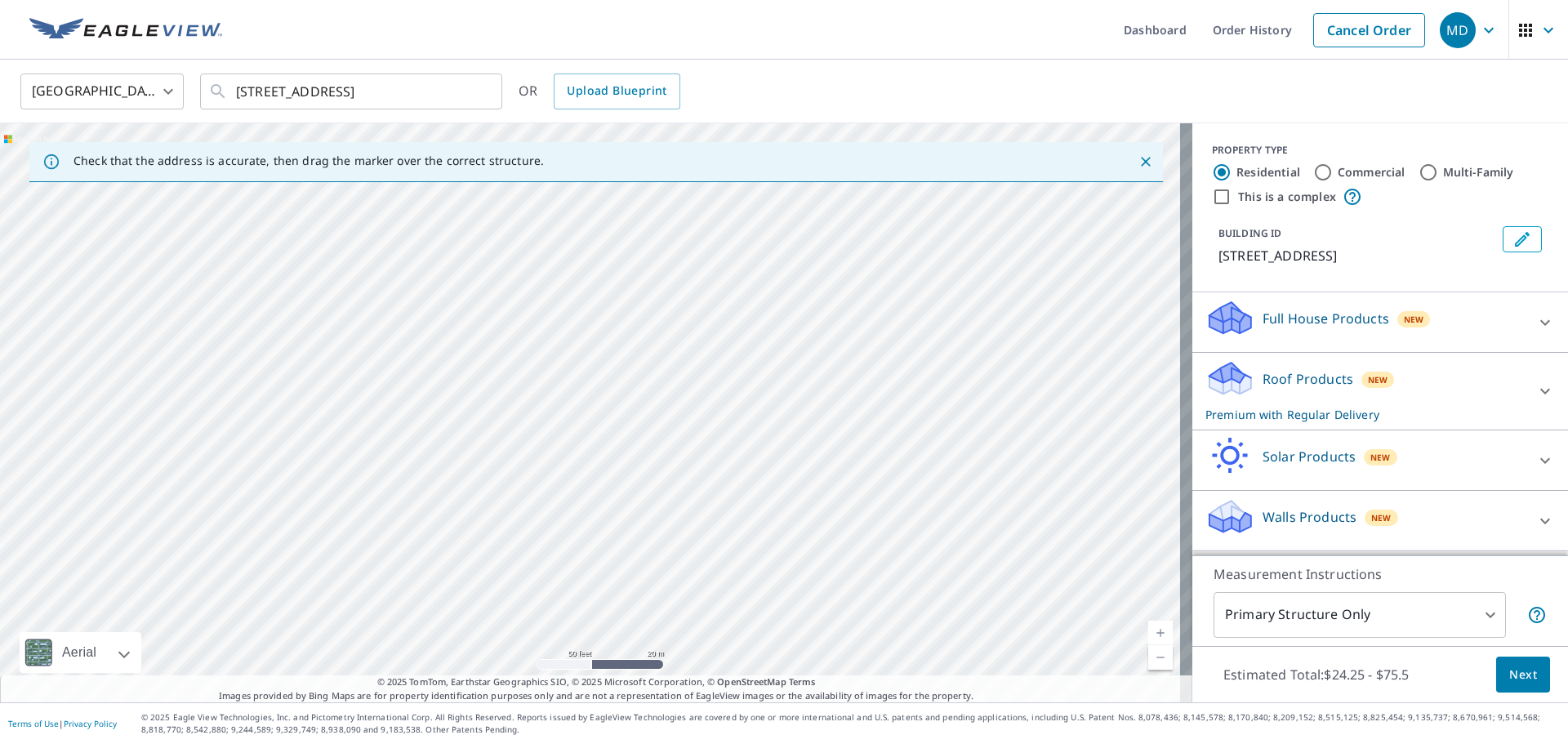
click at [681, 564] on div "[STREET_ADDRESS]" at bounding box center [596, 413] width 1193 height 579
drag, startPoint x: 658, startPoint y: 411, endPoint x: 680, endPoint y: 554, distance: 144.7
click at [680, 554] on div "[STREET_ADDRESS]" at bounding box center [596, 413] width 1193 height 579
drag, startPoint x: 675, startPoint y: 517, endPoint x: 673, endPoint y: 554, distance: 37.1
click at [679, 591] on div "[STREET_ADDRESS]" at bounding box center [596, 413] width 1193 height 579
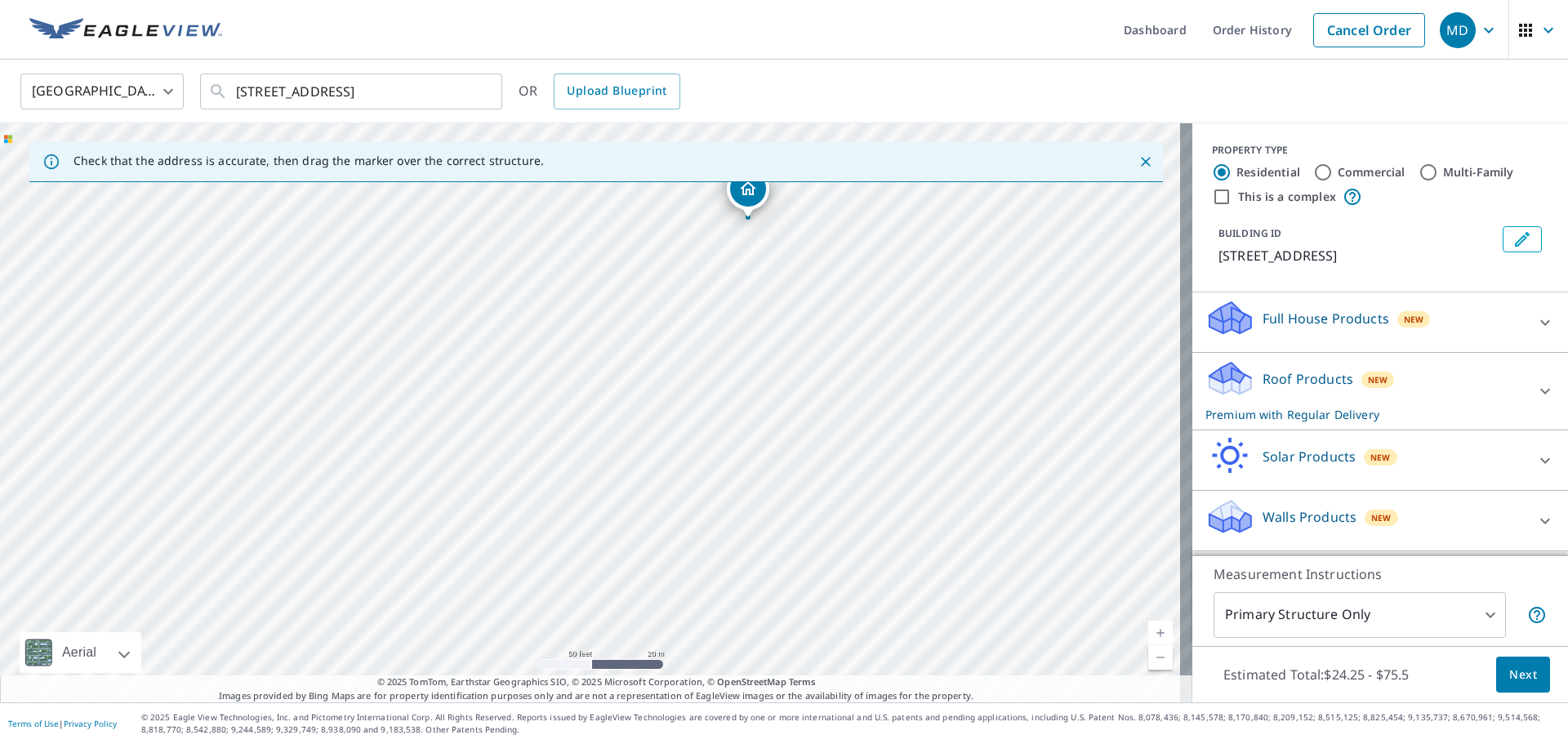
drag, startPoint x: 670, startPoint y: 435, endPoint x: 673, endPoint y: 589, distance: 154.0
click at [673, 589] on div "[STREET_ADDRESS]" at bounding box center [596, 413] width 1193 height 579
drag, startPoint x: 673, startPoint y: 491, endPoint x: 592, endPoint y: 544, distance: 96.8
click at [592, 544] on div "[STREET_ADDRESS]" at bounding box center [596, 413] width 1193 height 579
click at [554, 527] on div "[STREET_ADDRESS]" at bounding box center [596, 413] width 1193 height 579
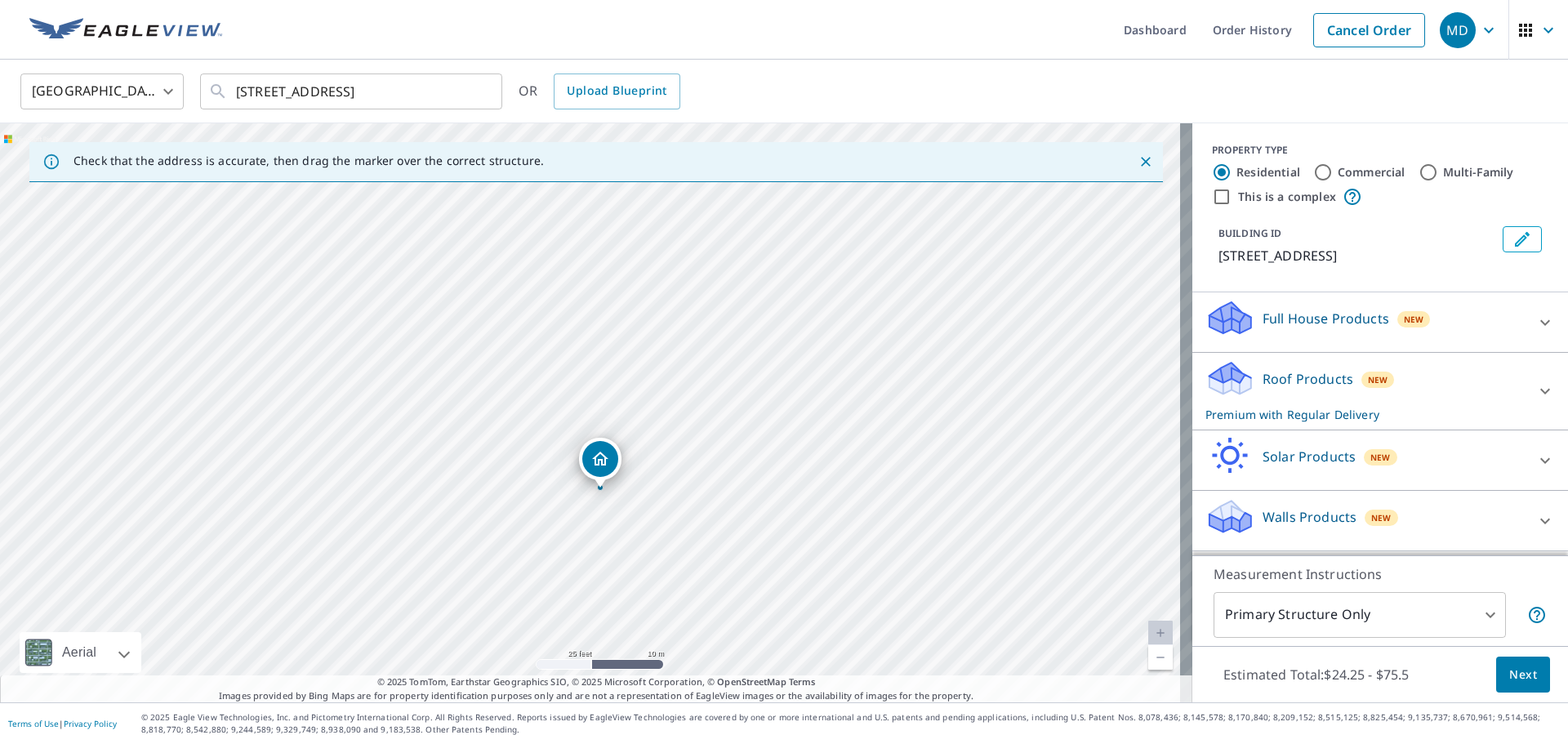
click at [784, 324] on div "[STREET_ADDRESS]" at bounding box center [596, 413] width 1193 height 579
drag, startPoint x: 776, startPoint y: 566, endPoint x: 726, endPoint y: 317, distance: 254.0
click at [731, 349] on div "[STREET_ADDRESS]" at bounding box center [596, 413] width 1193 height 579
drag, startPoint x: 753, startPoint y: 591, endPoint x: 751, endPoint y: 383, distance: 208.0
click at [751, 394] on div "[STREET_ADDRESS]" at bounding box center [596, 413] width 1193 height 579
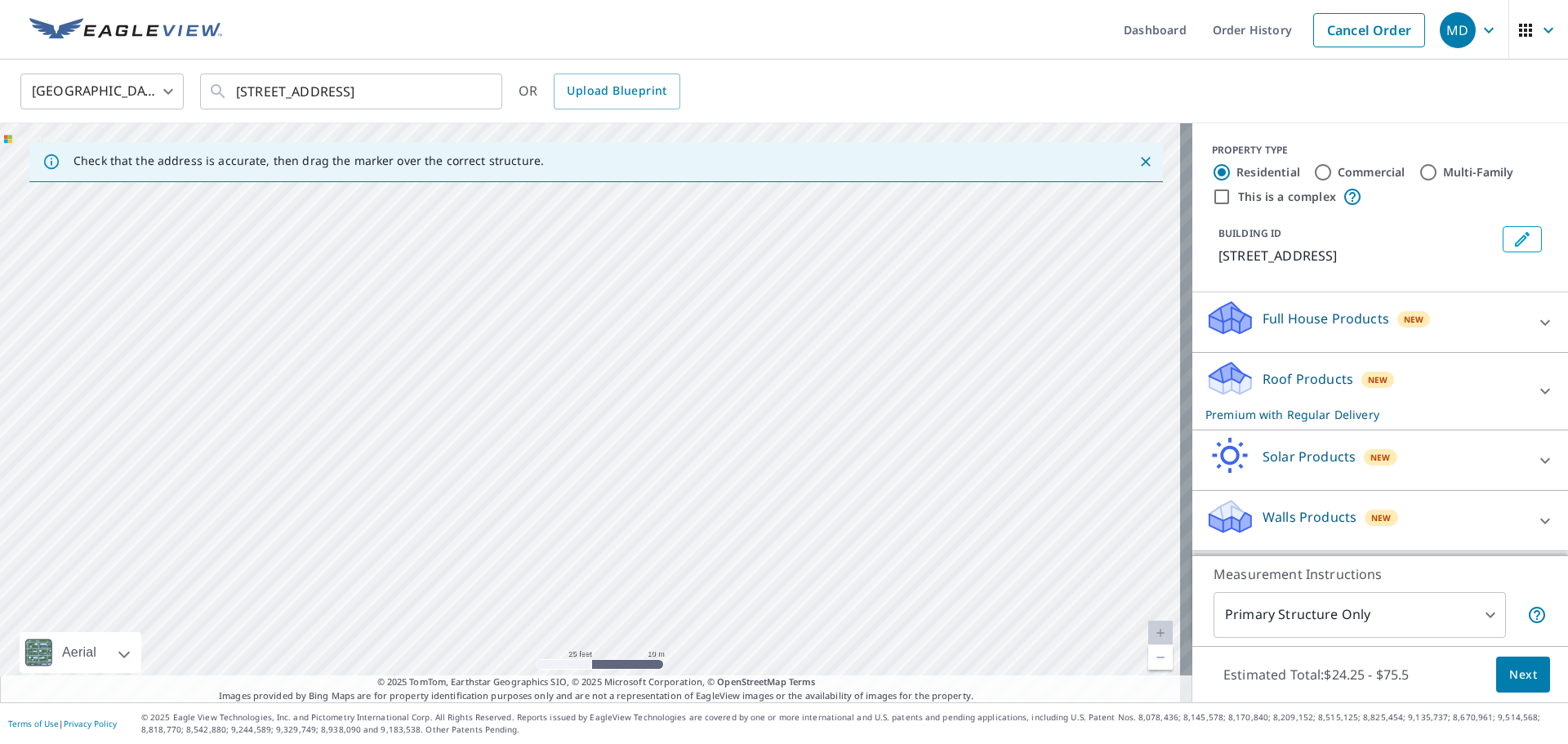
drag, startPoint x: 790, startPoint y: 583, endPoint x: 739, endPoint y: 327, distance: 261.0
click at [742, 351] on div "[STREET_ADDRESS]" at bounding box center [596, 413] width 1193 height 579
drag, startPoint x: 727, startPoint y: 552, endPoint x: 719, endPoint y: 309, distance: 243.1
click at [719, 312] on div "[STREET_ADDRESS]" at bounding box center [596, 413] width 1193 height 579
drag, startPoint x: 709, startPoint y: 326, endPoint x: 699, endPoint y: 477, distance: 151.3
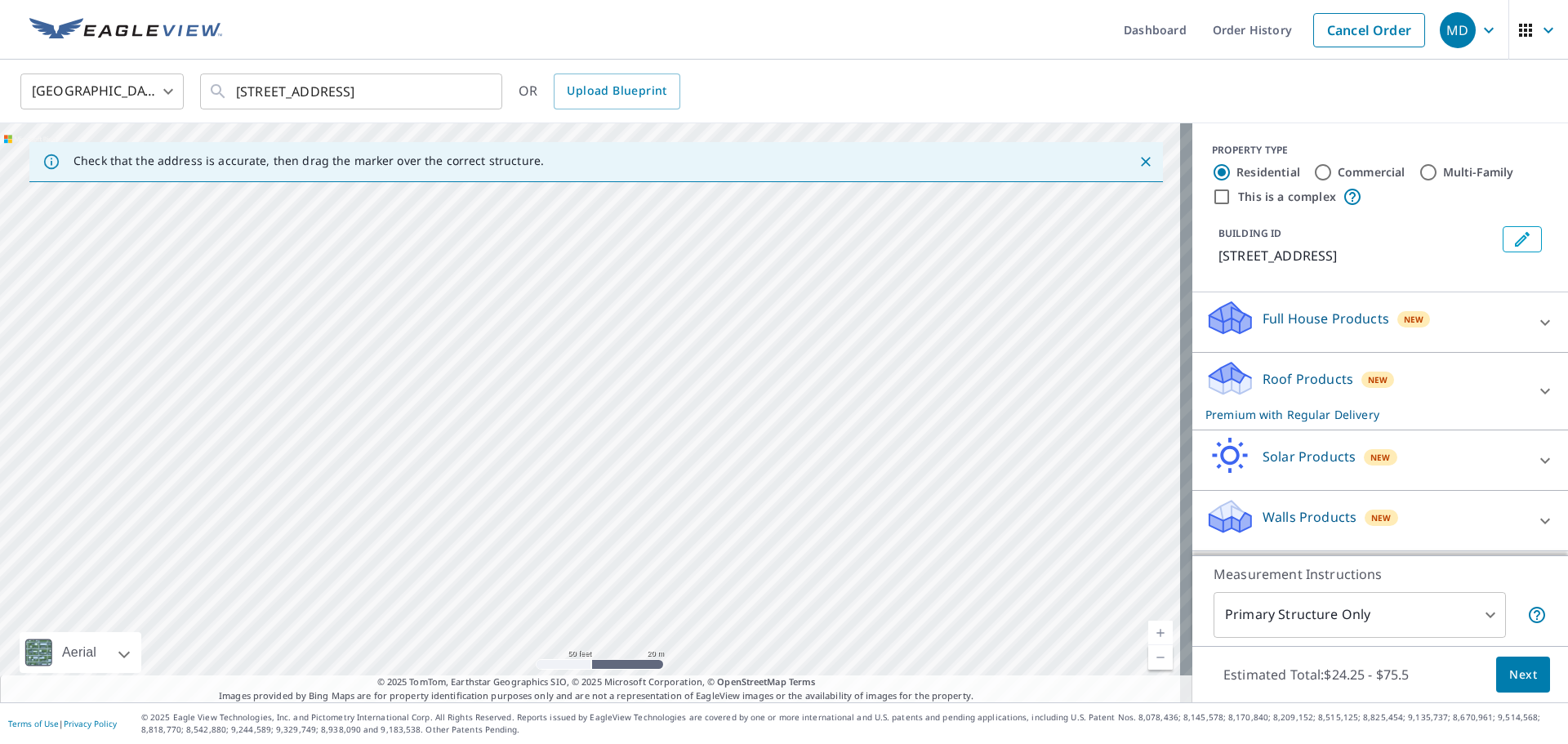
click at [699, 477] on div "[STREET_ADDRESS]" at bounding box center [596, 413] width 1193 height 579
drag, startPoint x: 697, startPoint y: 476, endPoint x: 638, endPoint y: 354, distance: 135.5
click at [638, 354] on div "[STREET_ADDRESS]" at bounding box center [596, 413] width 1193 height 579
drag, startPoint x: 618, startPoint y: 360, endPoint x: 655, endPoint y: 534, distance: 177.9
click at [655, 534] on div "[STREET_ADDRESS]" at bounding box center [596, 413] width 1193 height 579
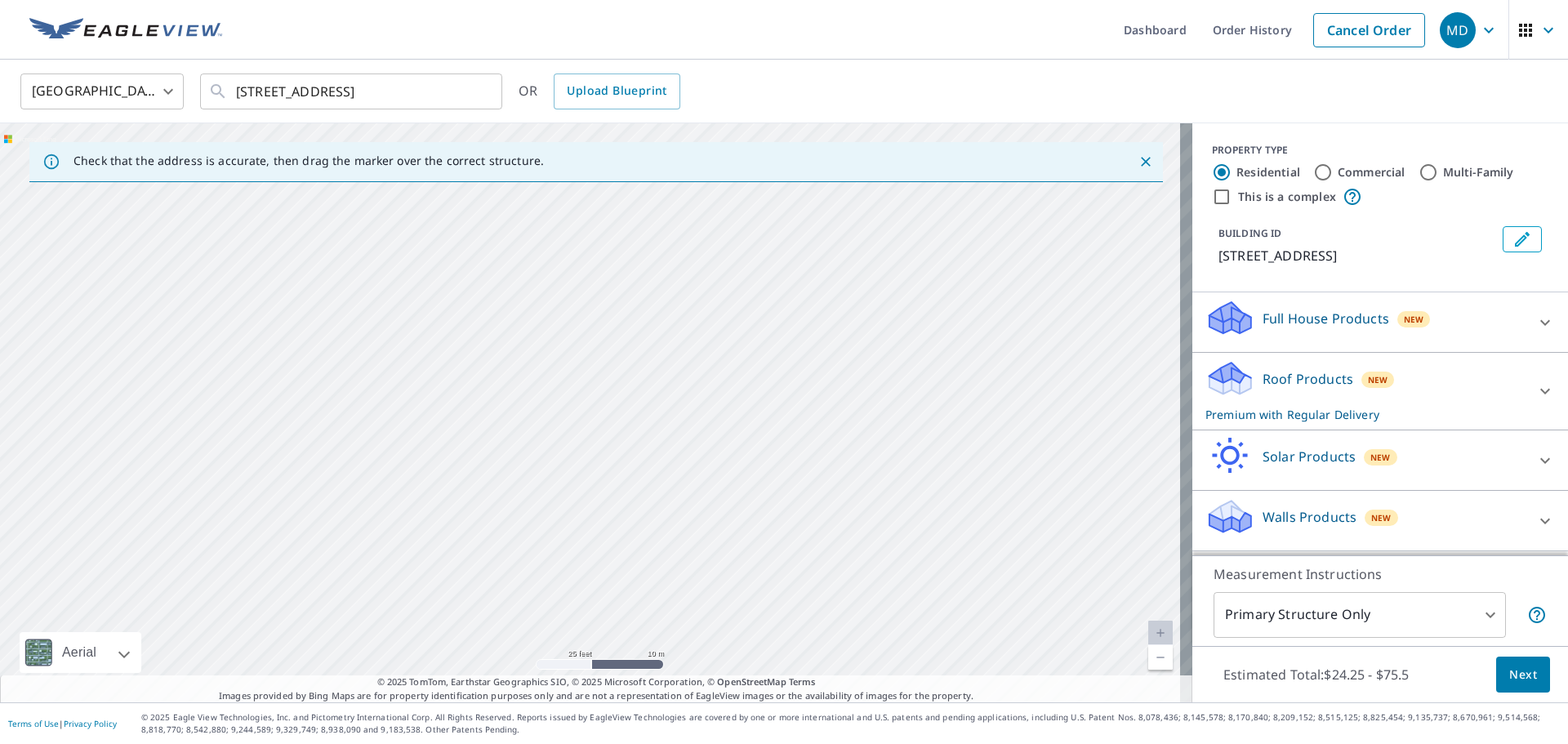
drag, startPoint x: 679, startPoint y: 508, endPoint x: 701, endPoint y: 614, distance: 108.3
click at [697, 632] on div "[STREET_ADDRESS]" at bounding box center [596, 413] width 1193 height 579
drag, startPoint x: 733, startPoint y: 447, endPoint x: 731, endPoint y: 616, distance: 169.0
click at [732, 613] on div "[STREET_ADDRESS]" at bounding box center [596, 413] width 1193 height 579
drag, startPoint x: 717, startPoint y: 406, endPoint x: 725, endPoint y: 584, distance: 178.2
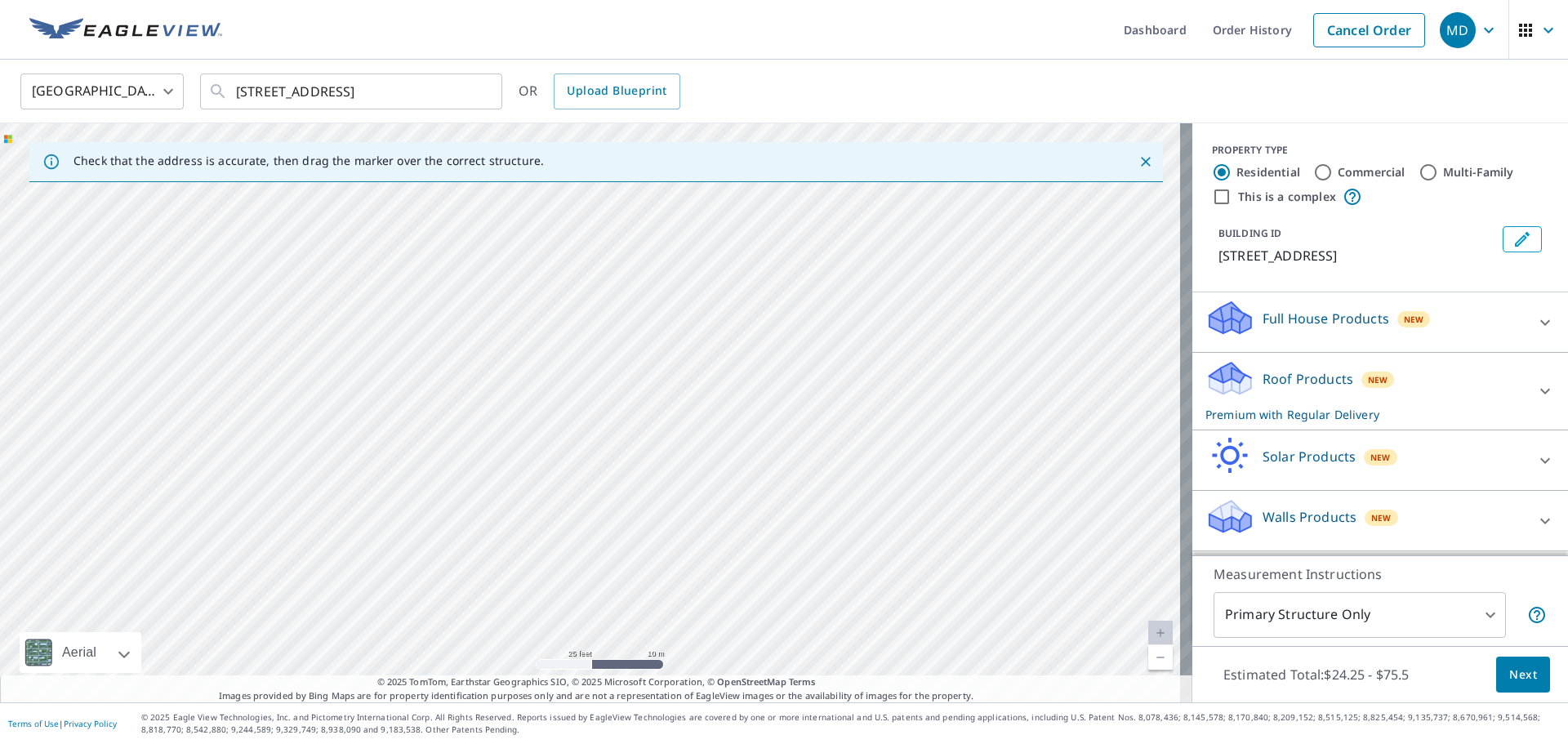
click at [725, 579] on div "[STREET_ADDRESS]" at bounding box center [596, 413] width 1193 height 579
drag, startPoint x: 755, startPoint y: 474, endPoint x: 743, endPoint y: 567, distance: 93.8
click at [747, 575] on div "[STREET_ADDRESS]" at bounding box center [596, 413] width 1193 height 579
click at [763, 665] on div "[STREET_ADDRESS]" at bounding box center [596, 413] width 1193 height 579
drag, startPoint x: 734, startPoint y: 616, endPoint x: 726, endPoint y: 350, distance: 266.1
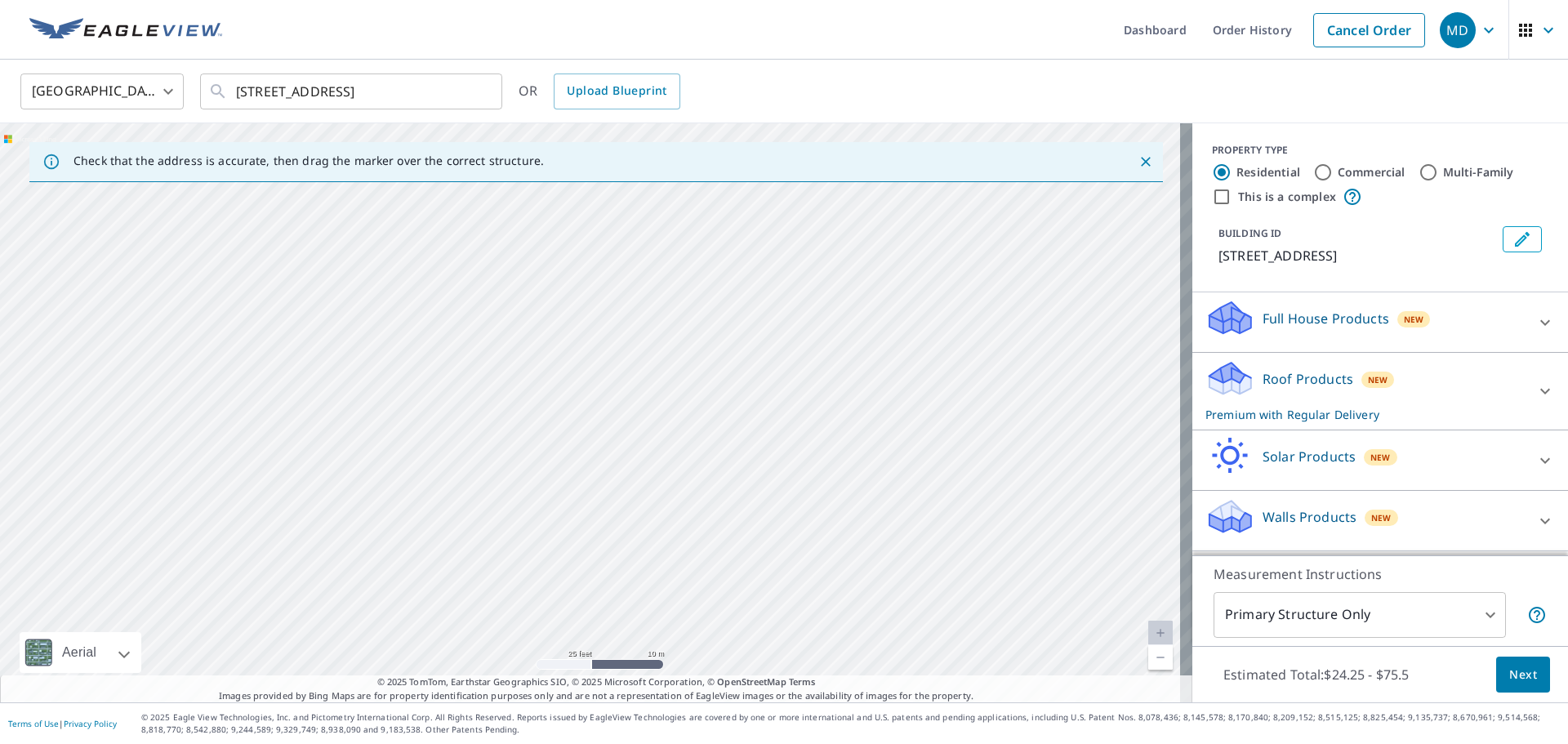
click at [726, 372] on div "[STREET_ADDRESS]" at bounding box center [596, 413] width 1193 height 579
drag, startPoint x: 733, startPoint y: 610, endPoint x: 747, endPoint y: 357, distance: 253.4
click at [747, 363] on div "[STREET_ADDRESS]" at bounding box center [596, 413] width 1193 height 579
drag, startPoint x: 745, startPoint y: 591, endPoint x: 730, endPoint y: 379, distance: 212.5
click at [730, 399] on div "[STREET_ADDRESS]" at bounding box center [596, 413] width 1193 height 579
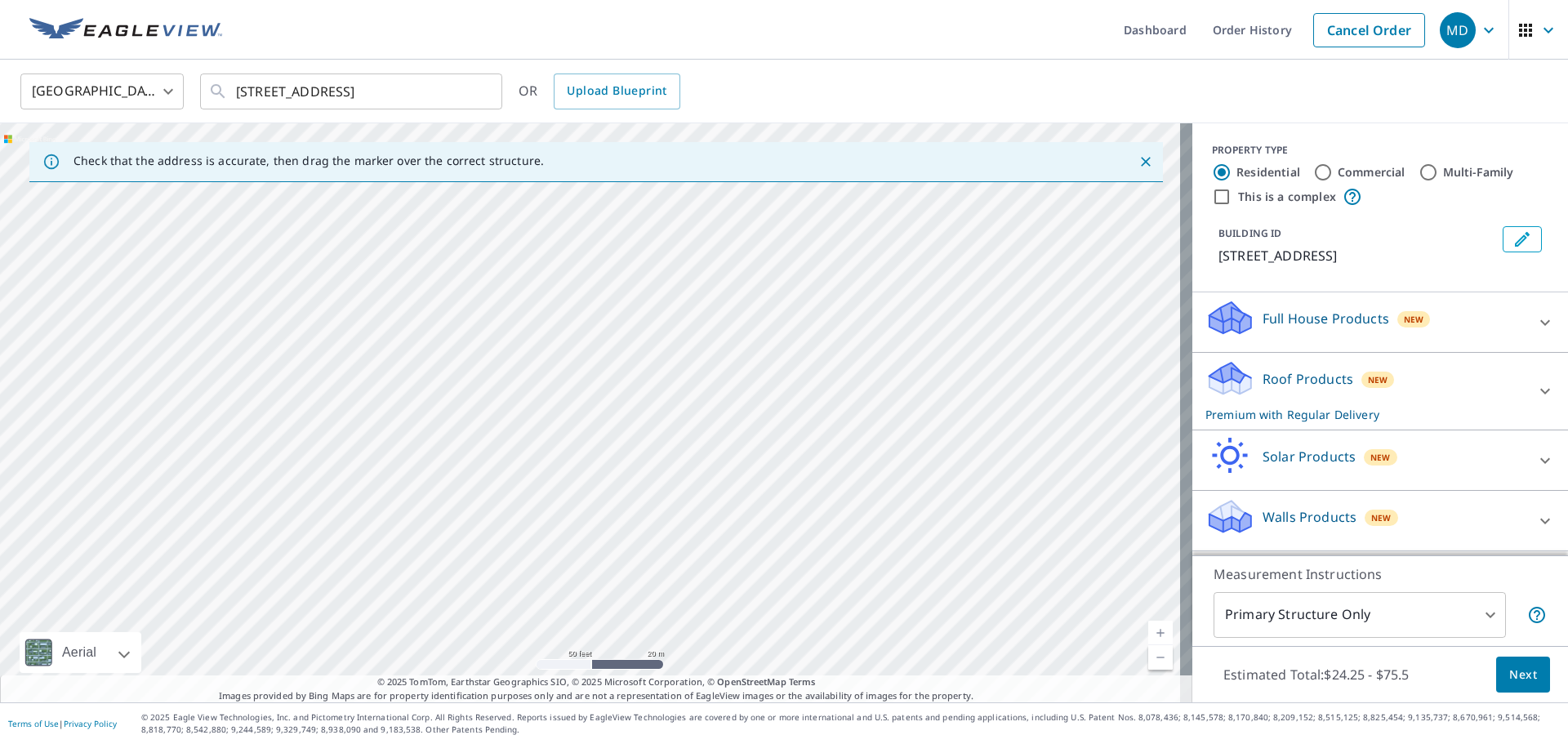
drag, startPoint x: 739, startPoint y: 606, endPoint x: 702, endPoint y: 364, distance: 244.8
click at [703, 381] on div "[STREET_ADDRESS]" at bounding box center [596, 413] width 1193 height 579
drag, startPoint x: 729, startPoint y: 548, endPoint x: 790, endPoint y: 500, distance: 77.6
click at [790, 500] on div "[STREET_ADDRESS]" at bounding box center [596, 413] width 1193 height 579
drag, startPoint x: 769, startPoint y: 495, endPoint x: 619, endPoint y: 413, distance: 171.0
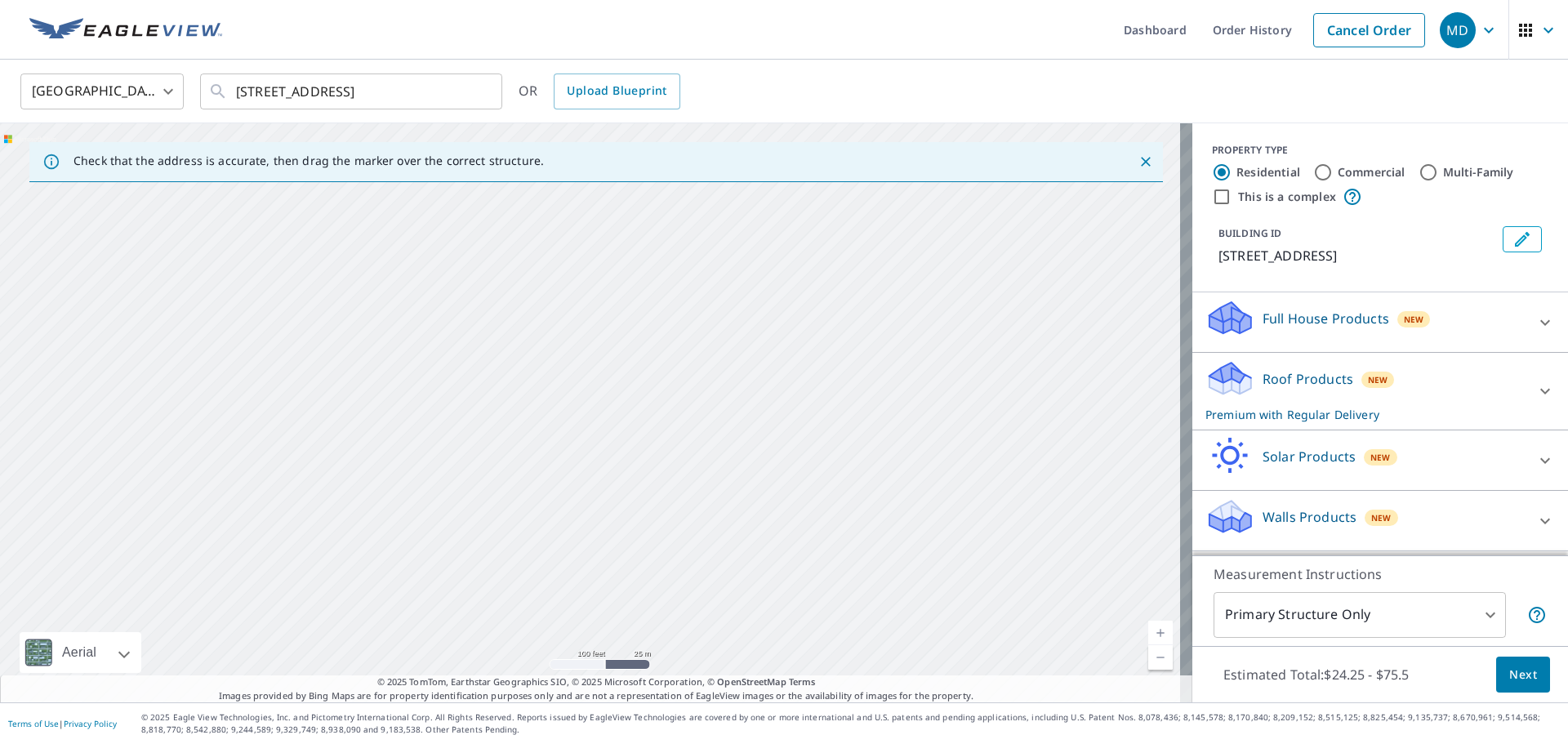
click at [628, 427] on div "[STREET_ADDRESS]" at bounding box center [596, 413] width 1193 height 579
drag, startPoint x: 727, startPoint y: 502, endPoint x: 650, endPoint y: 412, distance: 118.4
click at [655, 402] on div "[STREET_ADDRESS]" at bounding box center [596, 413] width 1193 height 579
drag, startPoint x: 729, startPoint y: 411, endPoint x: 721, endPoint y: 451, distance: 40.8
click at [721, 451] on div "[STREET_ADDRESS]" at bounding box center [596, 413] width 1193 height 579
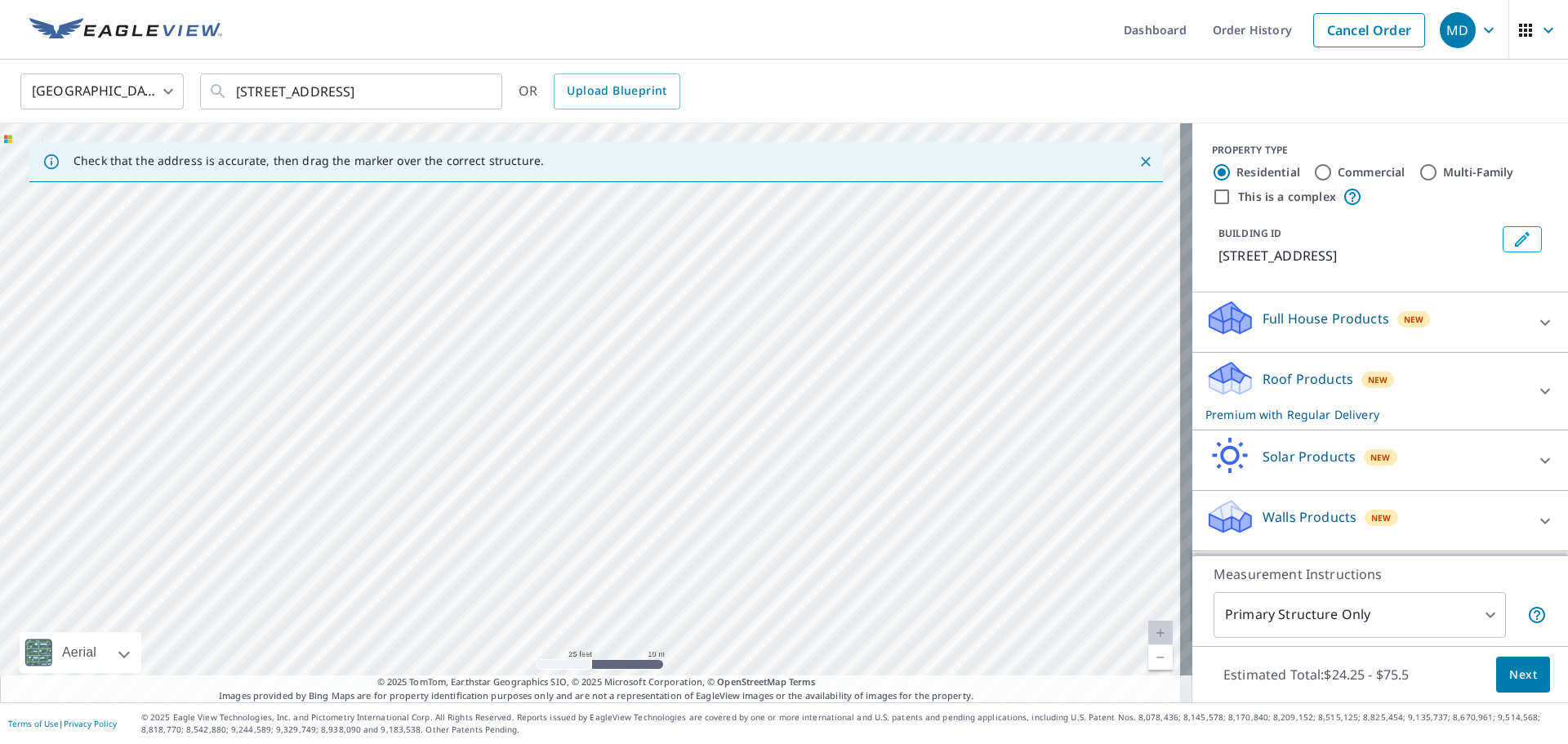
drag, startPoint x: 691, startPoint y: 406, endPoint x: 731, endPoint y: 571, distance: 169.8
click at [731, 571] on div "[STREET_ADDRESS]" at bounding box center [596, 413] width 1193 height 579
drag, startPoint x: 740, startPoint y: 471, endPoint x: 754, endPoint y: 552, distance: 82.2
click at [754, 552] on div "[STREET_ADDRESS]" at bounding box center [596, 413] width 1193 height 579
drag, startPoint x: 758, startPoint y: 584, endPoint x: 762, endPoint y: 601, distance: 17.5
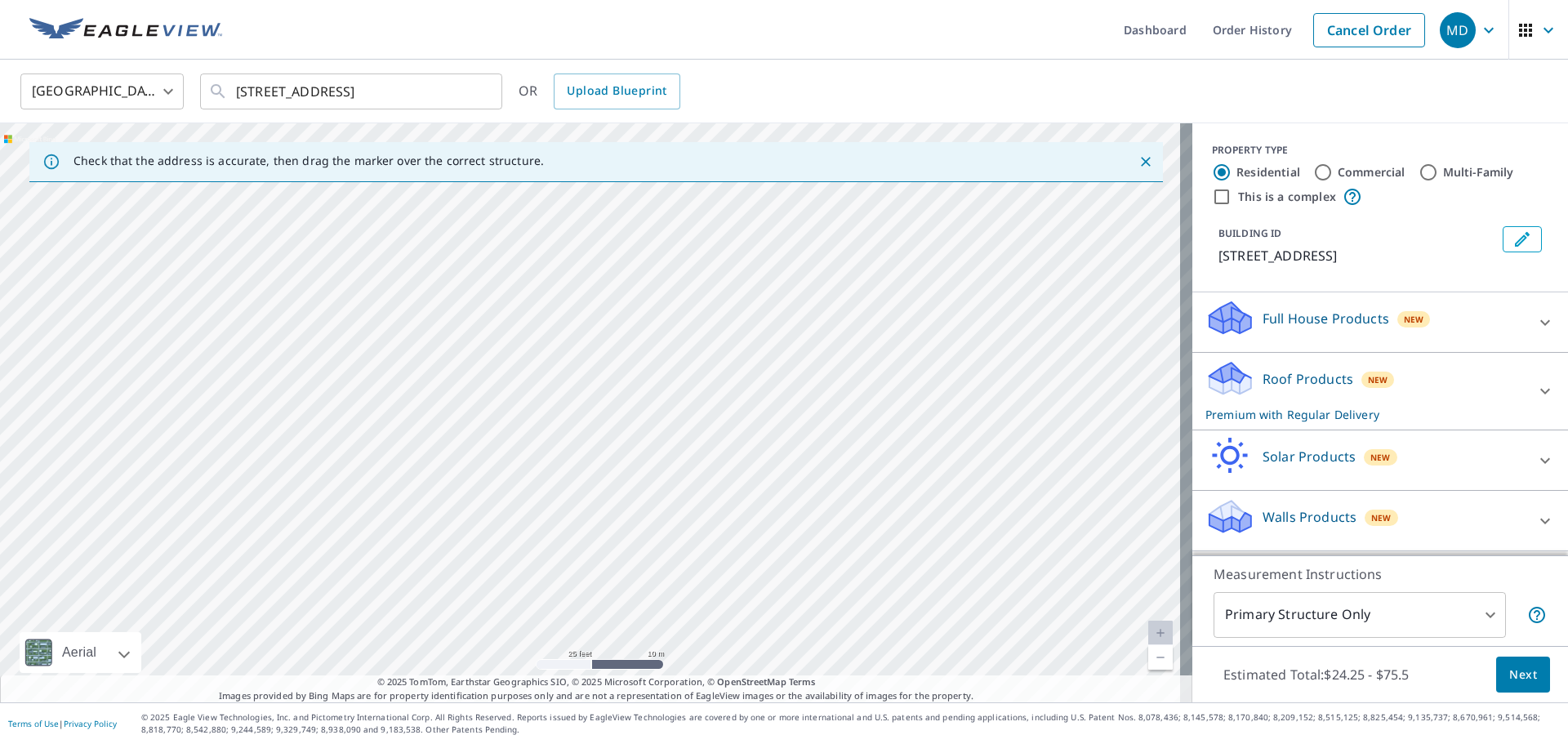
click at [762, 601] on div "[STREET_ADDRESS]" at bounding box center [596, 413] width 1193 height 579
drag
click at [753, 589] on div "[STREET_ADDRESS]" at bounding box center [596, 413] width 1193 height 579
click at [773, 565] on div "[STREET_ADDRESS]" at bounding box center [596, 413] width 1193 height 579
click at [823, 651] on div "[STREET_ADDRESS]" at bounding box center [596, 413] width 1193 height 579
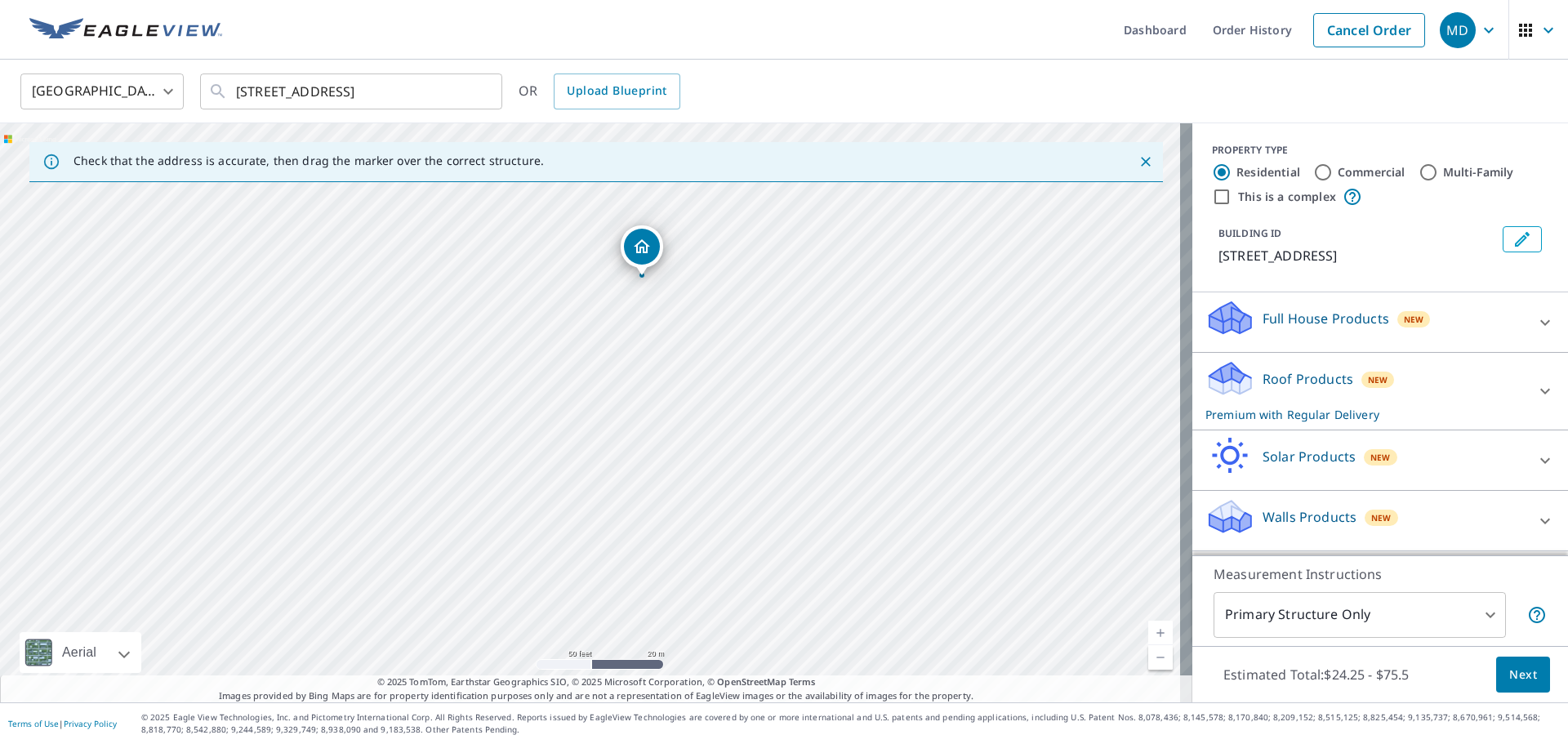
click at [673, 573] on div "[STREET_ADDRESS]" at bounding box center [596, 413] width 1193 height 579
click at [740, 611] on div "[STREET_ADDRESS]" at bounding box center [596, 413] width 1193 height 579
drag, startPoint x: 706, startPoint y: 538, endPoint x: 650, endPoint y: 532, distance: 56.3
click at [650, 532] on div "[STREET_ADDRESS]" at bounding box center [596, 413] width 1193 height 579
click at [774, 358] on div "[STREET_ADDRESS]" at bounding box center [596, 413] width 1193 height 579
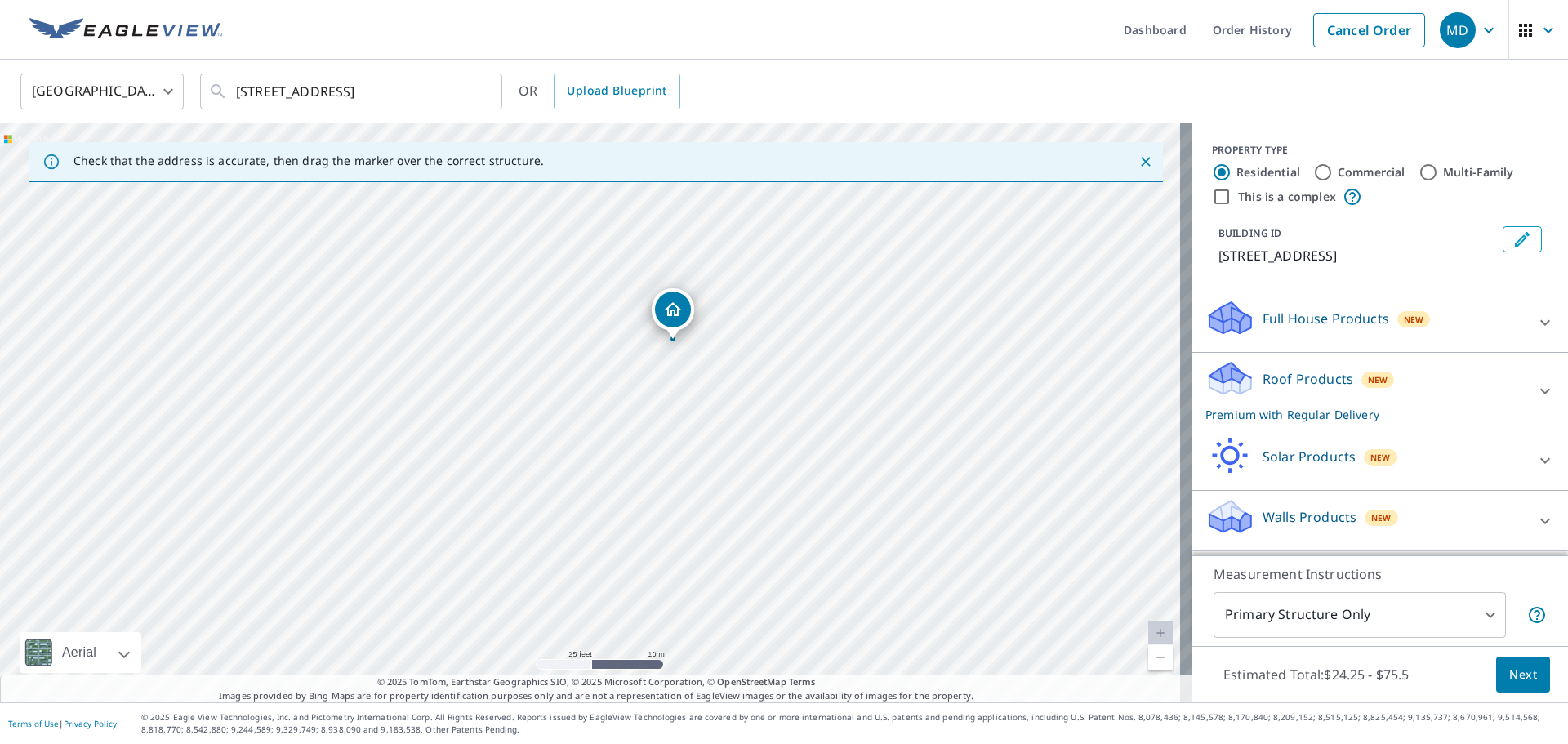
click at [682, 370] on div "[STREET_ADDRESS]" at bounding box center [596, 413] width 1193 height 579
drag, startPoint x: 788, startPoint y: 383, endPoint x: 811, endPoint y: 329, distance: 58.7
click at [803, 342] on div "[STREET_ADDRESS]" at bounding box center [596, 413] width 1193 height 579
click at [780, 328] on div "[STREET_ADDRESS]" at bounding box center [596, 413] width 1193 height 579
drag, startPoint x: 735, startPoint y: 489, endPoint x: 673, endPoint y: 207, distance: 288.7
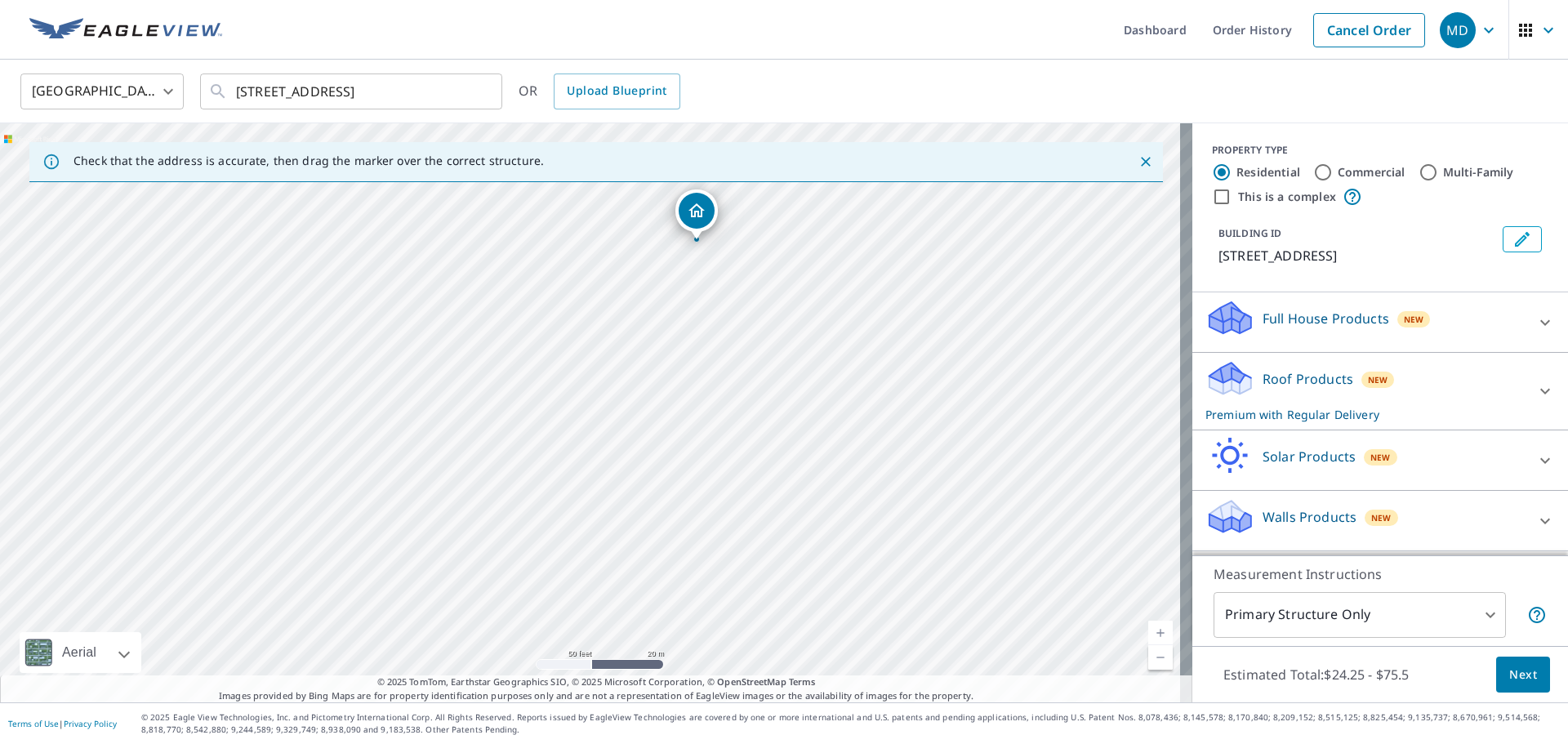
click at [673, 207] on div "[STREET_ADDRESS]" at bounding box center [596, 413] width 1193 height 579
drag, startPoint x: 729, startPoint y: 448, endPoint x: 725, endPoint y: 368, distance: 80.1
click at [725, 374] on div "[STREET_ADDRESS]" at bounding box center [596, 413] width 1193 height 579
drag, startPoint x: 724, startPoint y: 417, endPoint x: 769, endPoint y: 321, distance: 106.0
click at [769, 321] on div "[STREET_ADDRESS]" at bounding box center [596, 413] width 1193 height 579
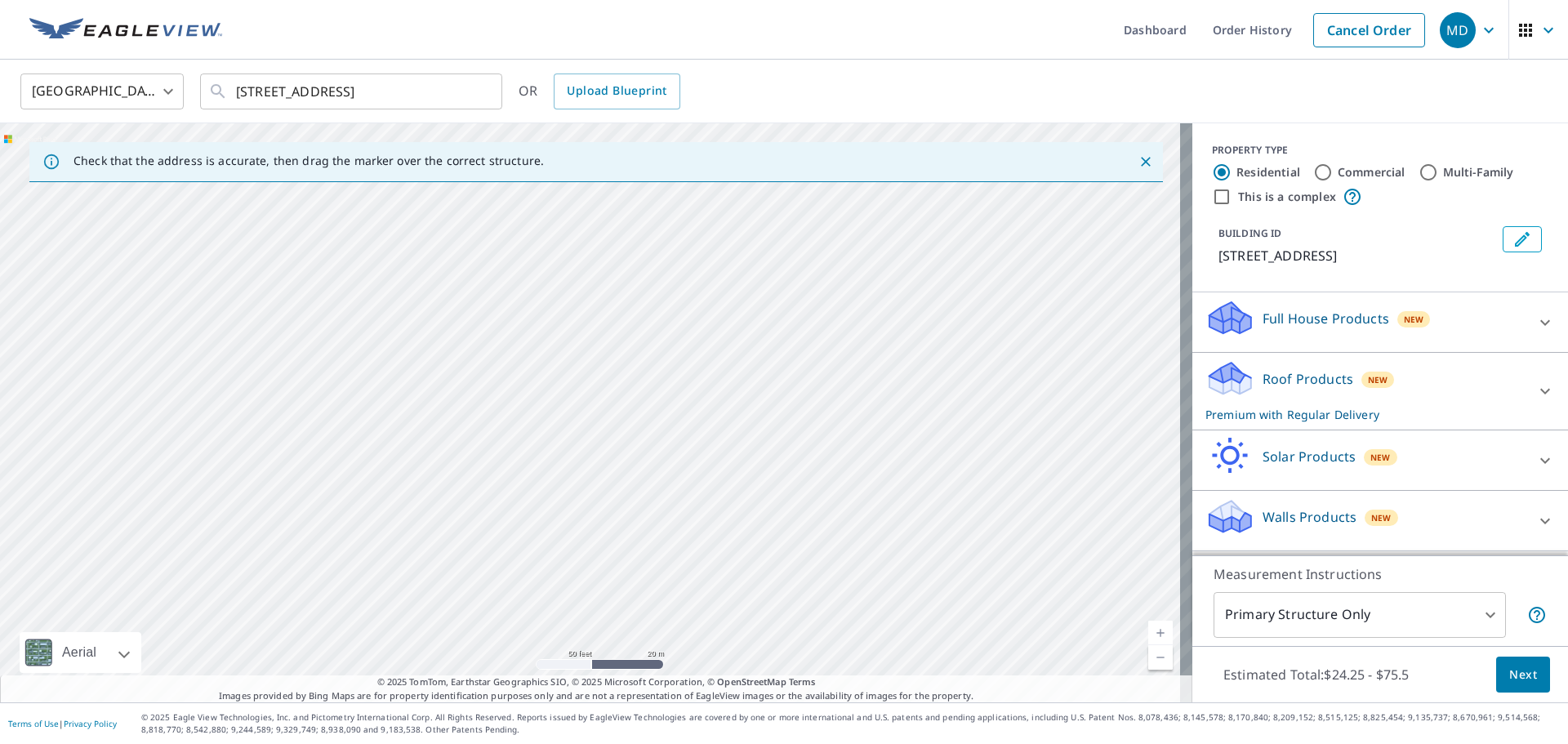
drag, startPoint x: 749, startPoint y: 475, endPoint x: 736, endPoint y: 366, distance: 109.8
click at [736, 366] on div "[STREET_ADDRESS]" at bounding box center [596, 413] width 1193 height 579
drag, startPoint x: 753, startPoint y: 249, endPoint x: 706, endPoint y: 518, distance: 273.1
click at [707, 517] on div "[STREET_ADDRESS]" at bounding box center [596, 413] width 1193 height 579
drag, startPoint x: 720, startPoint y: 284, endPoint x: 729, endPoint y: 465, distance: 181.2
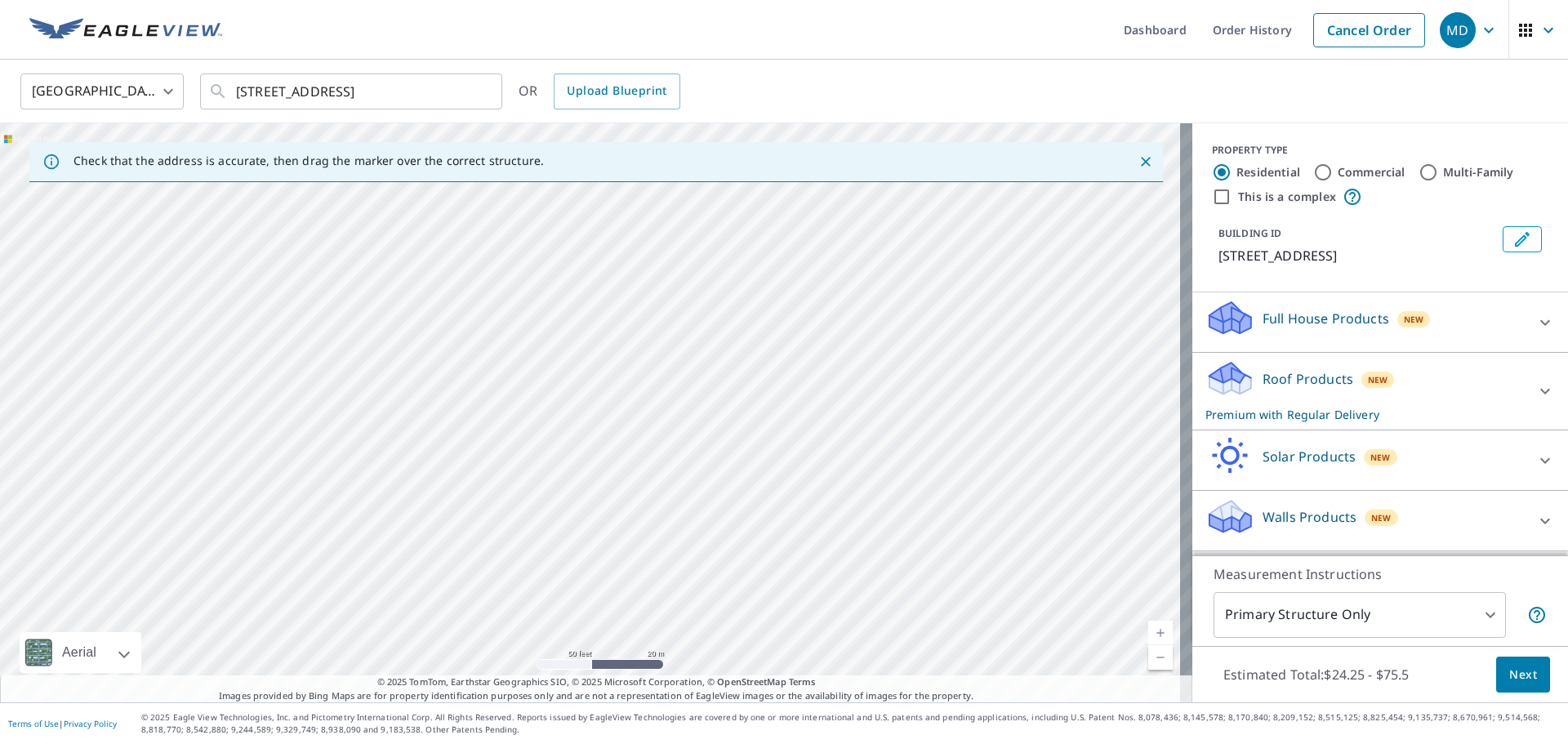
click at [729, 464] on div "[STREET_ADDRESS]" at bounding box center [596, 413] width 1193 height 579
drag, startPoint x: 725, startPoint y: 334, endPoint x: 730, endPoint y: 419, distance: 85.1
click at [730, 419] on div "[STREET_ADDRESS]" at bounding box center [596, 413] width 1193 height 579
click at [494, 484] on div "[STREET_ADDRESS]" at bounding box center [596, 413] width 1193 height 579
